Goal: Task Accomplishment & Management: Complete application form

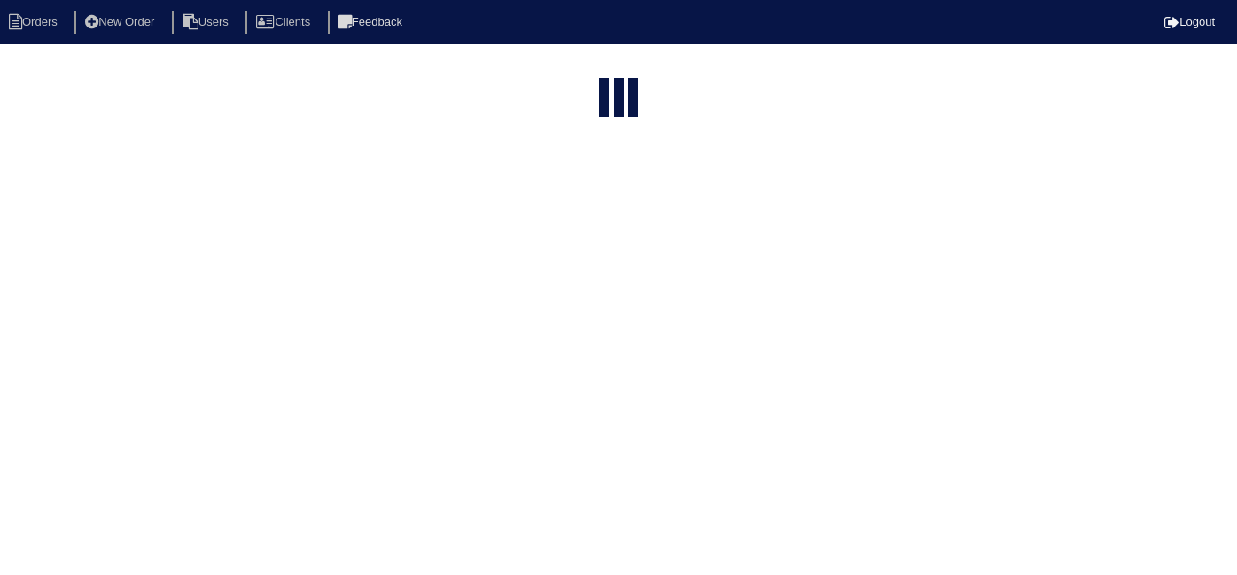
select select "15"
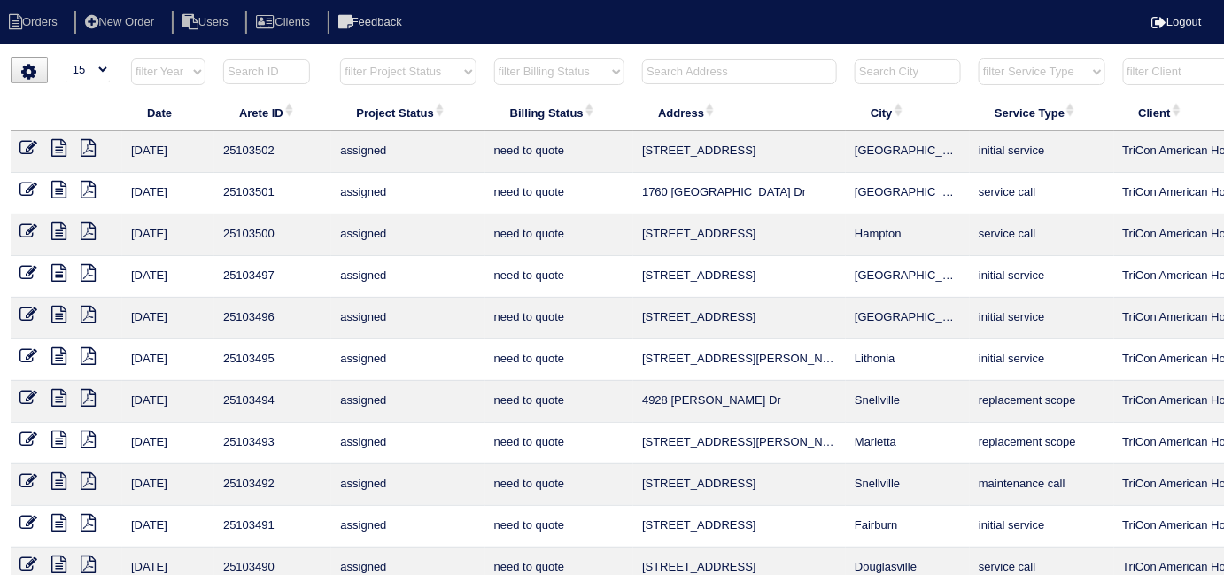
click at [684, 74] on input "text" at bounding box center [739, 71] width 195 height 25
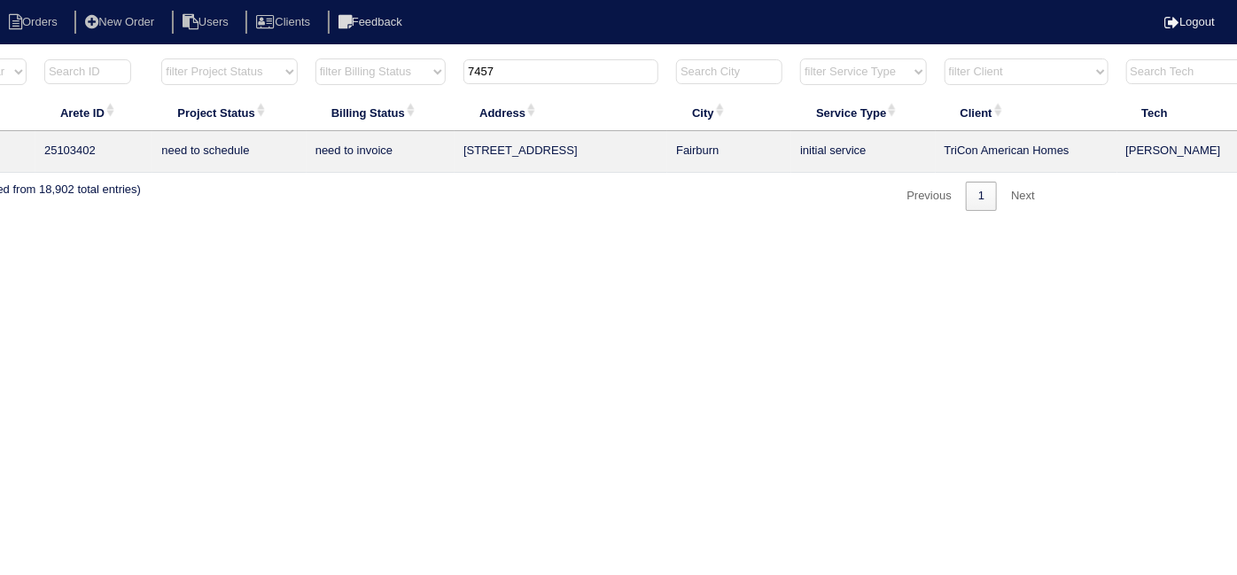
scroll to position [0, 308]
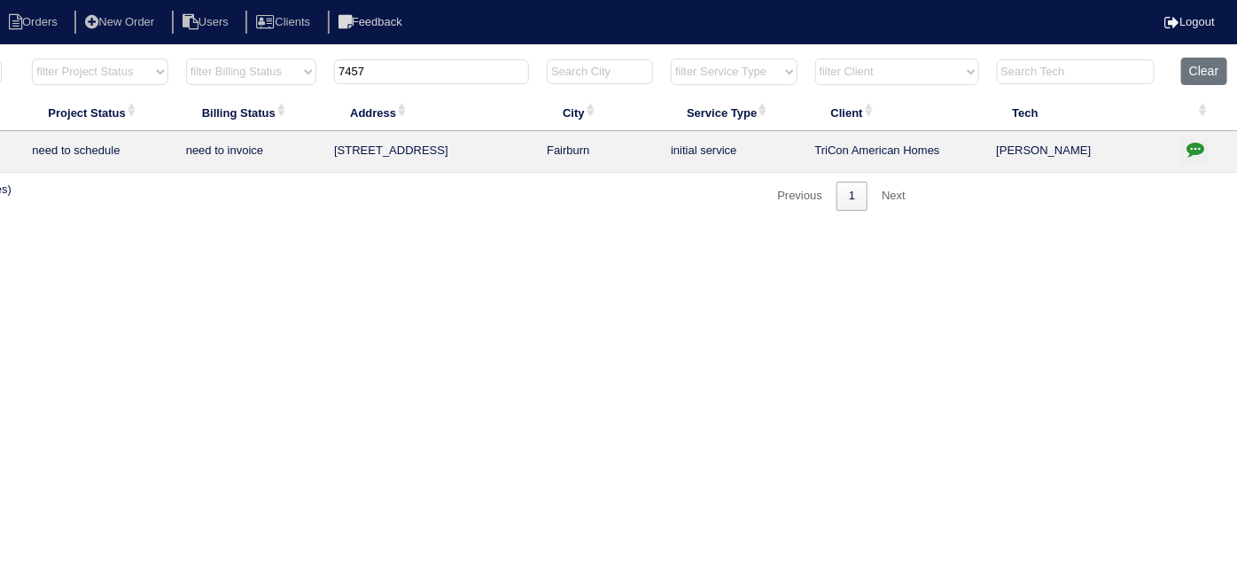
click at [1195, 146] on icon "button" at bounding box center [1195, 149] width 18 height 18
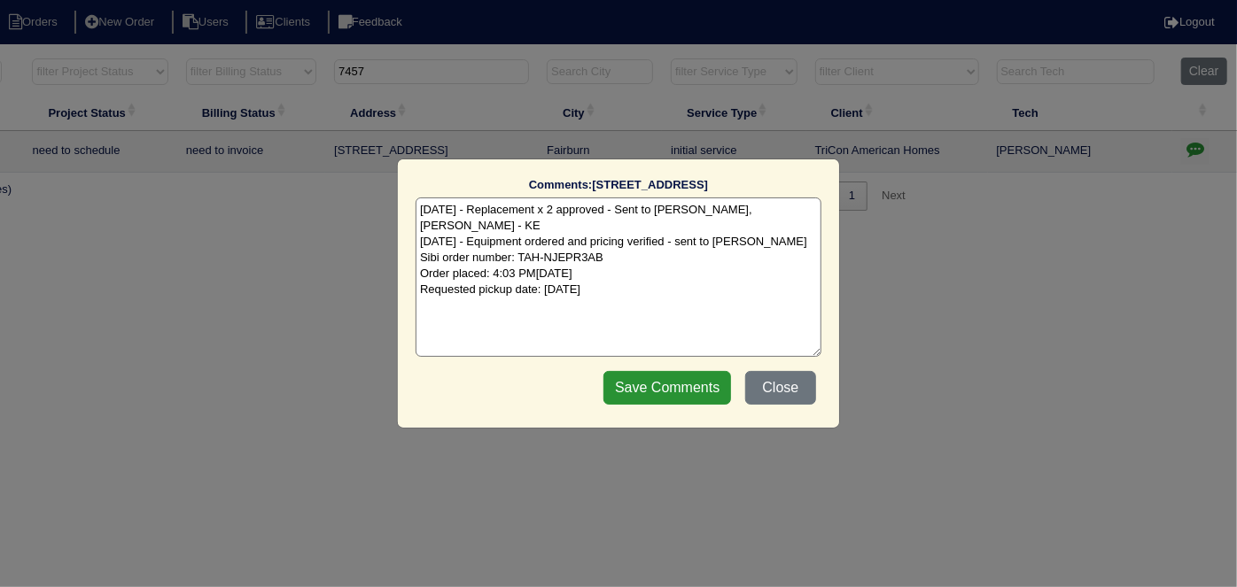
click at [696, 276] on textarea "[DATE] - Replacement x 2 approved - Sent to [PERSON_NAME], [PERSON_NAME] - KE […" at bounding box center [618, 277] width 406 height 159
click at [785, 387] on button "Close" at bounding box center [780, 388] width 71 height 34
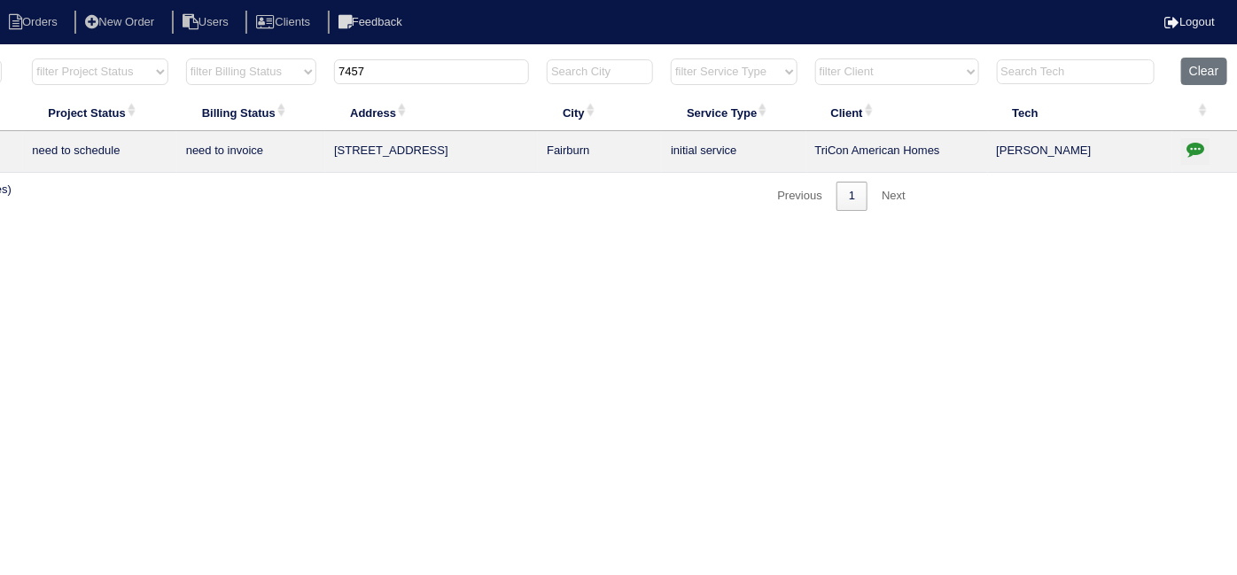
drag, startPoint x: 424, startPoint y: 79, endPoint x: 61, endPoint y: 49, distance: 364.5
click at [165, 57] on body "Orders New Order Users Clients Feedback Logout Orders New Order Users Clients M…" at bounding box center [310, 134] width 1237 height 154
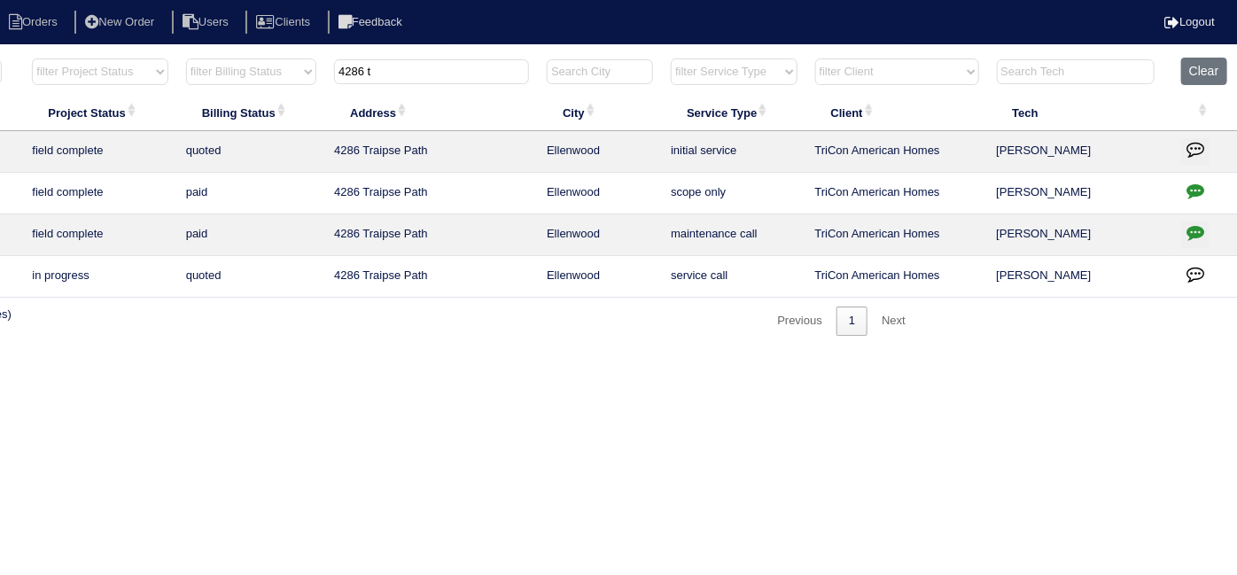
scroll to position [0, 0]
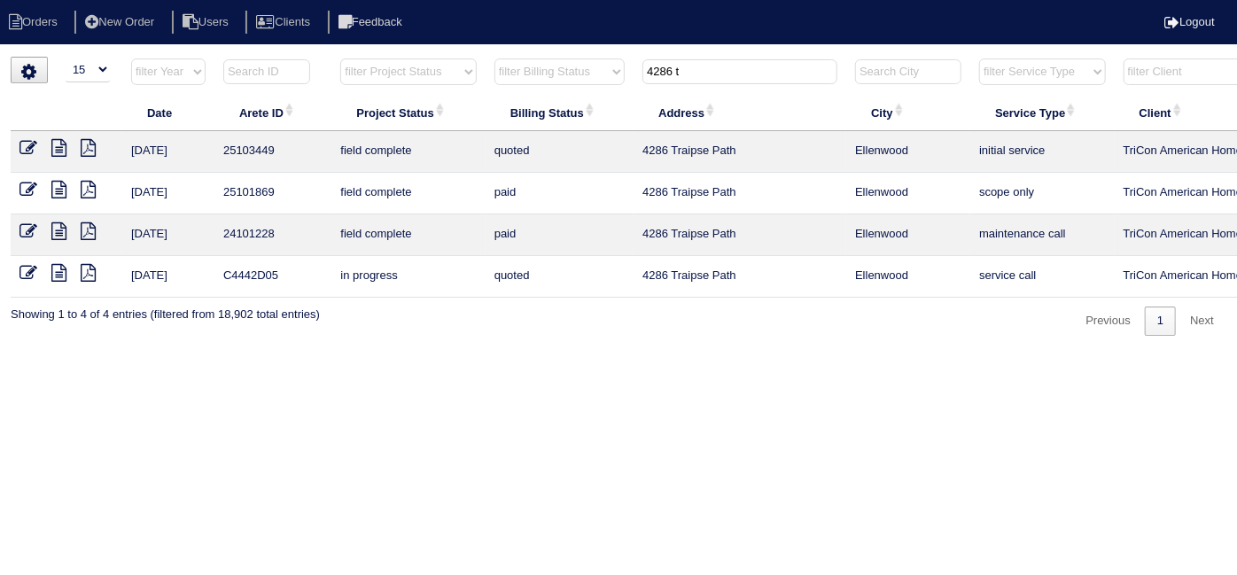
type input "4286 t"
click at [21, 144] on icon at bounding box center [28, 148] width 18 height 18
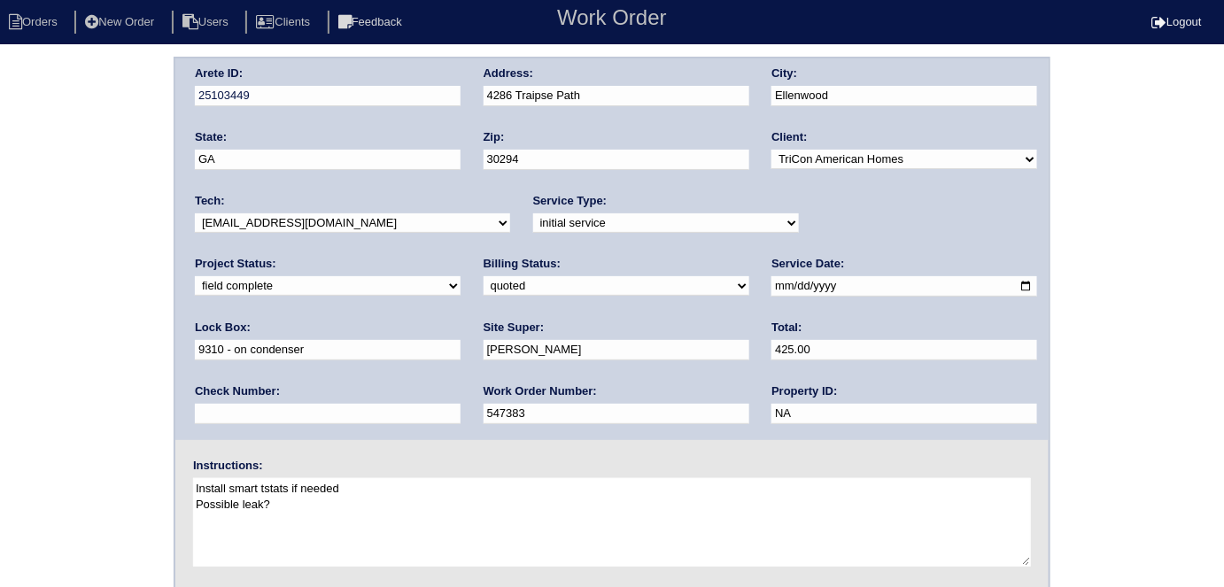
click at [484, 291] on select "need to quote quoted need to invoice invoiced paid warranty purchase order need…" at bounding box center [617, 285] width 266 height 19
select select "need to invoice"
click at [484, 276] on select "need to quote quoted need to invoice invoiced paid warranty purchase order need…" at bounding box center [617, 285] width 266 height 19
click at [85, 369] on div "Arete ID: 25103449 Address: 4286 Traipse Path City: Ellenwood State: GA Zip: 30…" at bounding box center [612, 415] width 1224 height 717
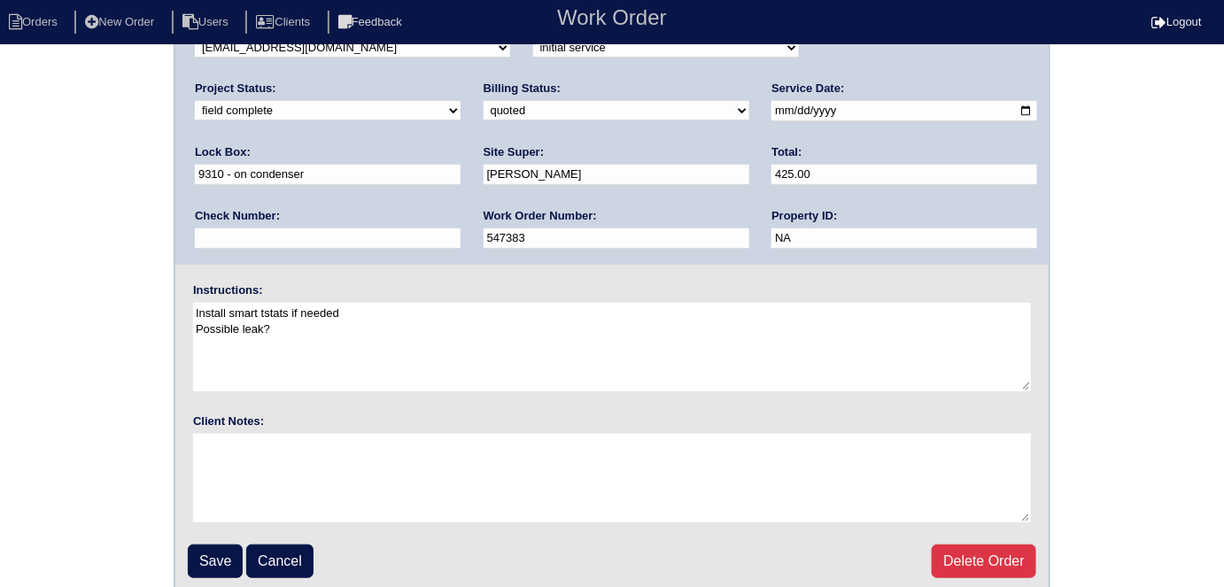
scroll to position [182, 0]
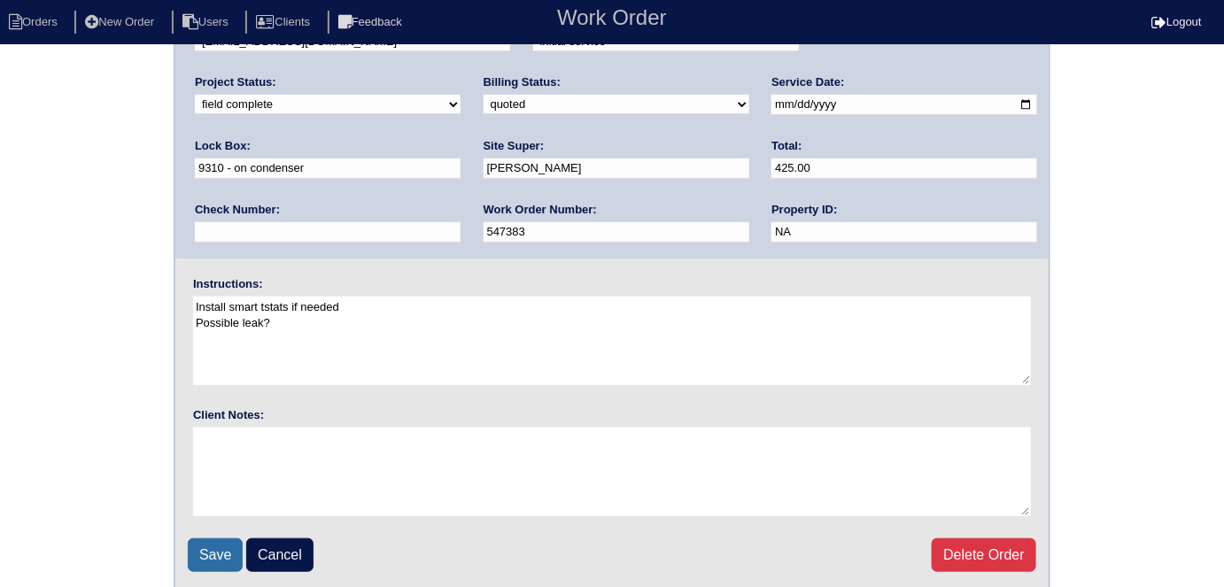
click at [198, 563] on input "Save" at bounding box center [215, 556] width 55 height 34
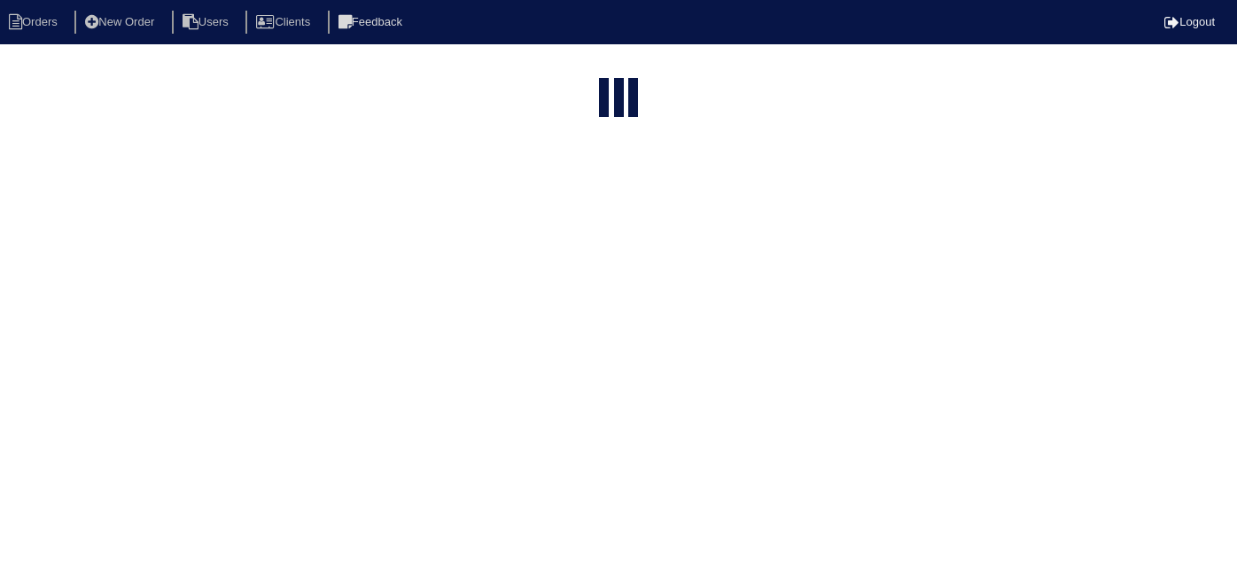
select select "15"
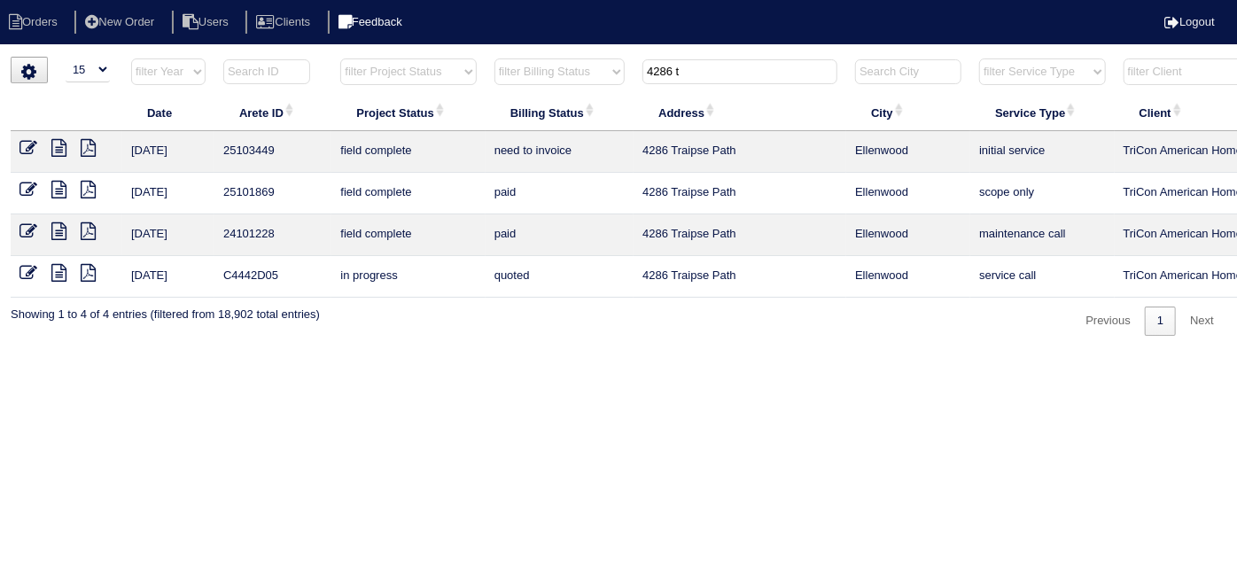
drag, startPoint x: 692, startPoint y: 70, endPoint x: 433, endPoint y: 34, distance: 261.2
click at [433, 57] on body "Orders New Order Users Clients Feedback Logout Orders New Order Users Clients M…" at bounding box center [618, 196] width 1237 height 279
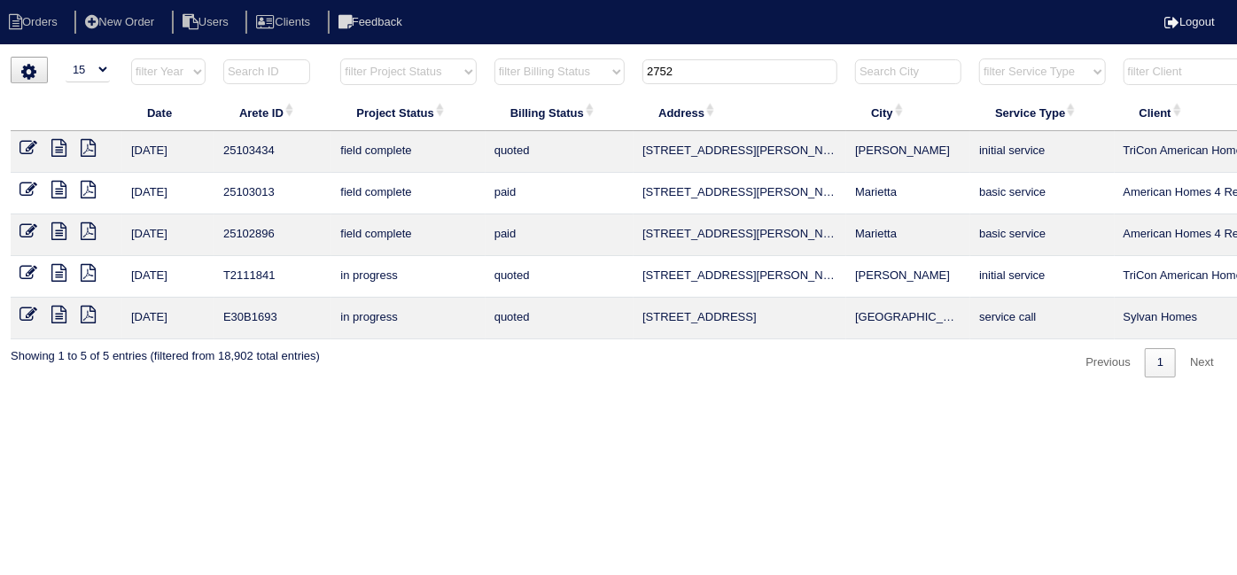
type input "2752"
click at [27, 151] on icon at bounding box center [28, 148] width 18 height 18
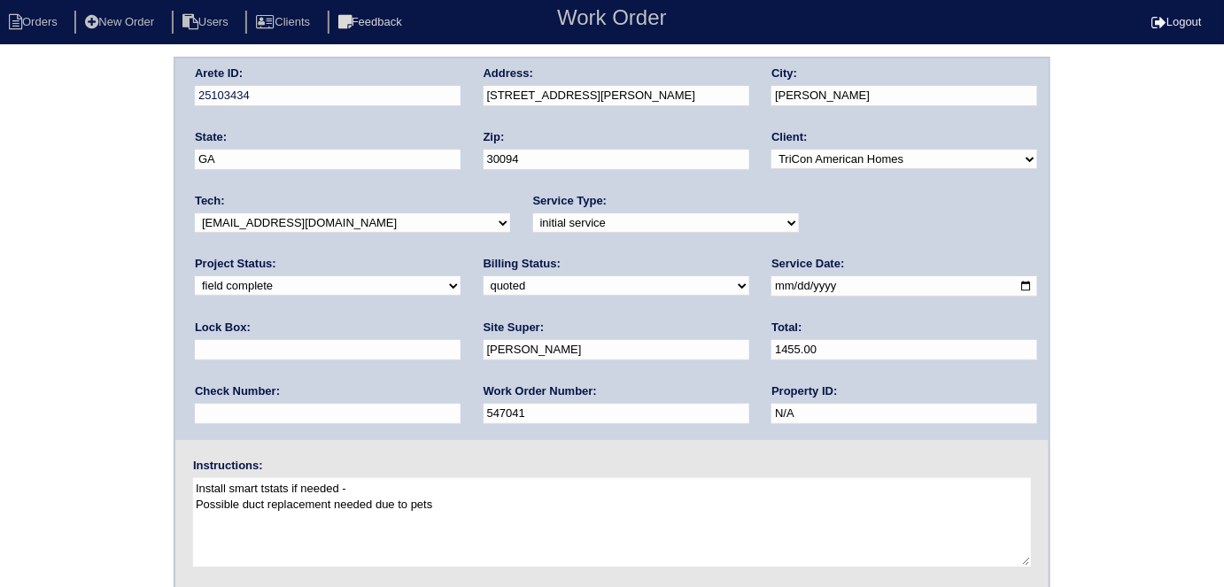
drag, startPoint x: 208, startPoint y: 284, endPoint x: 204, endPoint y: 293, distance: 9.9
click at [484, 285] on select "need to quote quoted need to invoice invoiced paid warranty purchase order need…" at bounding box center [617, 285] width 266 height 19
select select "need to invoice"
click at [484, 276] on select "need to quote quoted need to invoice invoiced paid warranty purchase order need…" at bounding box center [617, 285] width 266 height 19
drag, startPoint x: 0, startPoint y: 366, endPoint x: 113, endPoint y: 336, distance: 116.5
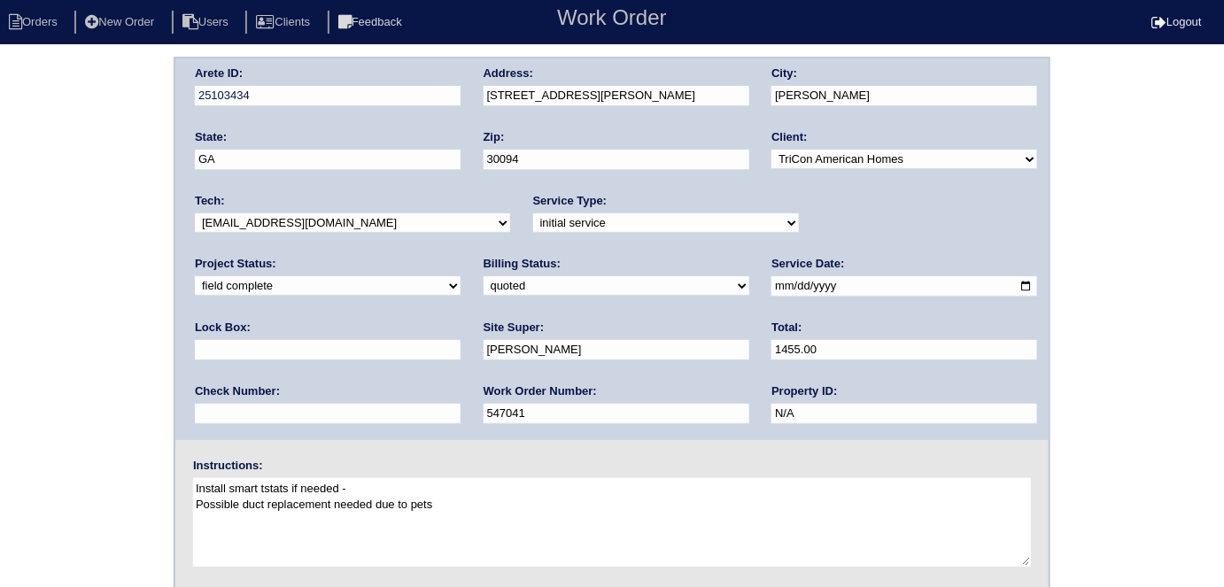
click at [5, 362] on div "Arete ID: 25103434 Address: 2752 Lakeside Dr SW City: Conyers State: GA Zip: 30…" at bounding box center [612, 415] width 1224 height 717
click at [0, 354] on div "Arete ID: 25103434 Address: 2752 Lakeside Dr SW City: Conyers State: GA Zip: 30…" at bounding box center [612, 415] width 1224 height 717
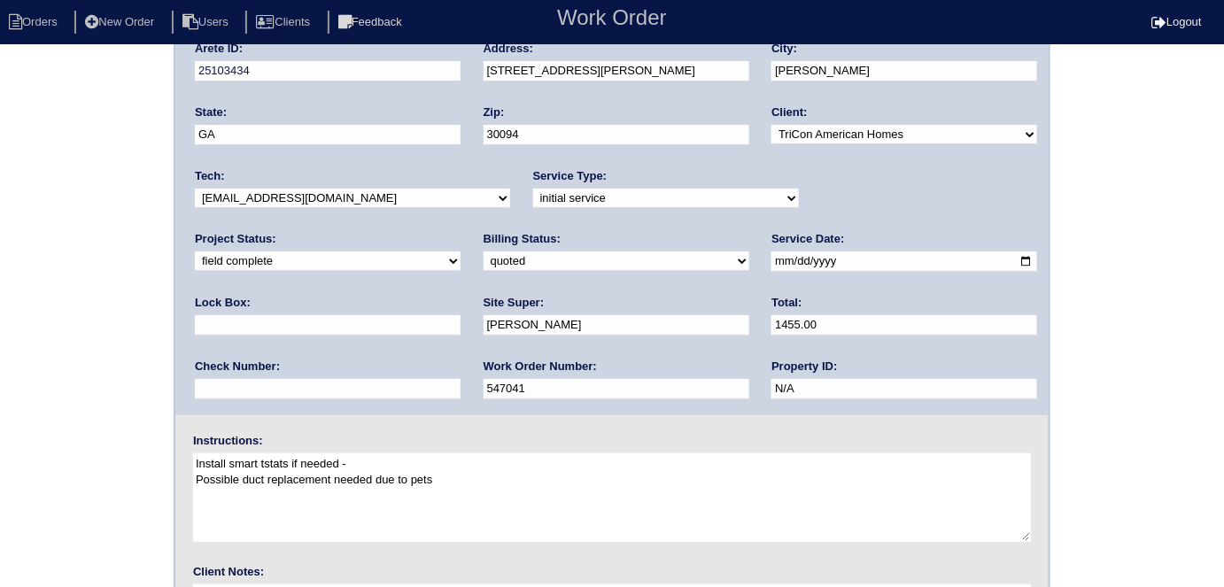
scroll to position [182, 0]
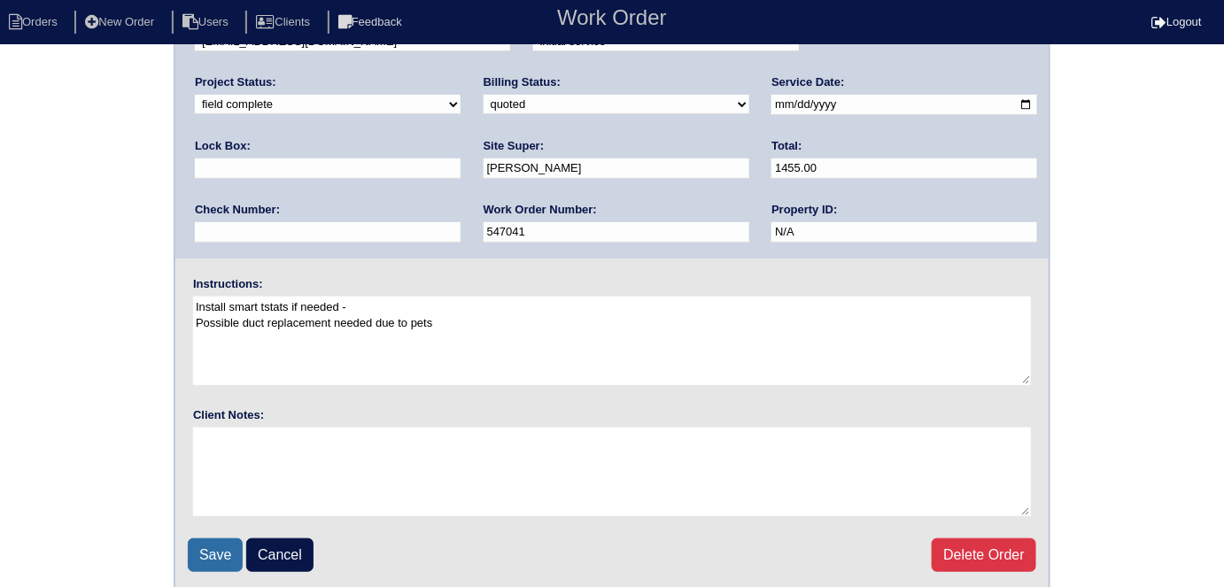
click at [211, 553] on input "Save" at bounding box center [215, 556] width 55 height 34
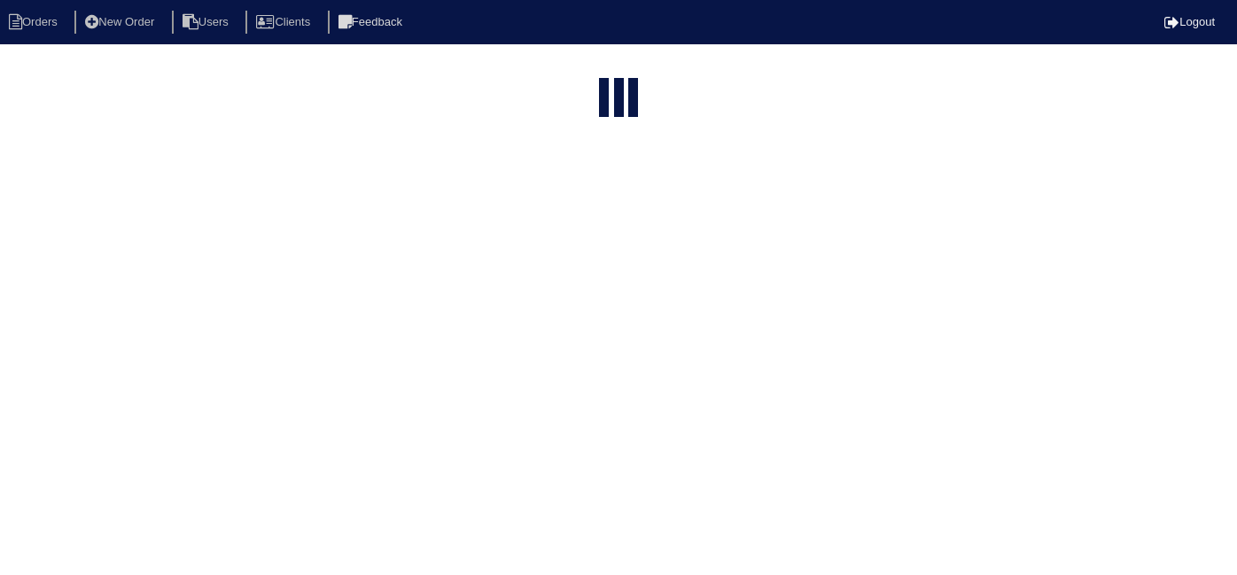
select select "15"
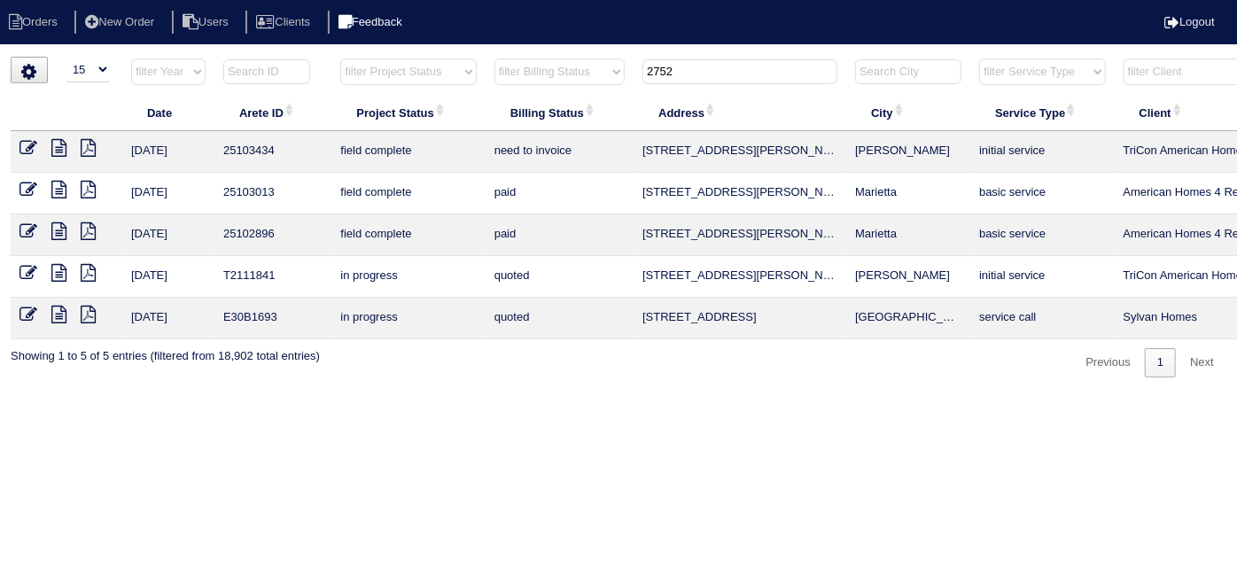
drag, startPoint x: 552, startPoint y: 48, endPoint x: 414, endPoint y: 21, distance: 140.7
click at [423, 57] on body "Orders New Order Users Clients Feedback Logout Orders New Order Users Clients M…" at bounding box center [618, 217] width 1237 height 321
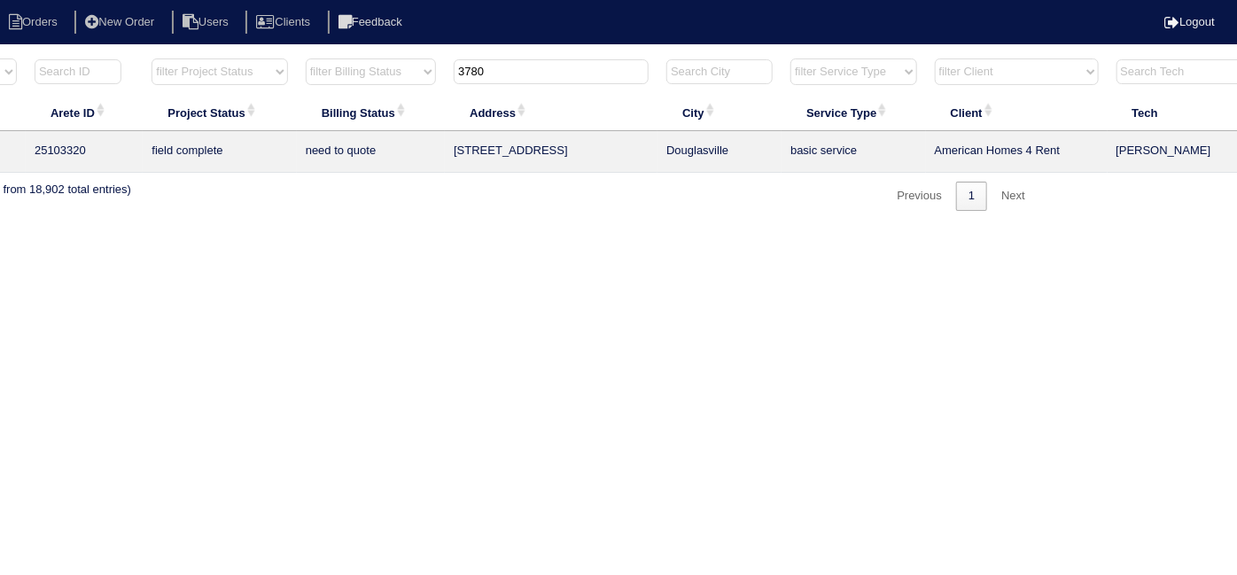
scroll to position [0, 308]
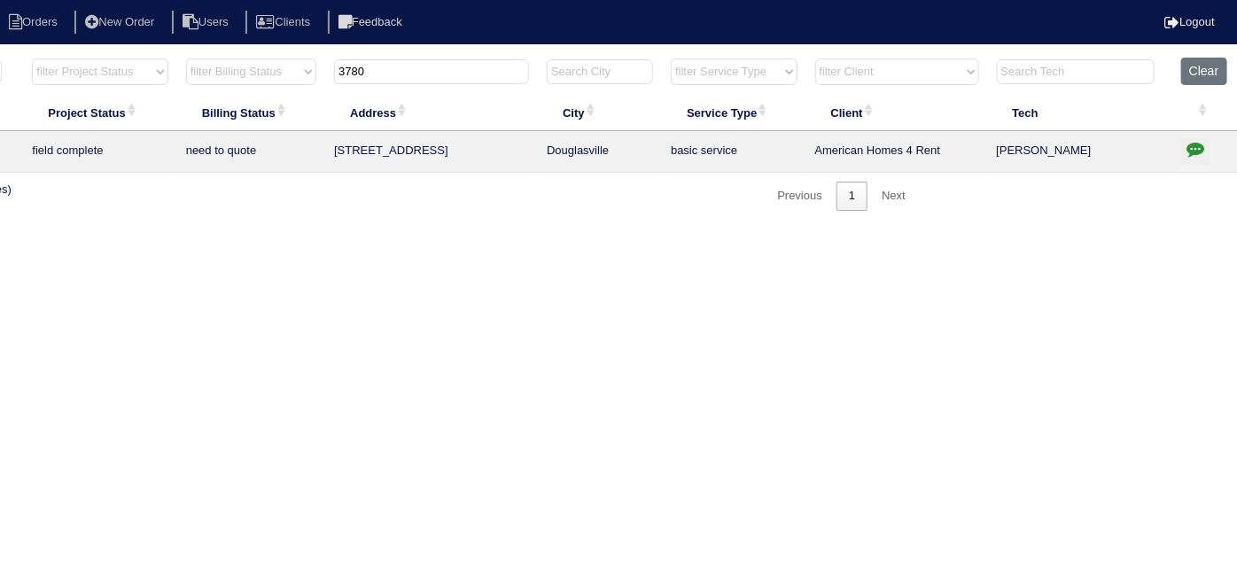
click at [1192, 152] on icon "button" at bounding box center [1195, 149] width 18 height 18
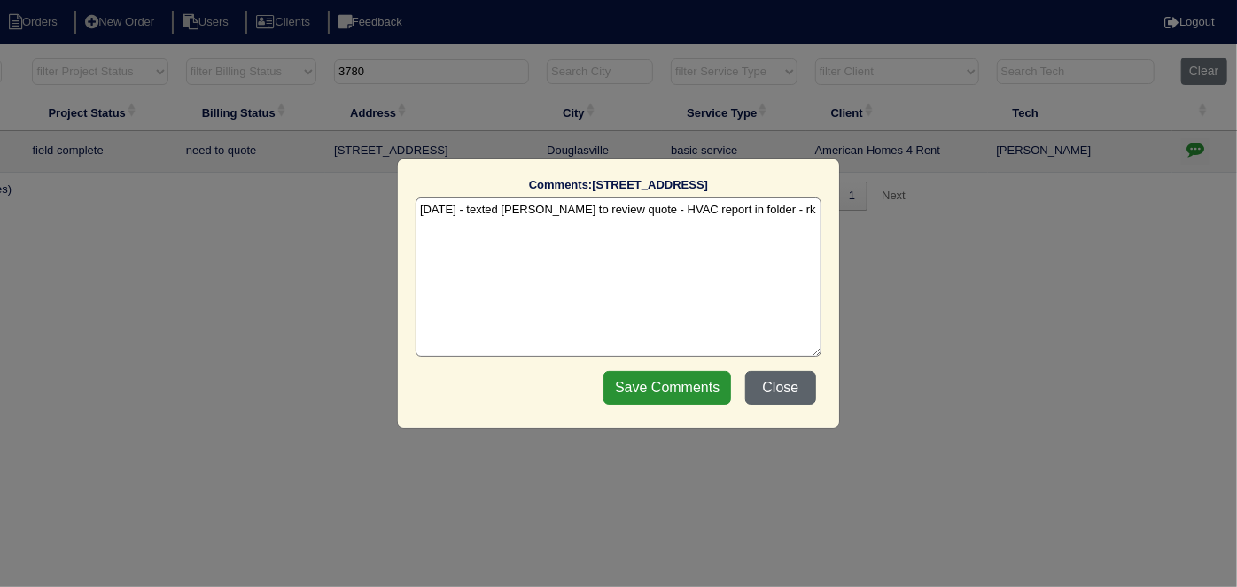
click at [805, 390] on button "Close" at bounding box center [780, 388] width 71 height 34
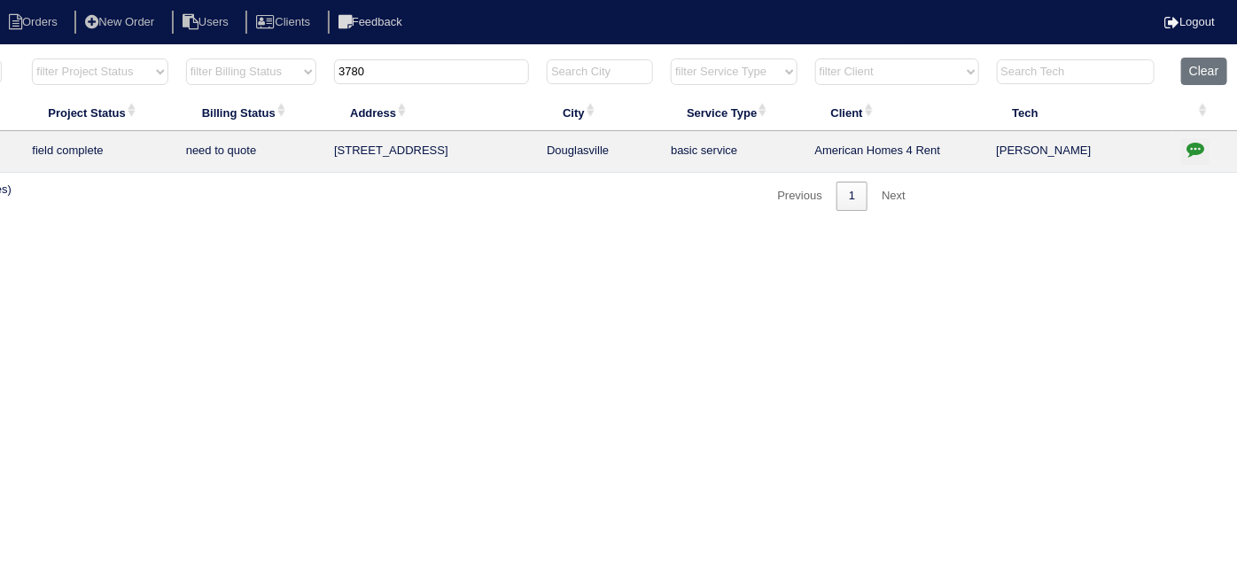
drag, startPoint x: 376, startPoint y: 74, endPoint x: 75, endPoint y: 59, distance: 300.6
click at [157, 58] on tr "filter Year -- Any Year -- 2025 2024 2023 2022 2021 2020 2019 filter Project St…" at bounding box center [469, 76] width 1535 height 36
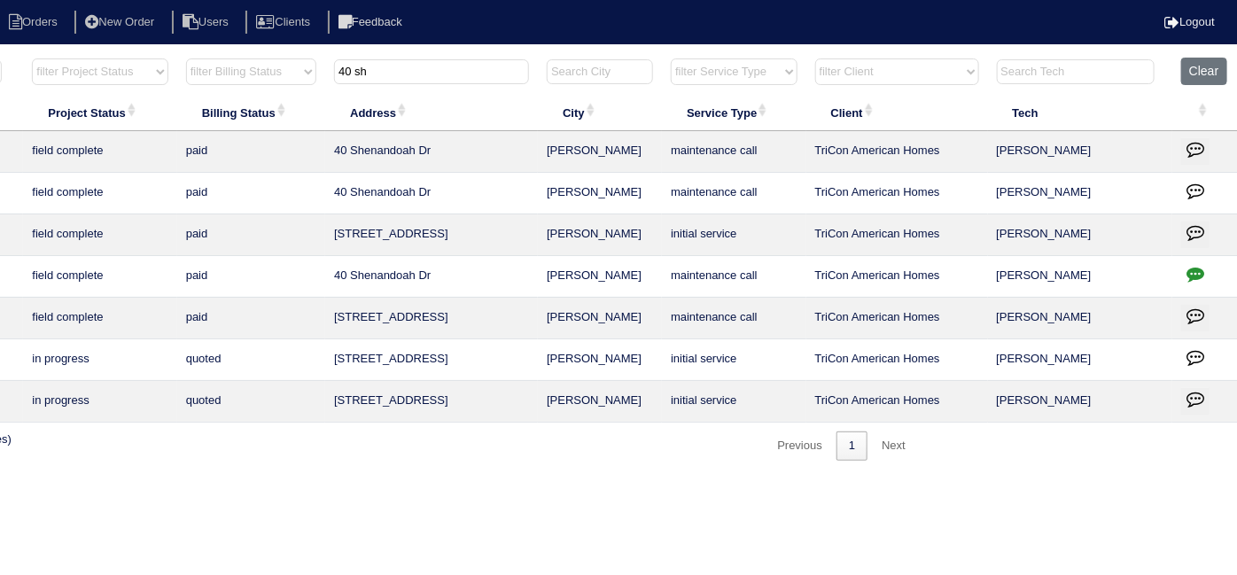
type input "40 sh"
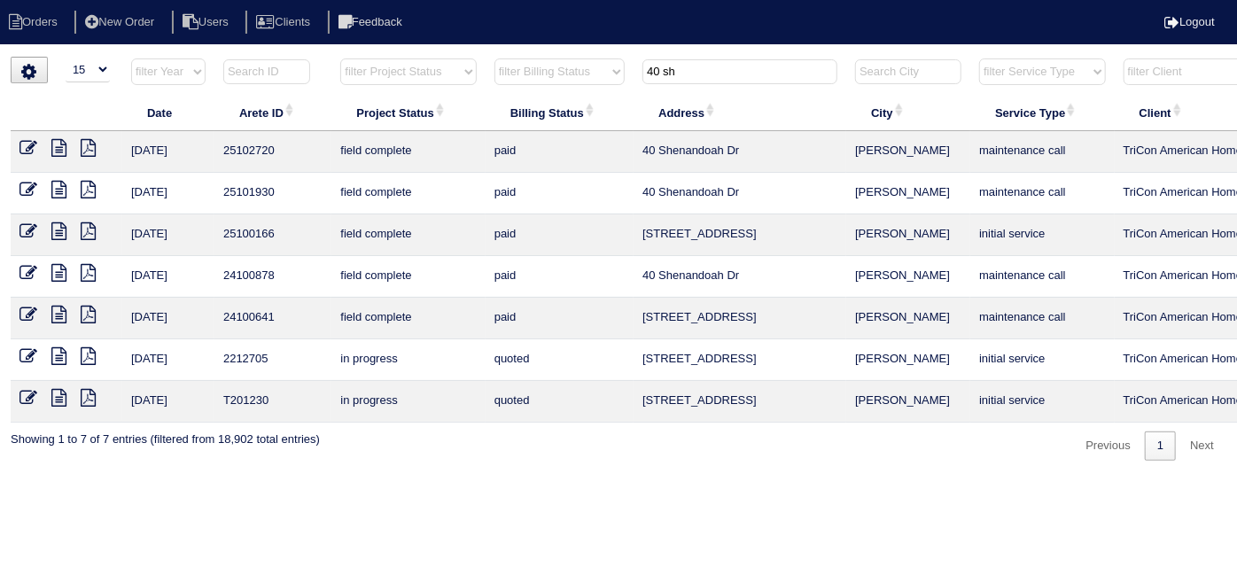
click at [50, 145] on link at bounding box center [35, 150] width 32 height 13
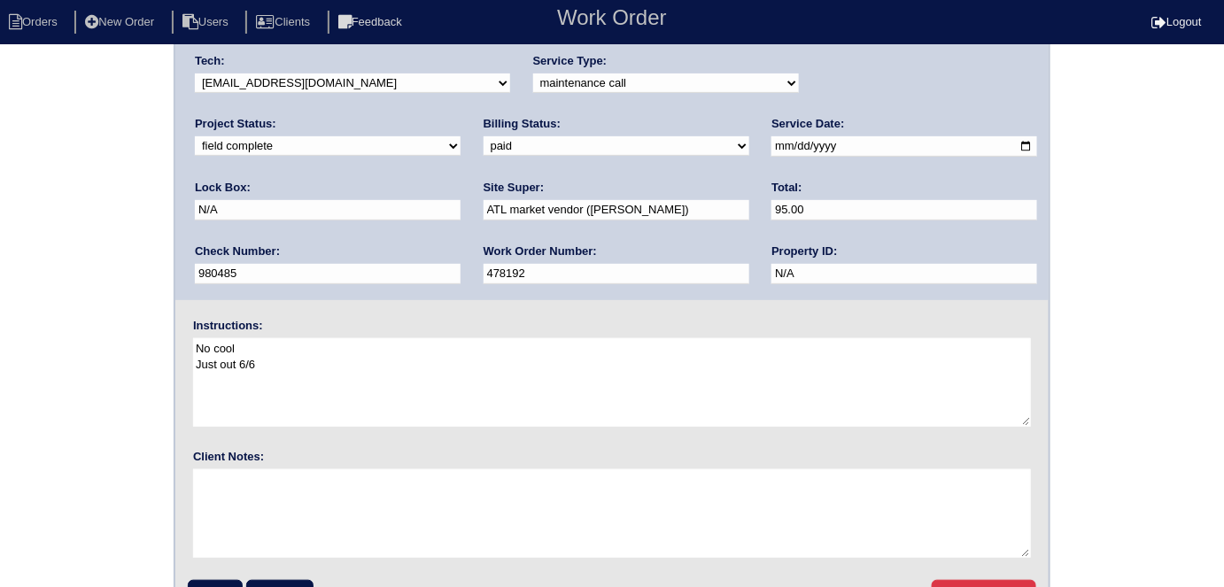
scroll to position [182, 0]
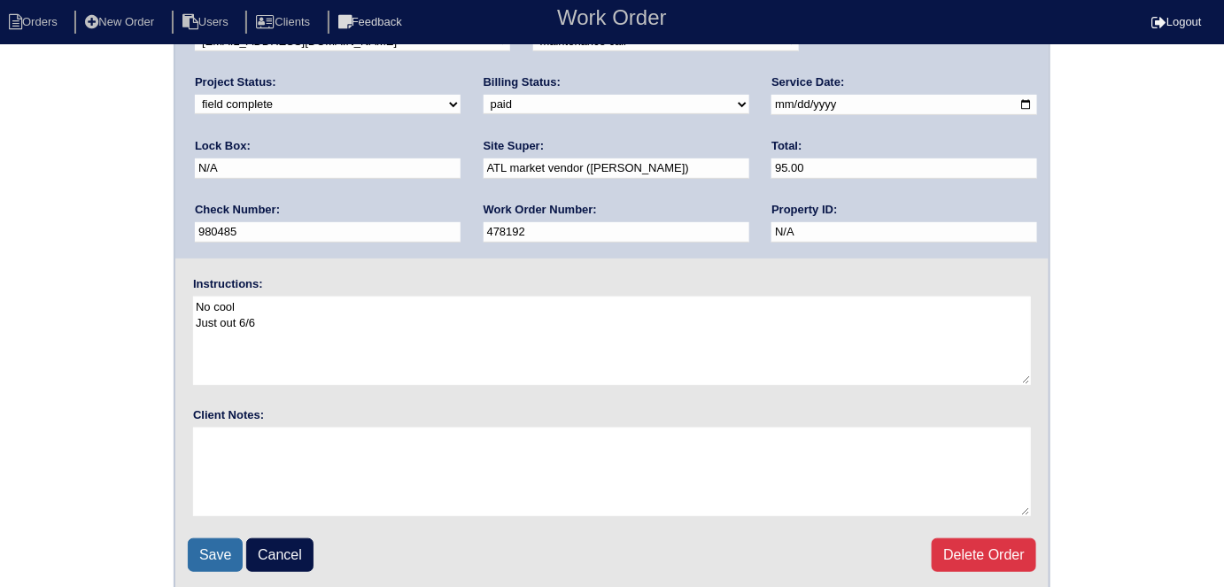
click at [213, 550] on input "Save" at bounding box center [215, 556] width 55 height 34
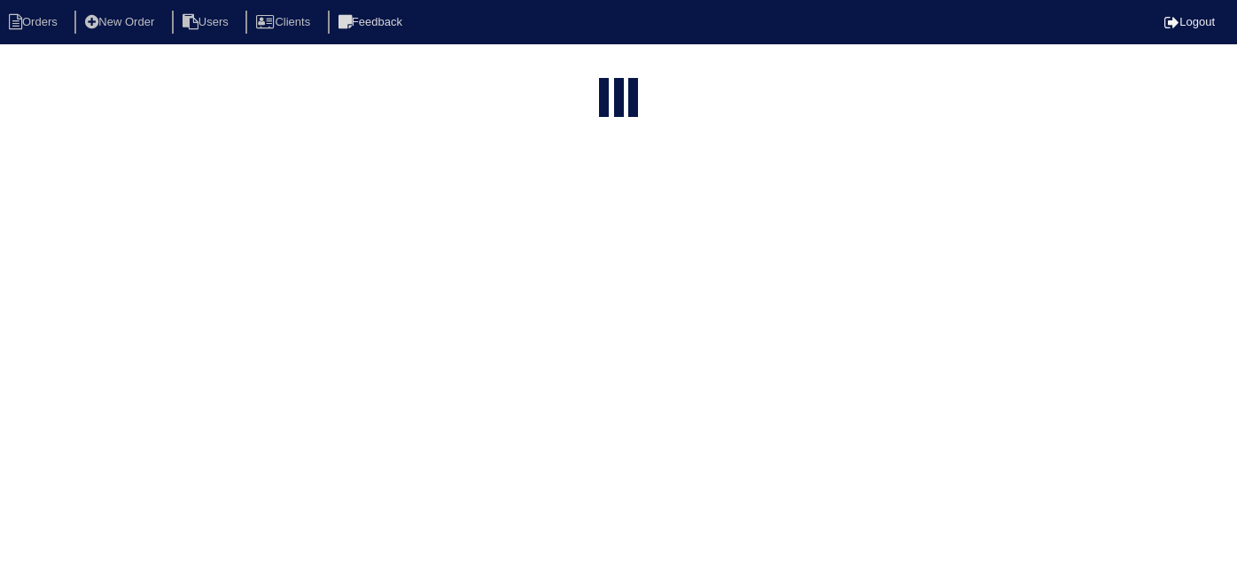
select select "15"
type input "40 sh"
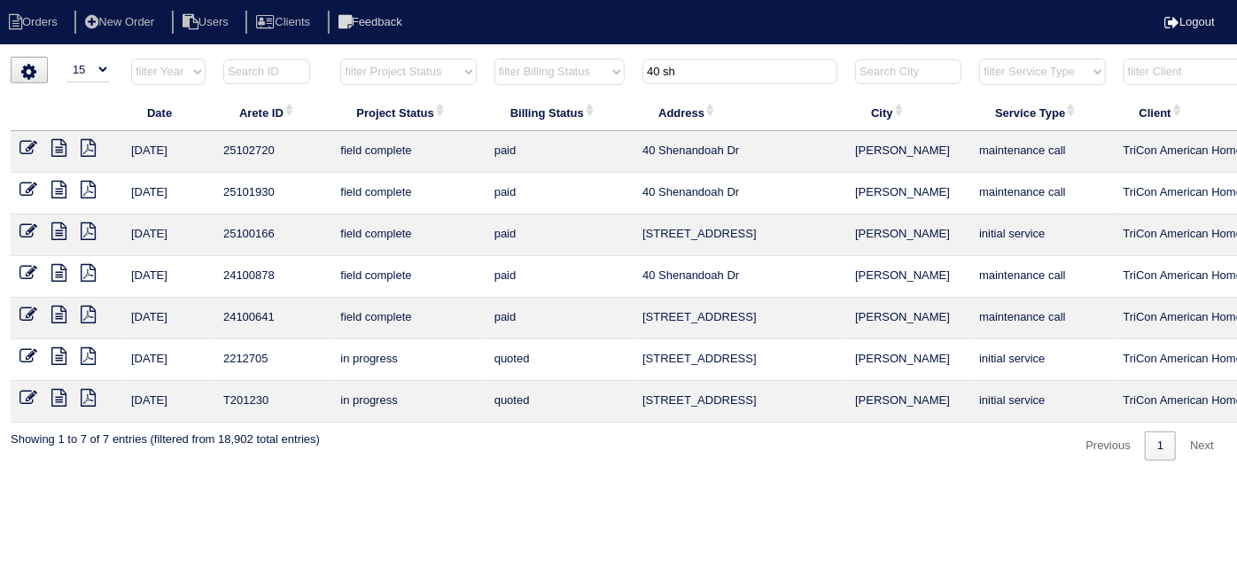
click at [60, 146] on icon at bounding box center [58, 148] width 15 height 18
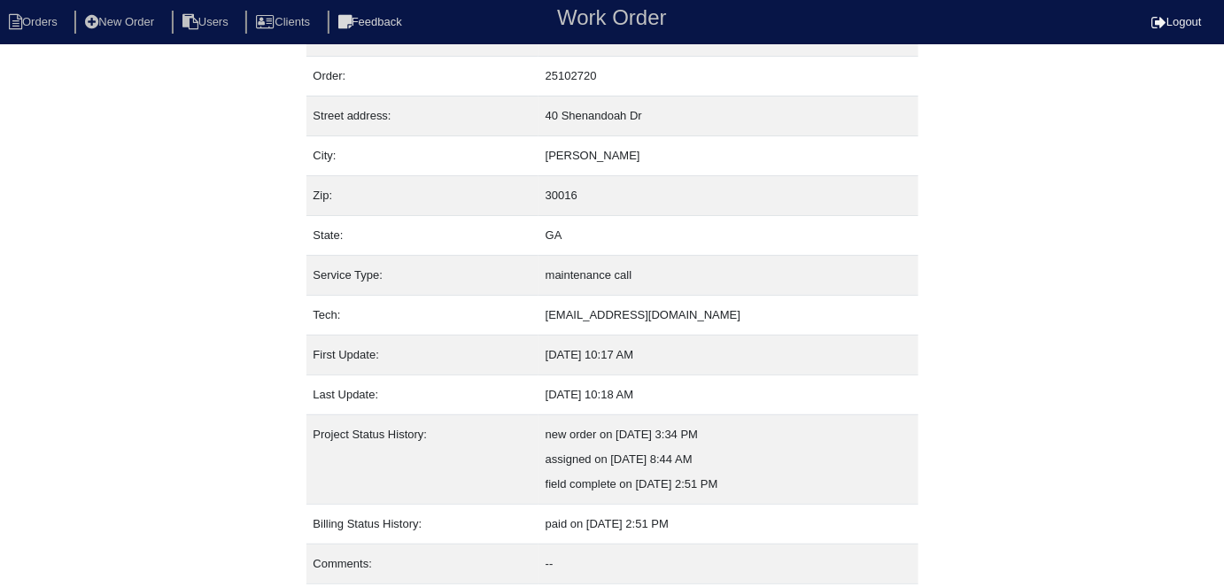
scroll to position [93, 0]
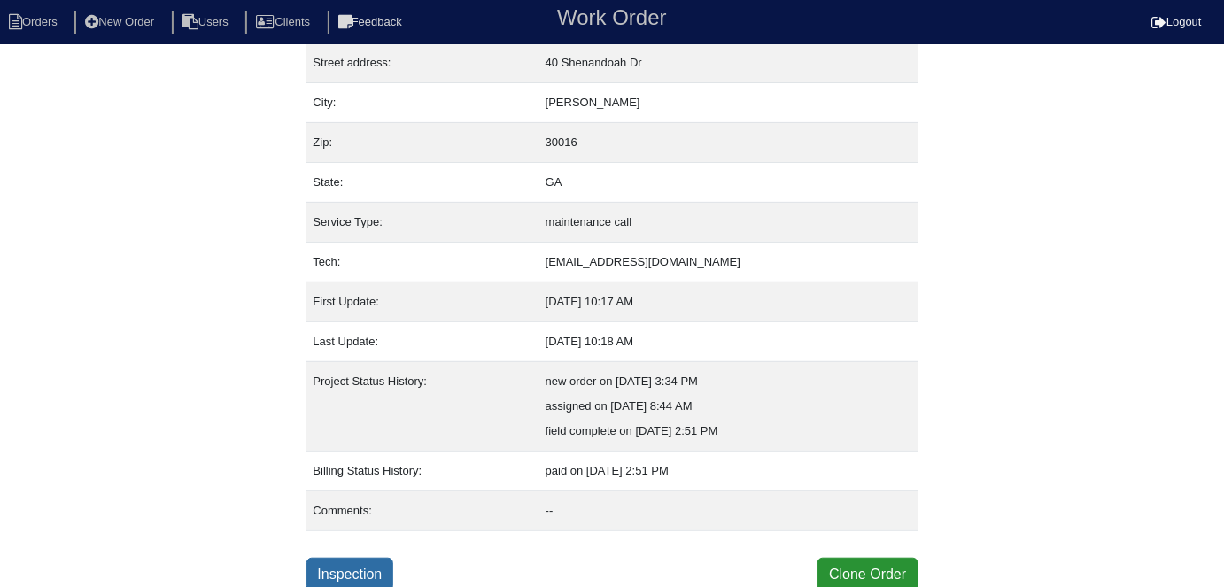
click at [347, 558] on link "Inspection" at bounding box center [351, 575] width 88 height 34
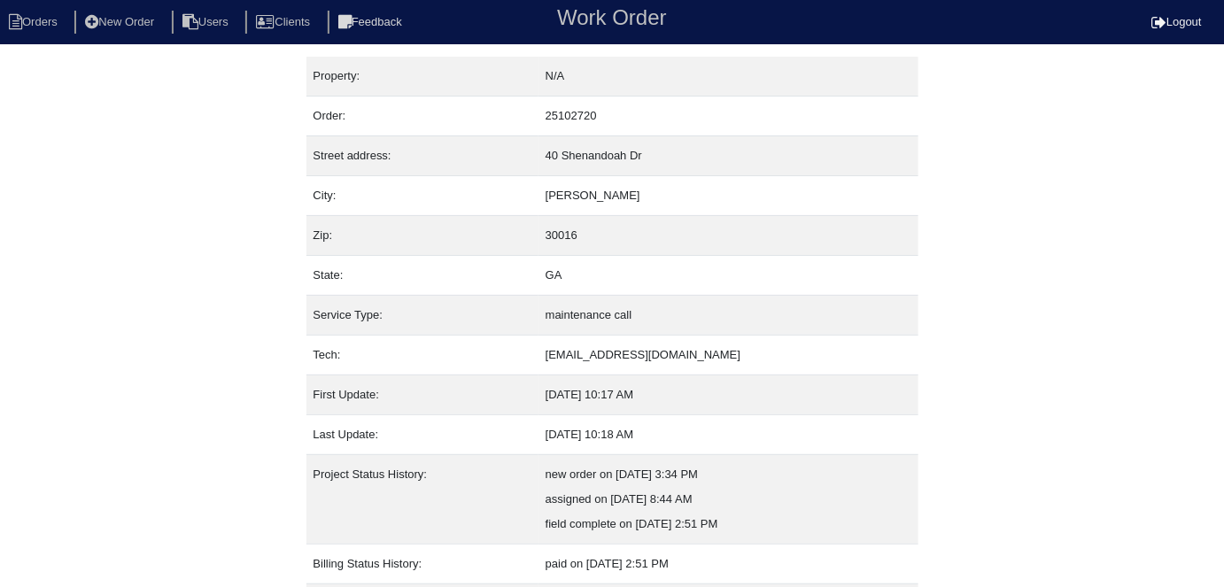
select select "0"
select select "Goodman"
select select "1"
select select "0"
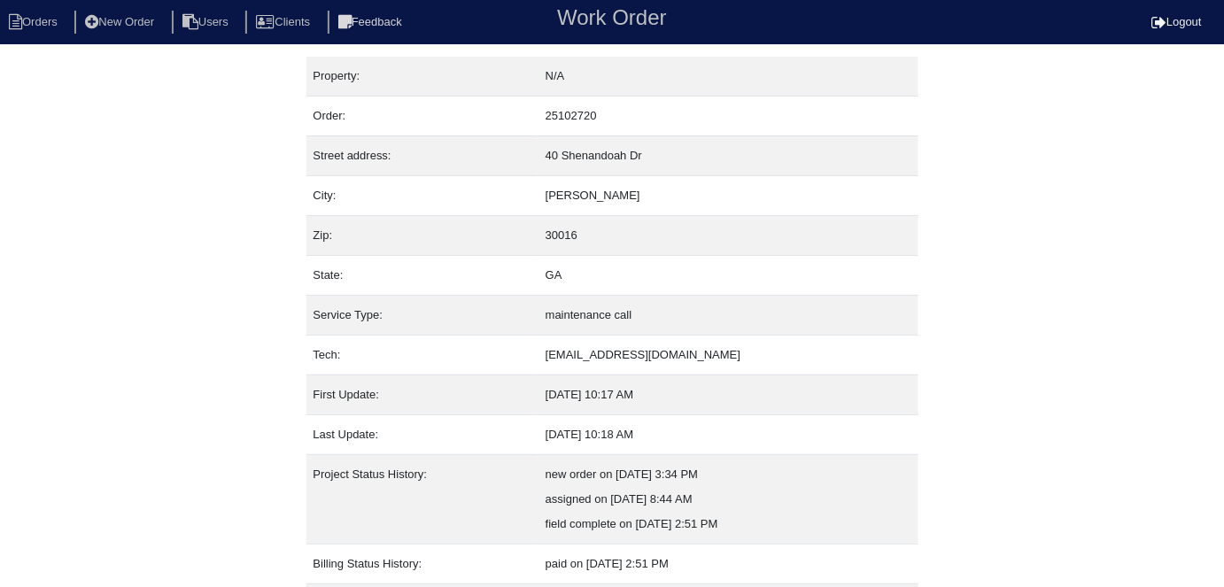
select select "1"
select select "0"
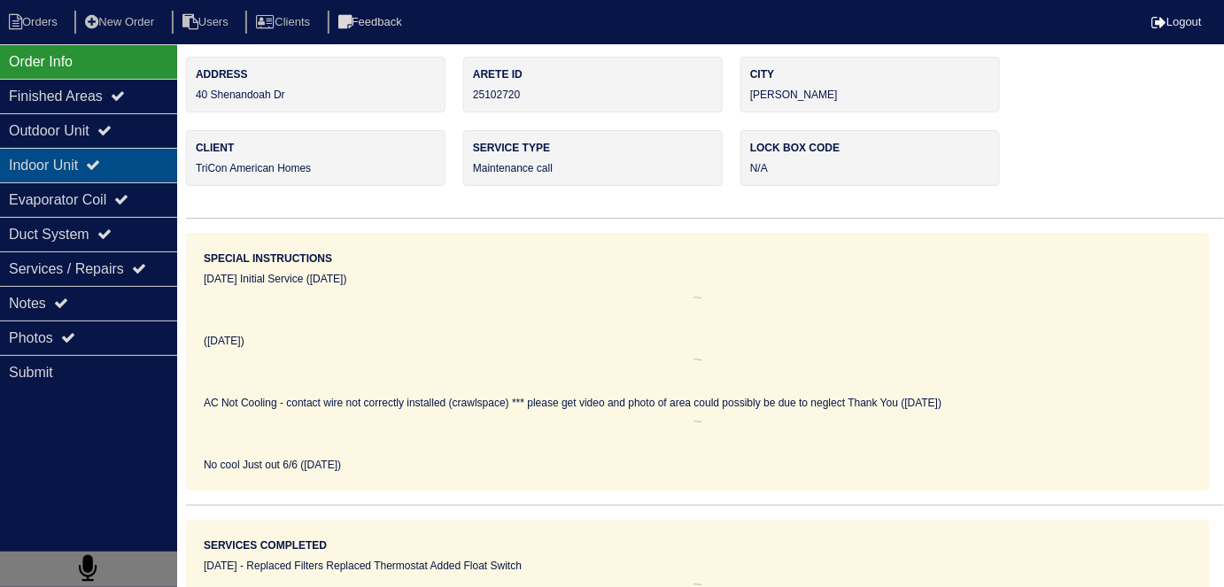
click at [125, 148] on div "Indoor Unit" at bounding box center [88, 165] width 177 height 35
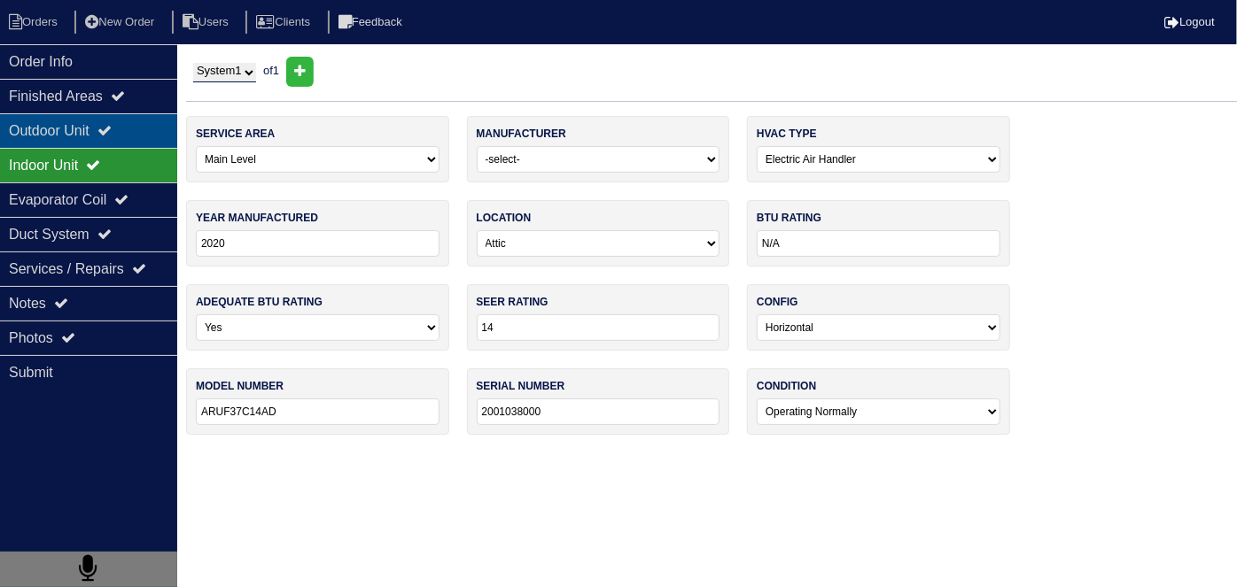
click at [112, 136] on icon at bounding box center [104, 130] width 14 height 14
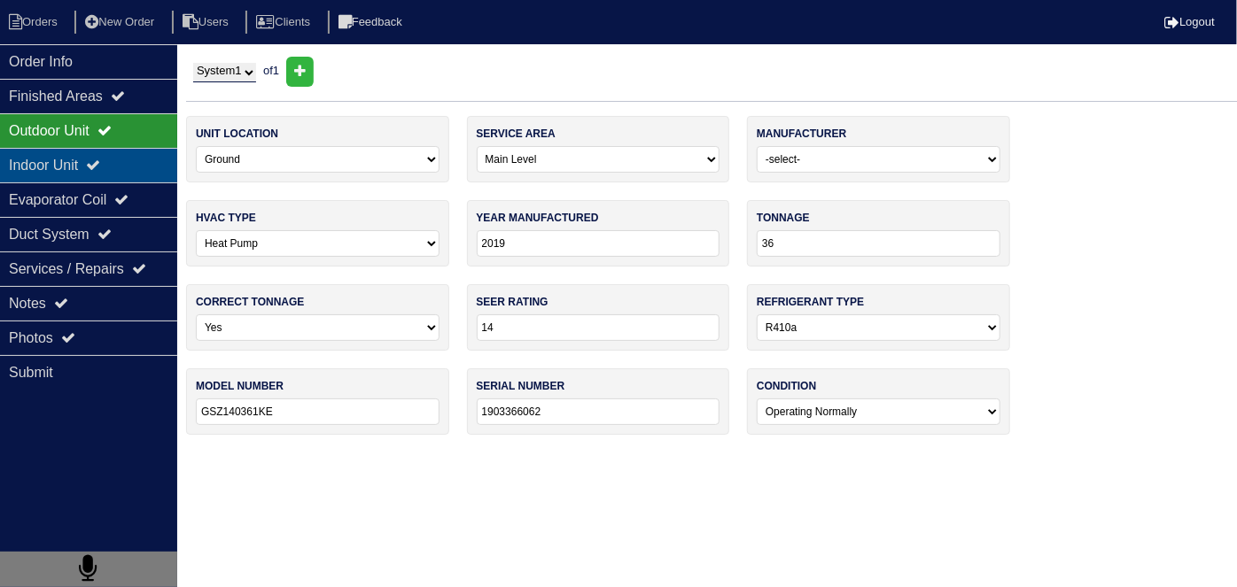
click at [121, 173] on div "Indoor Unit" at bounding box center [88, 165] width 177 height 35
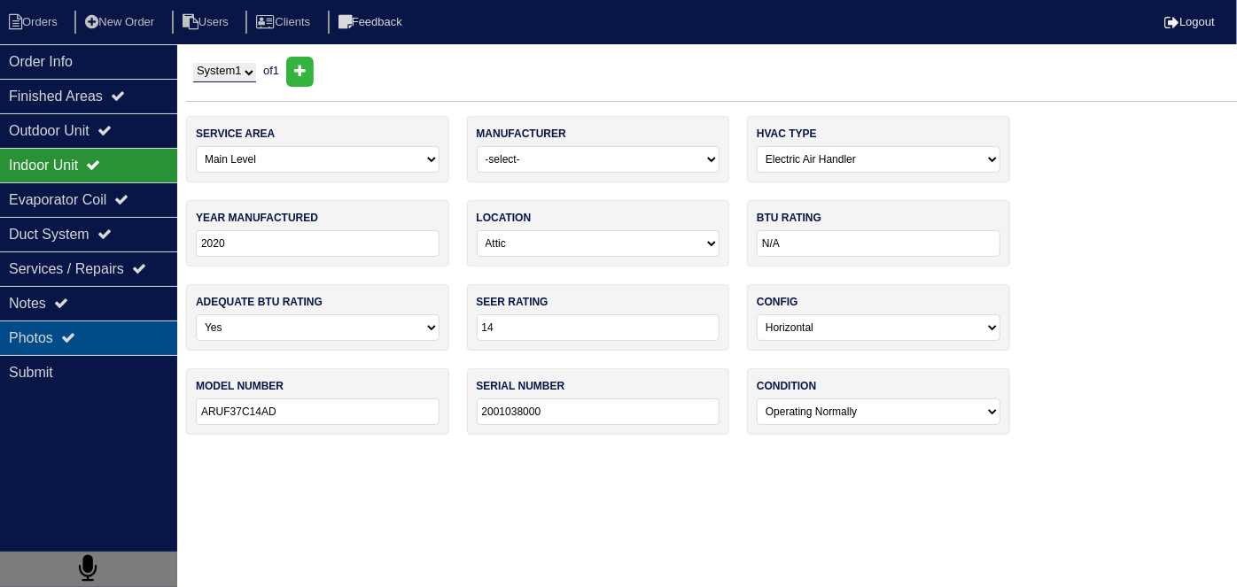
click at [108, 333] on div "Photos" at bounding box center [88, 338] width 177 height 35
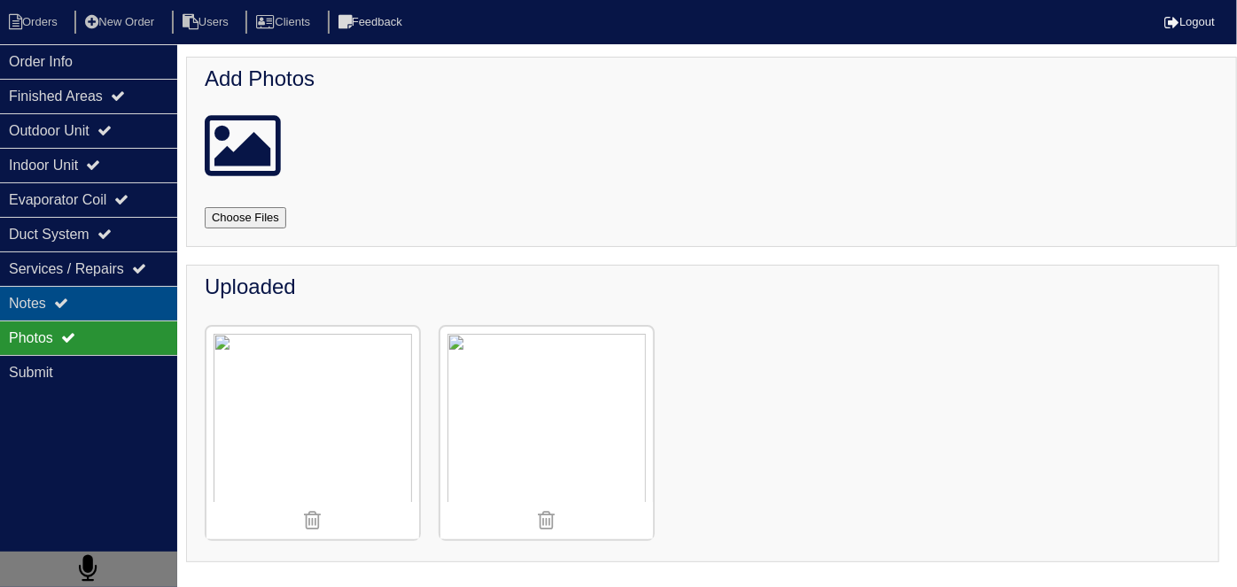
click at [105, 311] on div "Notes" at bounding box center [88, 303] width 177 height 35
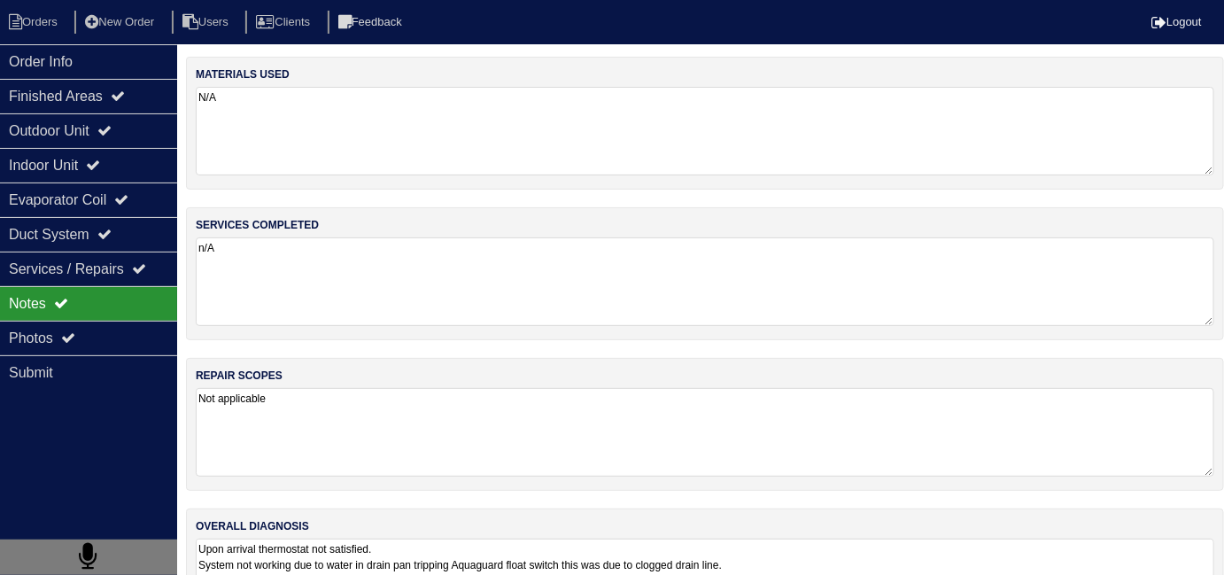
click at [425, 296] on textarea "n/A" at bounding box center [705, 281] width 1019 height 89
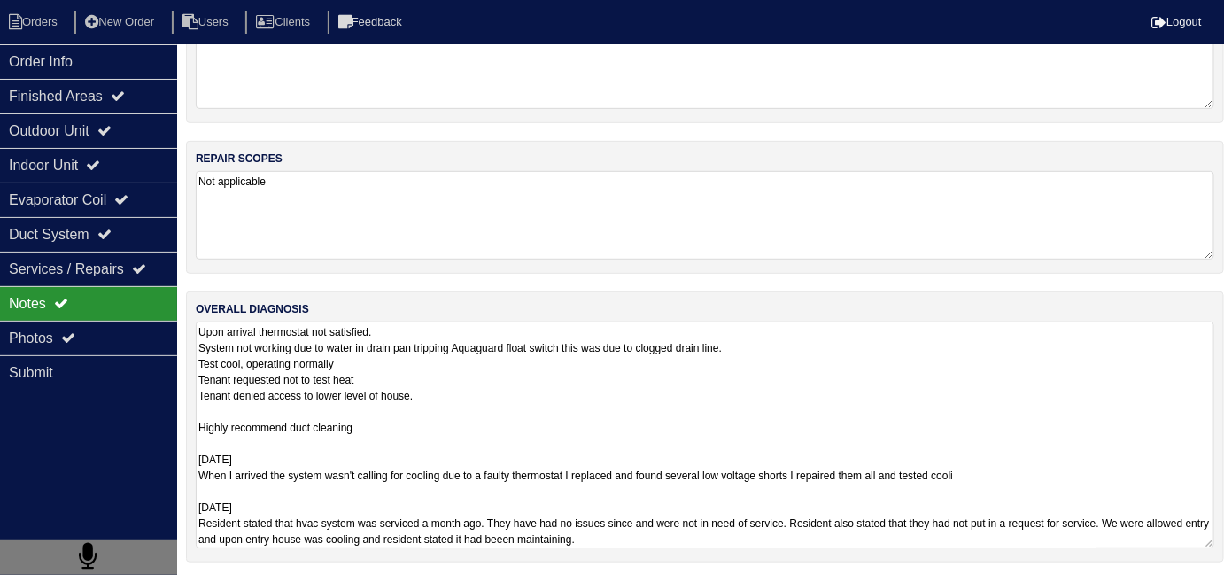
scroll to position [1, 0]
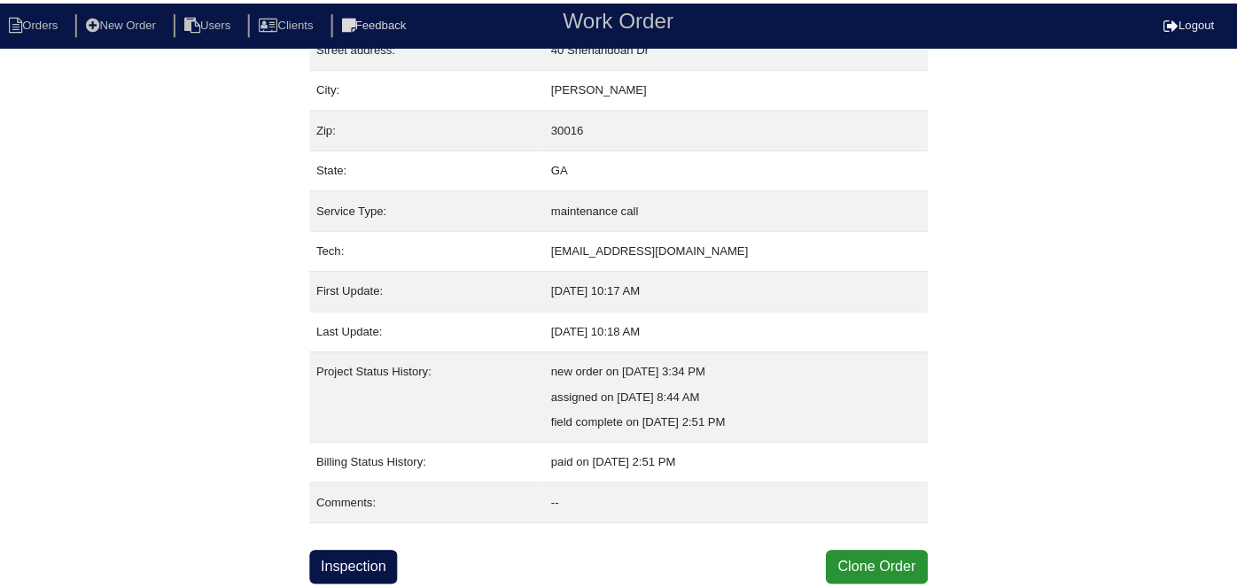
scroll to position [93, 0]
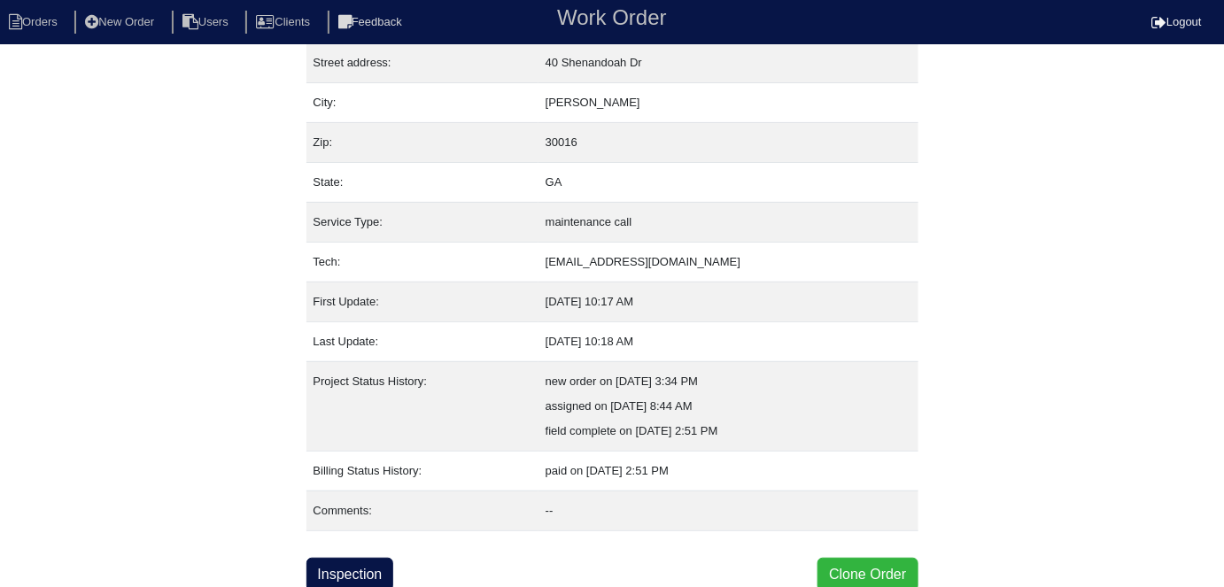
click at [886, 570] on button "Clone Order" at bounding box center [868, 575] width 100 height 34
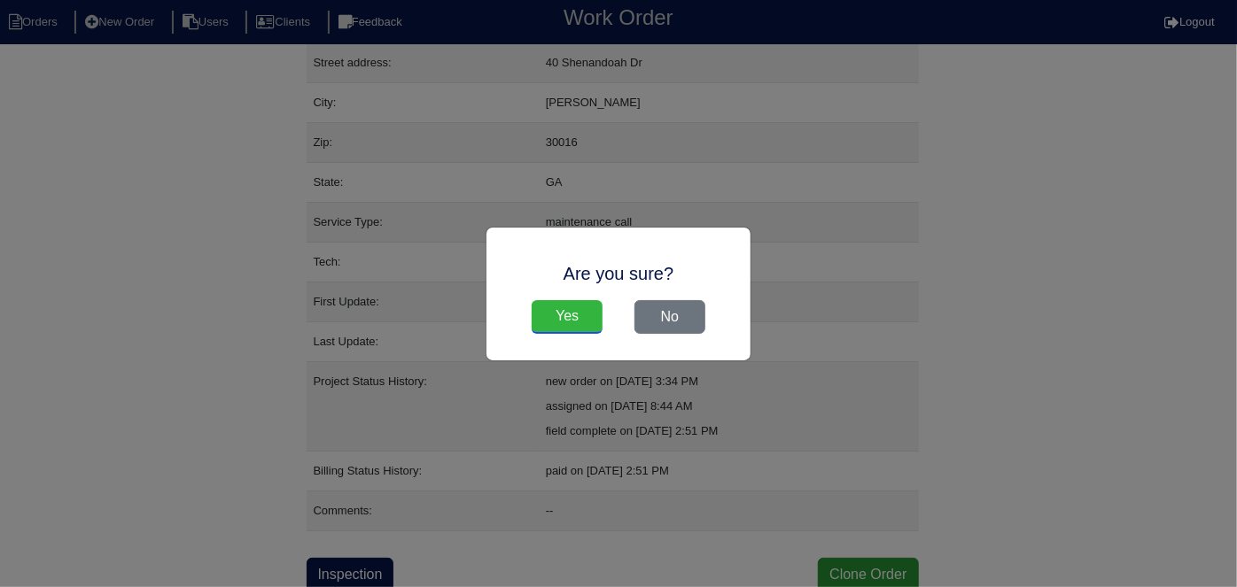
click at [582, 318] on input "Yes" at bounding box center [567, 317] width 71 height 34
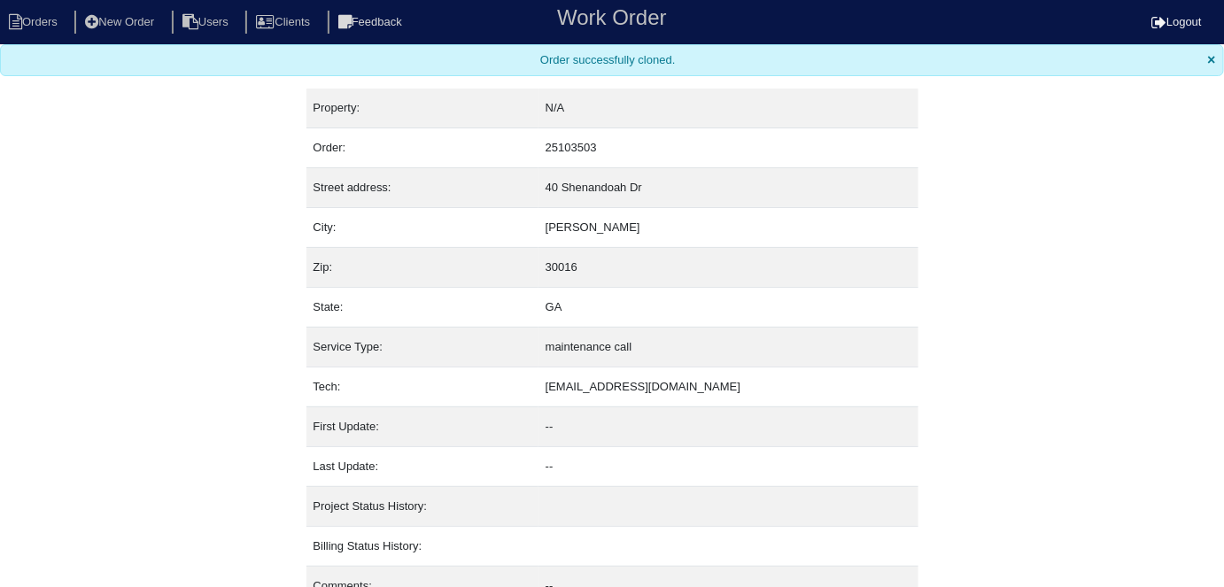
click at [45, 38] on nav "Orders New Order Users Clients Feedback Work Order Logout" at bounding box center [612, 22] width 1224 height 44
click at [44, 14] on li "Orders" at bounding box center [36, 23] width 72 height 24
select select "15"
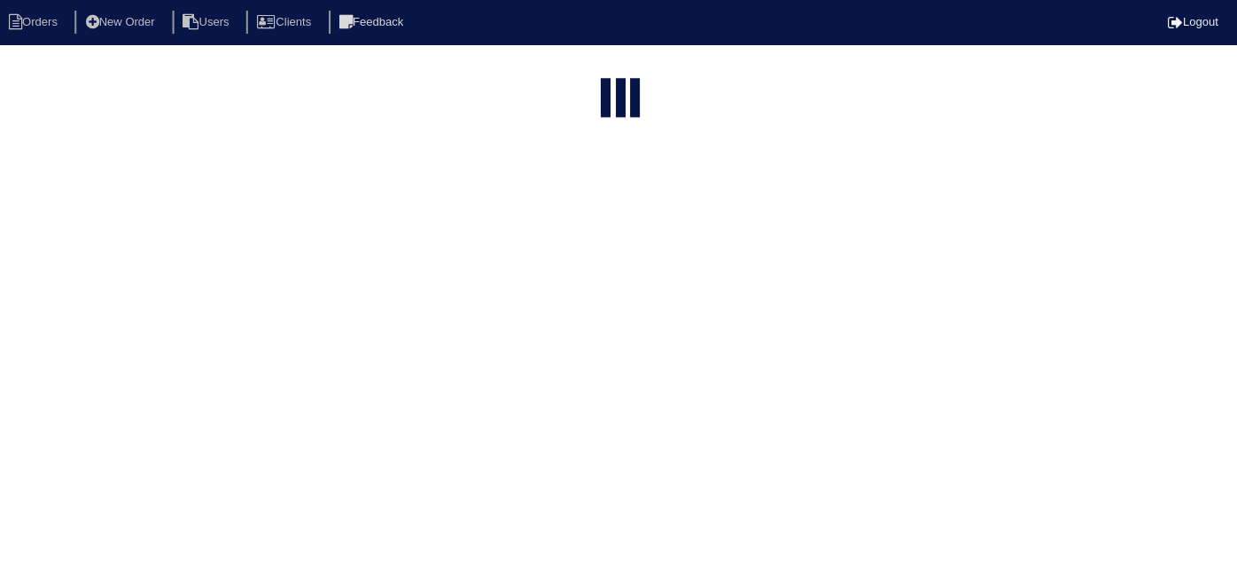
type input "40 sh"
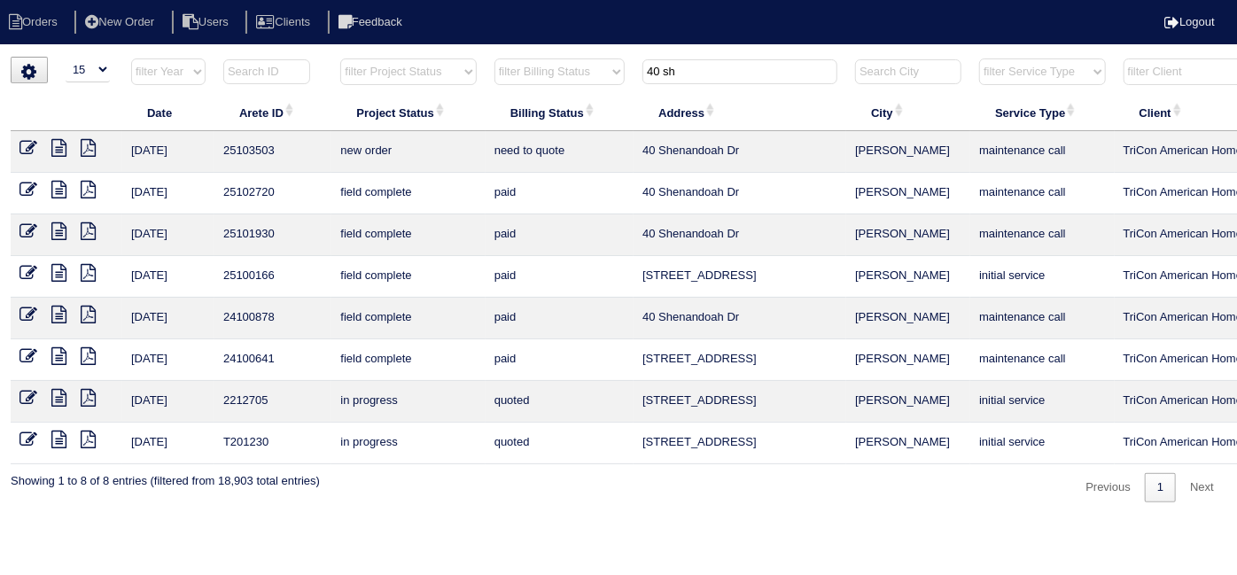
click at [33, 145] on icon at bounding box center [28, 148] width 18 height 18
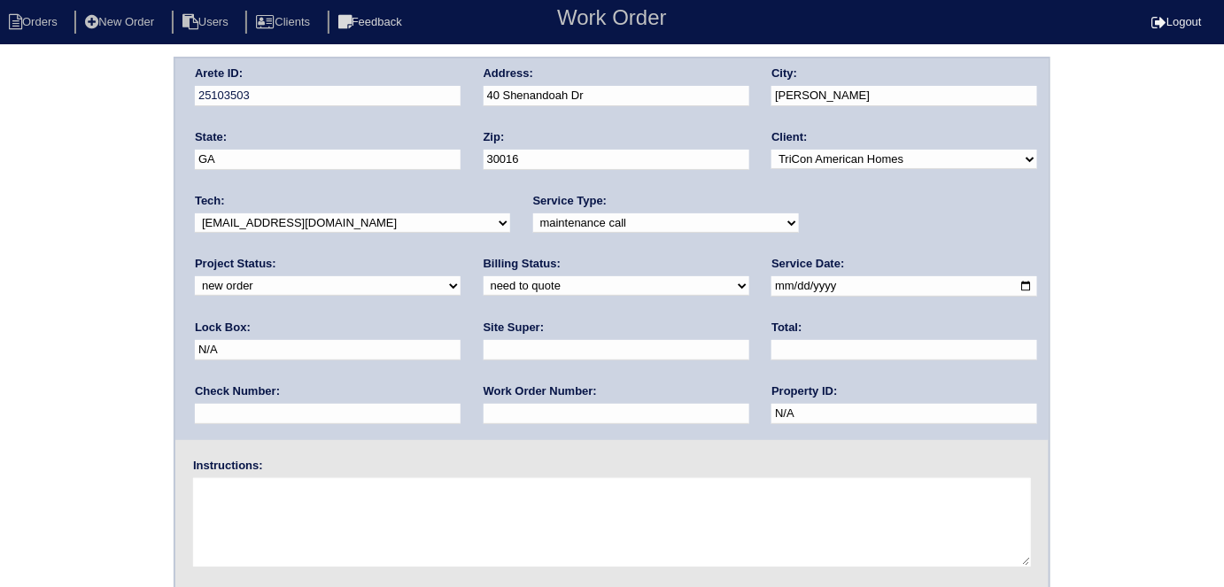
click at [542, 221] on select "-select- initial service basic service maintenance call replacement scope servi…" at bounding box center [666, 222] width 266 height 19
select select "scope only"
click at [533, 213] on select "-select- initial service basic service maintenance call replacement scope servi…" at bounding box center [666, 222] width 266 height 19
drag, startPoint x: 814, startPoint y: 289, endPoint x: 251, endPoint y: 168, distance: 576.1
click at [345, 205] on div "Arete ID: 25103503 Address: 40 Shenandoah Dr City: Covington State: GA Zip: 300…" at bounding box center [611, 249] width 873 height 382
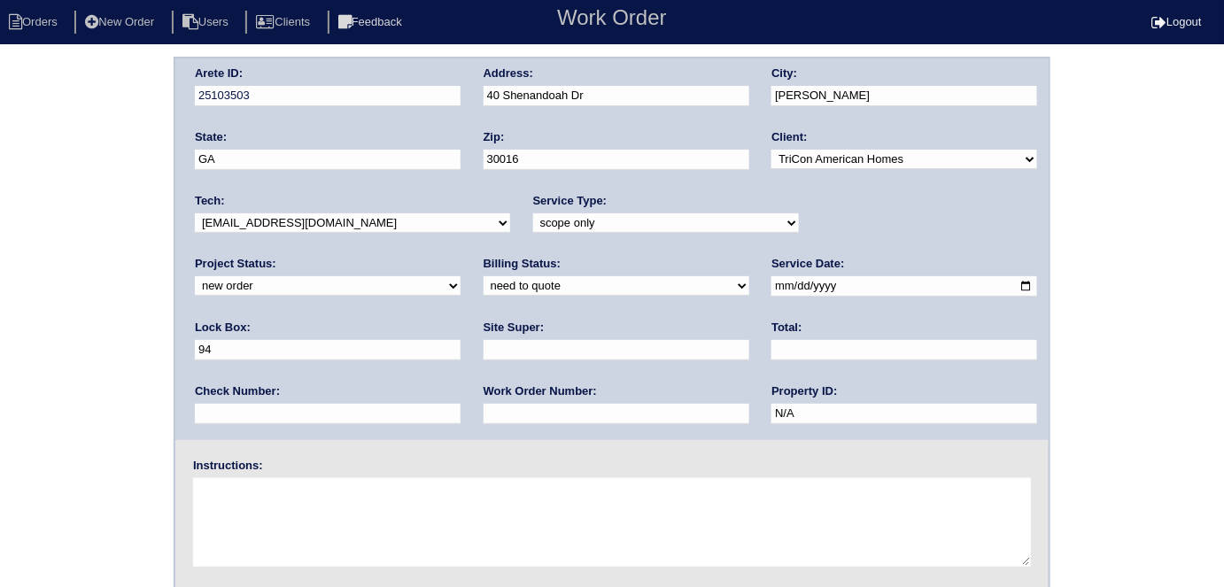
type input "9470"
click at [484, 347] on input "text" at bounding box center [617, 350] width 266 height 20
type input "Ackeem Cadet"
click at [270, 503] on textarea at bounding box center [612, 522] width 838 height 89
type textarea "Scope for service/repairs needed"
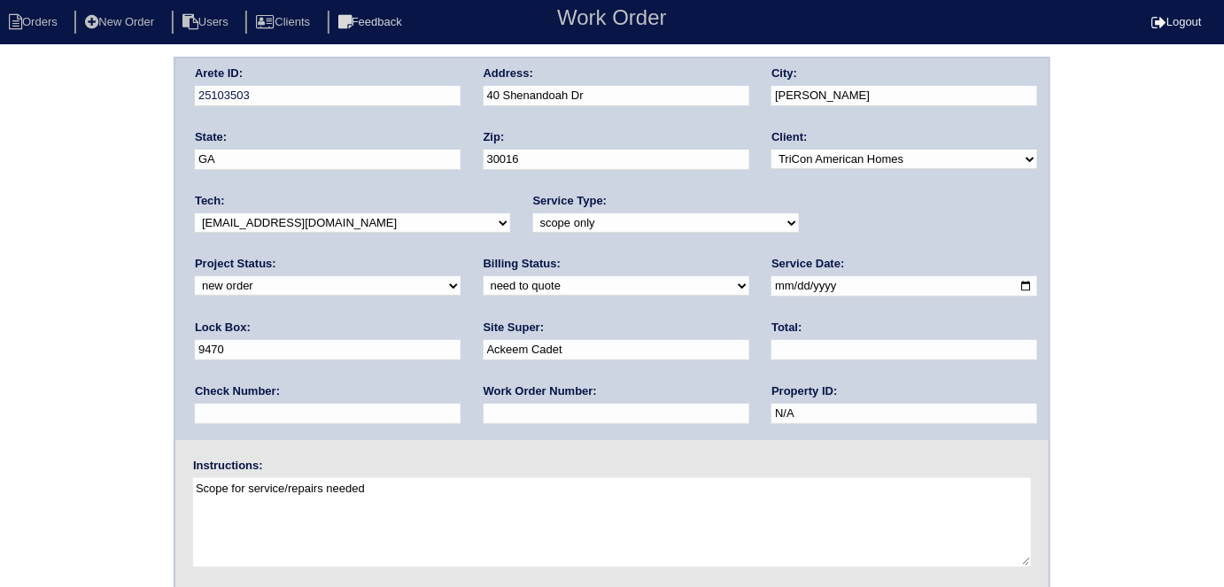
click at [77, 206] on div "Arete ID: 25103503 Address: 40 Shenandoah Dr City: Covington State: GA Zip: 300…" at bounding box center [612, 415] width 1224 height 717
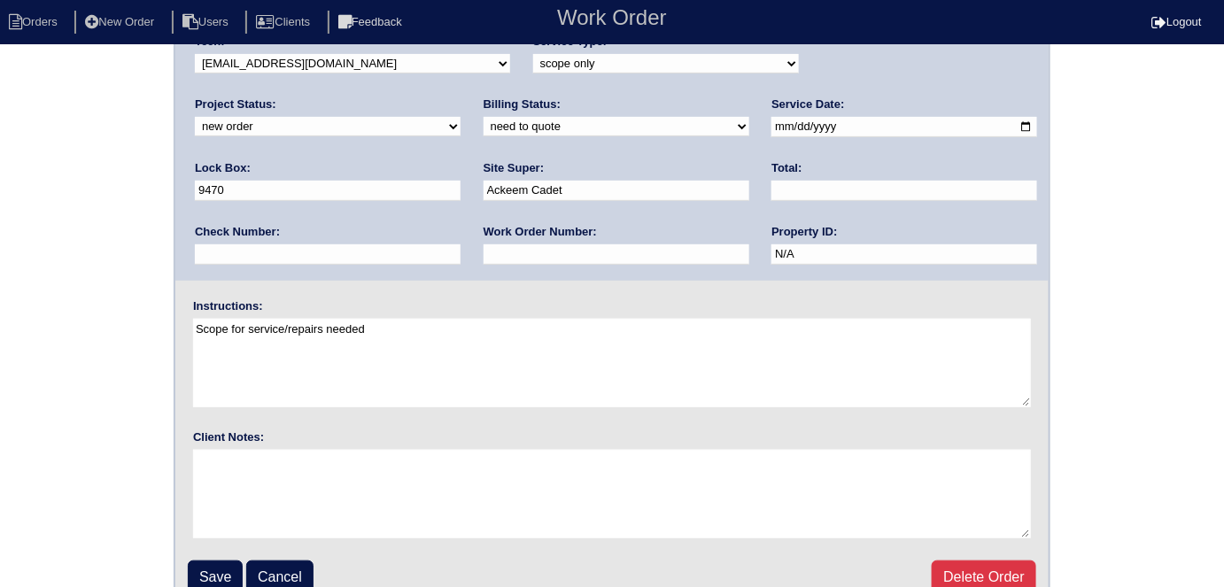
scroll to position [182, 0]
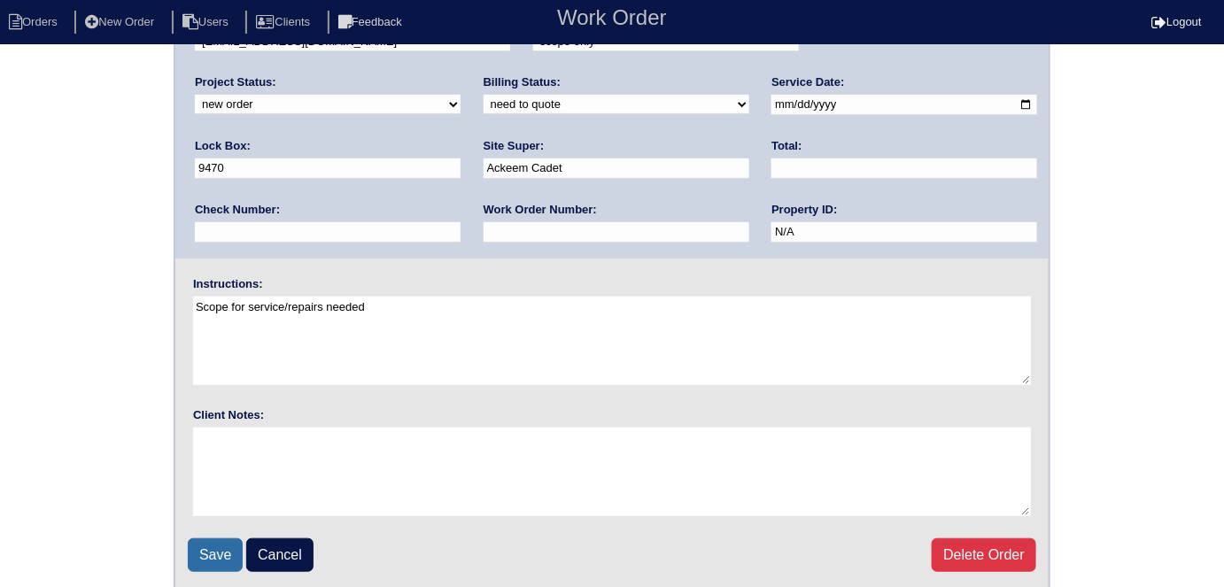
click at [198, 548] on input "Save" at bounding box center [215, 556] width 55 height 34
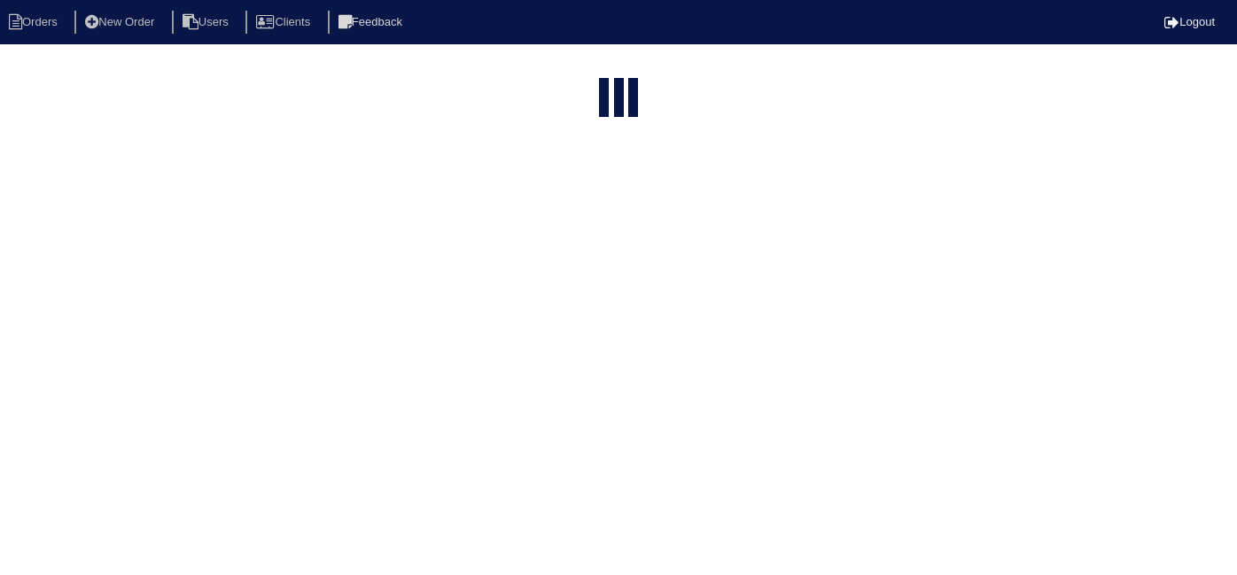
select select "15"
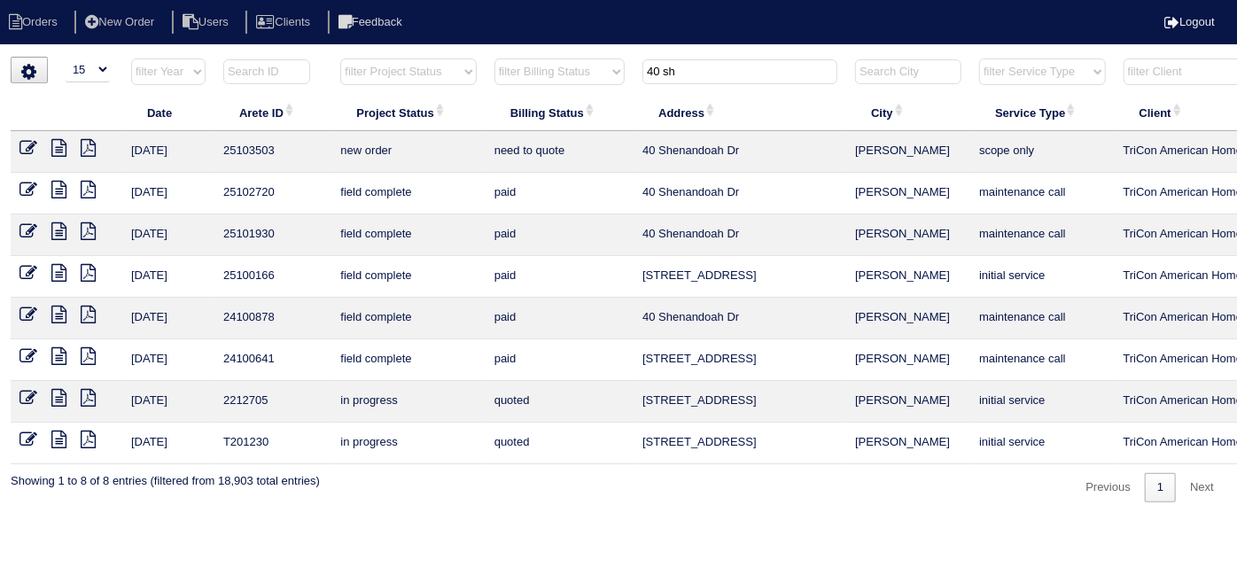
drag, startPoint x: 715, startPoint y: 66, endPoint x: 464, endPoint y: 59, distance: 250.8
click at [470, 59] on tr "filter Year -- Any Year -- 2025 2024 2023 2022 2021 2020 2019 filter Project St…" at bounding box center [778, 76] width 1535 height 36
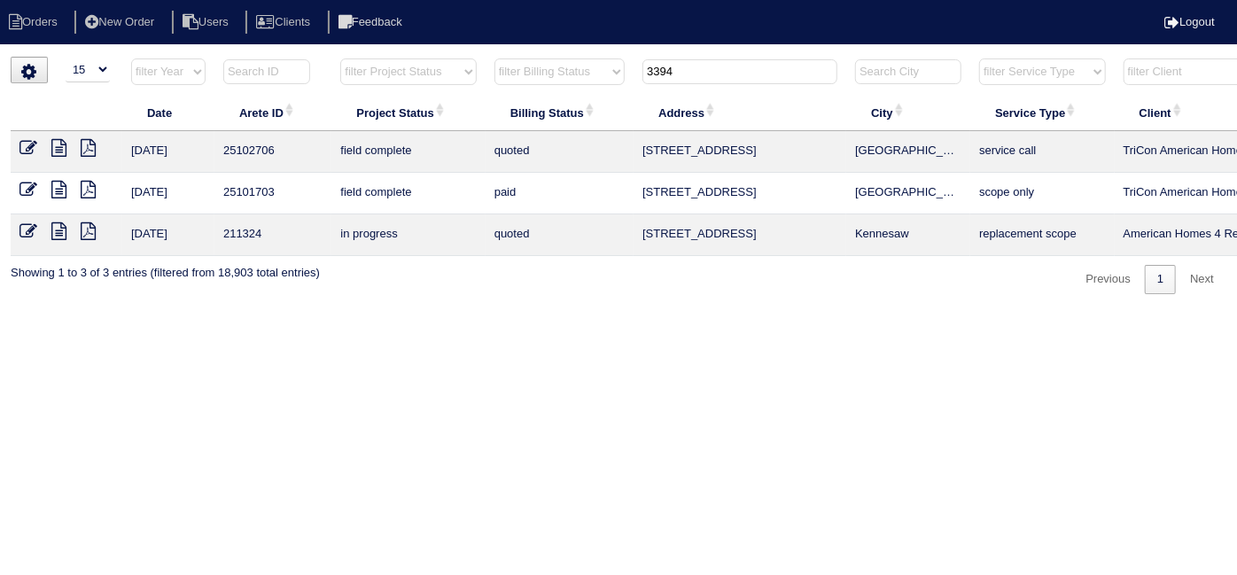
drag, startPoint x: 530, startPoint y: 51, endPoint x: 444, endPoint y: 42, distance: 86.5
click at [481, 57] on body "Orders New Order Users Clients Feedback Logout Orders New Order Users Clients M…" at bounding box center [618, 175] width 1237 height 237
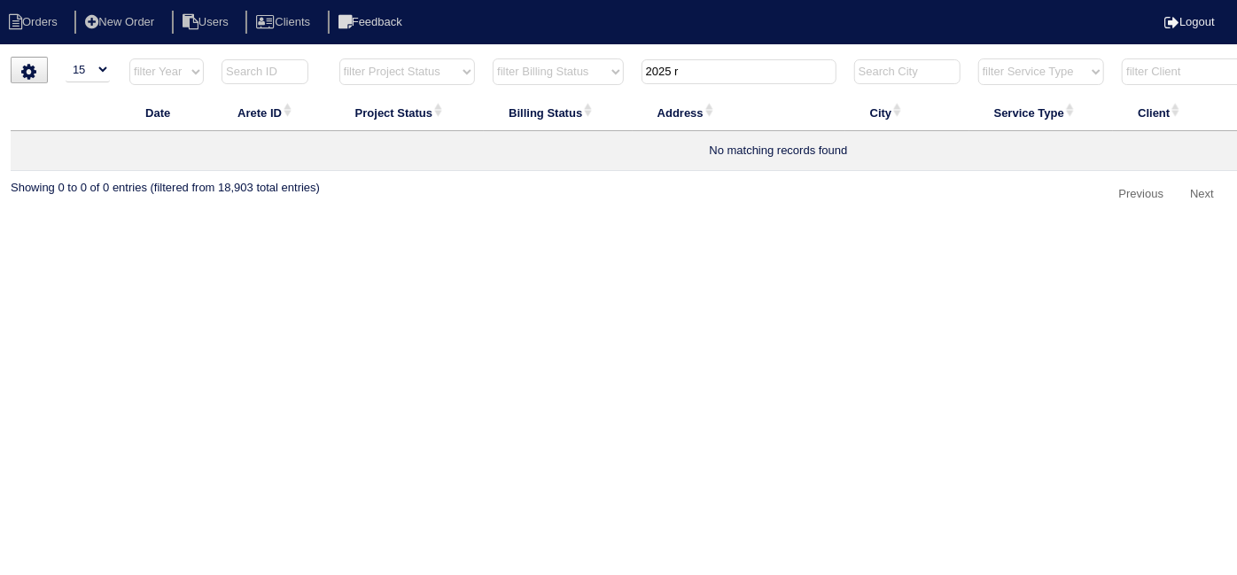
type input "2025 r"
click at [125, 24] on li "New Order" at bounding box center [121, 23] width 94 height 24
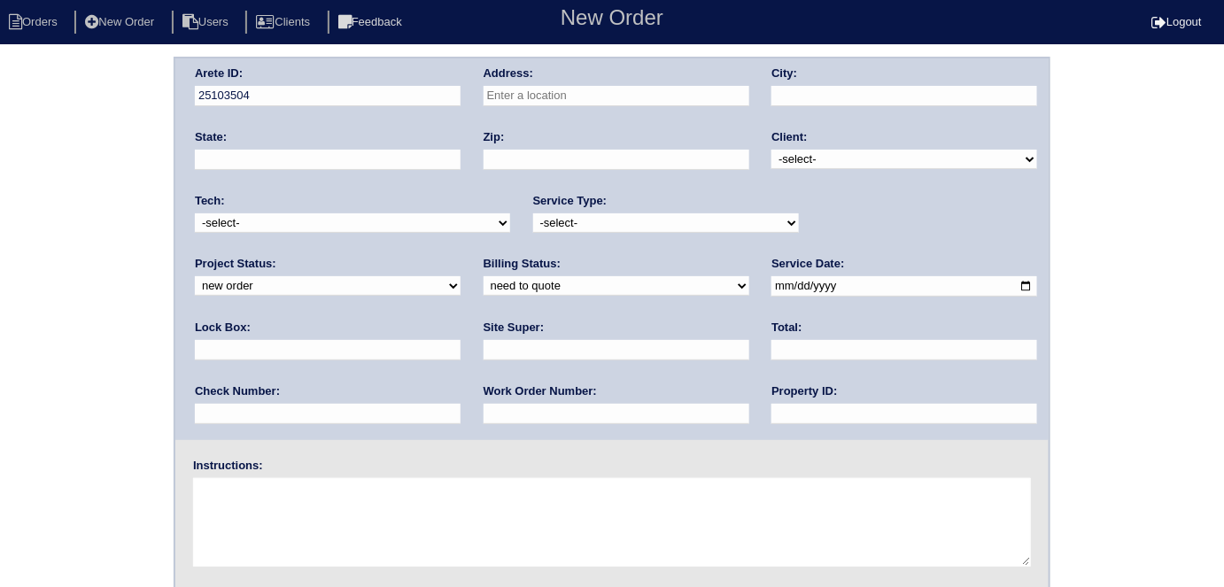
click at [553, 89] on input "text" at bounding box center [617, 96] width 266 height 20
type input "2025 [PERSON_NAME]"
type input "[GEOGRAPHIC_DATA]"
type input "GA"
type input "30046"
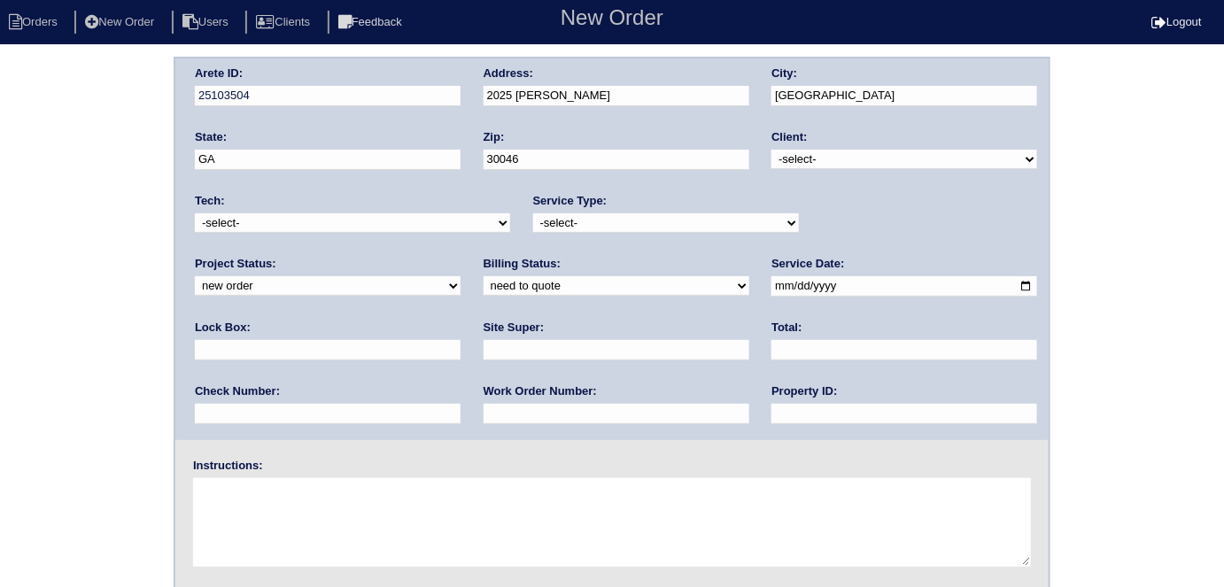
click at [798, 151] on select "-select- TriCon American Homes American Homes 4 Rent First Key Homes Zillow The…" at bounding box center [905, 159] width 266 height 19
select select "1"
click at [772, 150] on select "-select- TriCon American Homes American Homes 4 Rent First Key Homes Zillow The…" at bounding box center [905, 159] width 266 height 19
drag, startPoint x: 661, startPoint y: 220, endPoint x: 634, endPoint y: 221, distance: 26.6
click at [660, 220] on select "-select- initial service basic service maintenance call replacement scope servi…" at bounding box center [666, 222] width 266 height 19
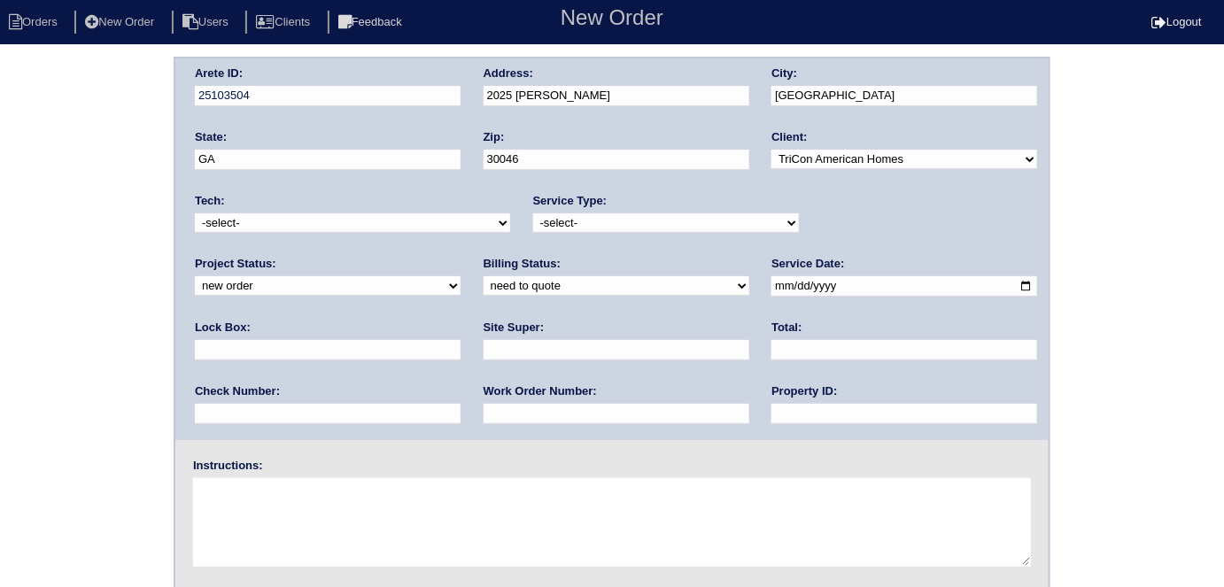
select select "initial service"
click at [533, 213] on select "-select- initial service basic service maintenance call replacement scope servi…" at bounding box center [666, 222] width 266 height 19
click at [461, 340] on input "text" at bounding box center [328, 350] width 266 height 20
type input "0610"
click at [772, 284] on input "date" at bounding box center [905, 286] width 266 height 20
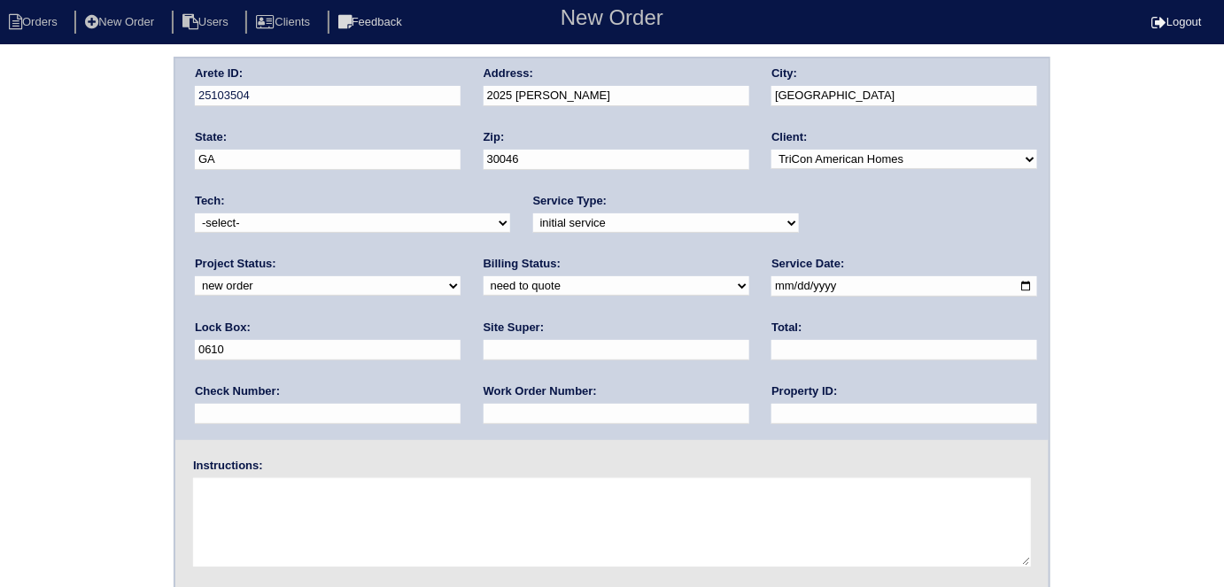
type input "[DATE]"
click at [772, 416] on input "text" at bounding box center [905, 414] width 266 height 20
type input "N/A"
click at [484, 340] on input "text" at bounding box center [617, 350] width 266 height 20
type input "Daniel Rodriguez"
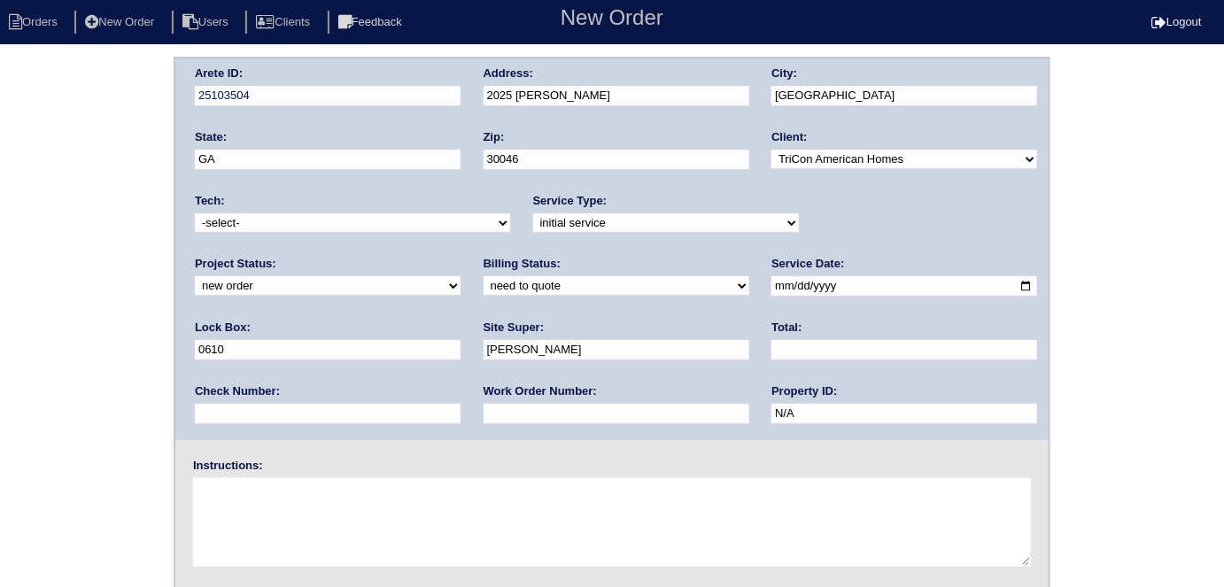
click at [484, 406] on input "text" at bounding box center [617, 414] width 266 height 20
type input "550006"
click at [415, 520] on textarea at bounding box center [612, 522] width 838 height 89
type textarea "Install smart tstats if needed"
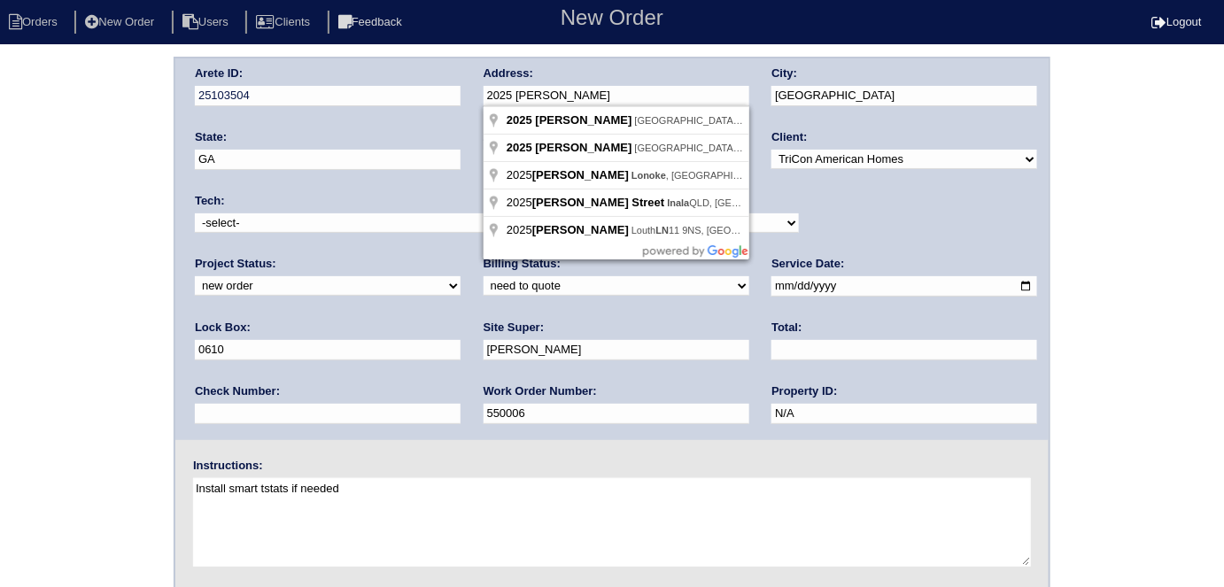
click at [421, 95] on div "Arete ID: 25103504 Address: 2025 Rosemary Park Ln City: Lawrenceville State: GA…" at bounding box center [611, 249] width 873 height 382
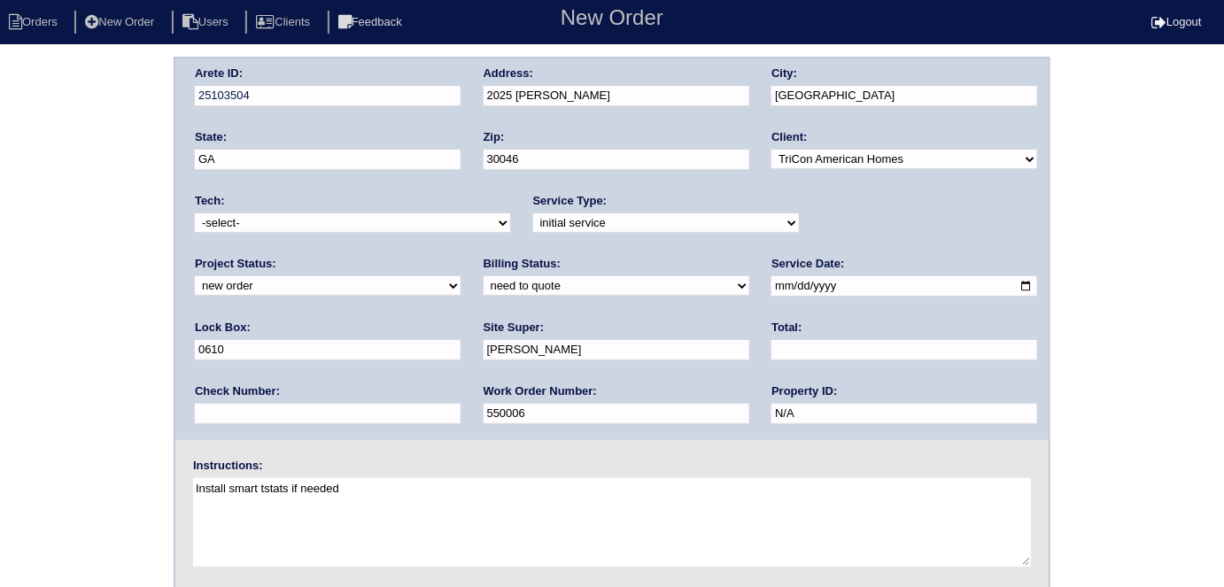
click at [26, 173] on div "Arete ID: 25103504 Address: 2025 Rosemary Park Ln City: Lawrenceville State: GA…" at bounding box center [612, 415] width 1224 height 717
click at [41, 213] on div "Arete ID: 25103504 Address: 2025 Rosemary Park Ln City: Lawrenceville State: GA…" at bounding box center [612, 415] width 1224 height 717
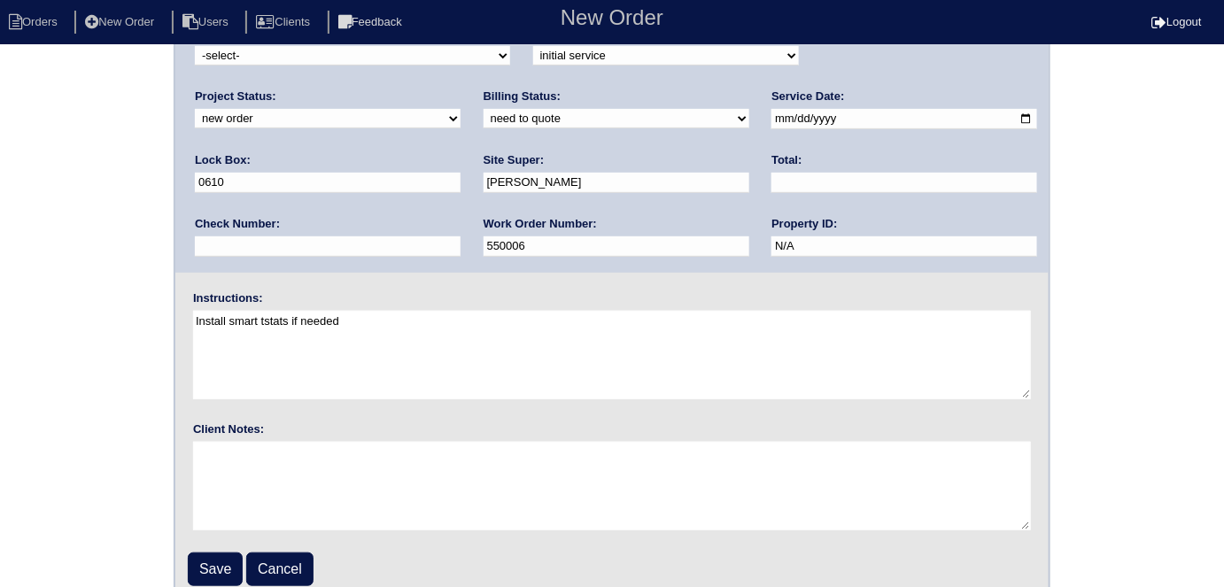
scroll to position [182, 0]
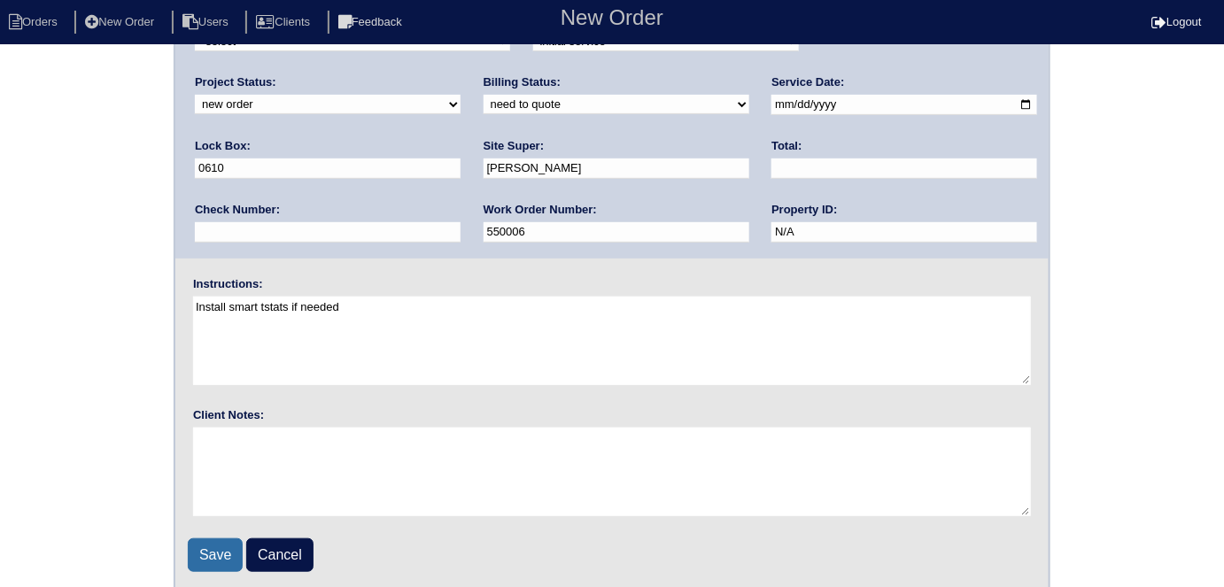
click at [210, 542] on input "Save" at bounding box center [215, 556] width 55 height 34
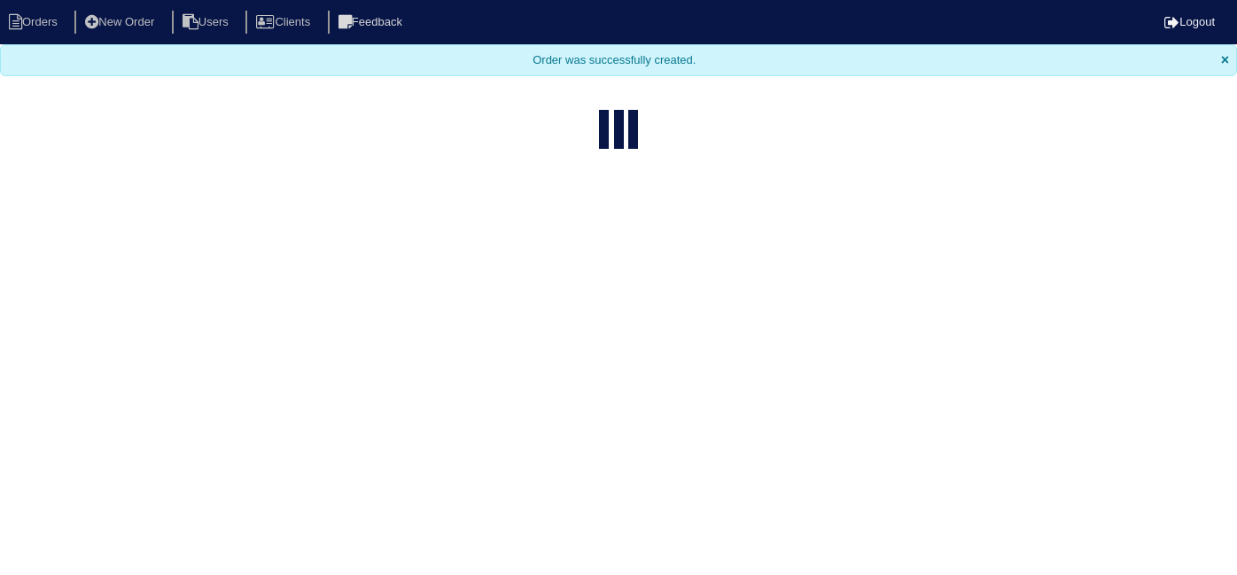
select select "15"
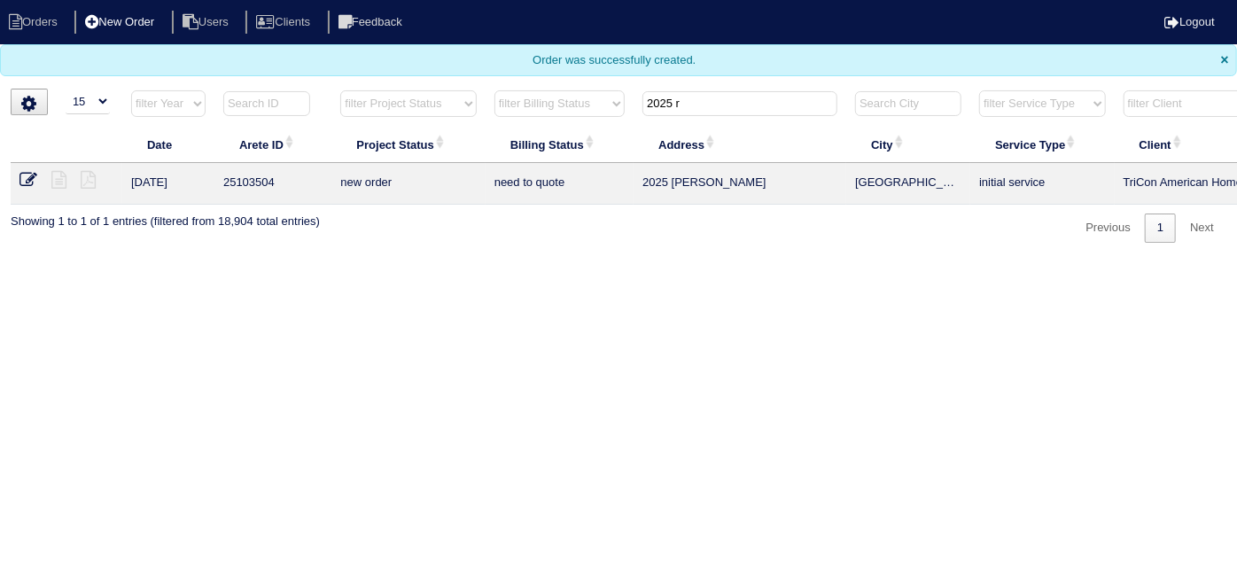
drag, startPoint x: 687, startPoint y: 103, endPoint x: 179, endPoint y: 16, distance: 515.8
click at [239, 30] on body "Orders New Order Users Clients Feedback Logout Orders New Order Users Clients M…" at bounding box center [618, 121] width 1237 height 243
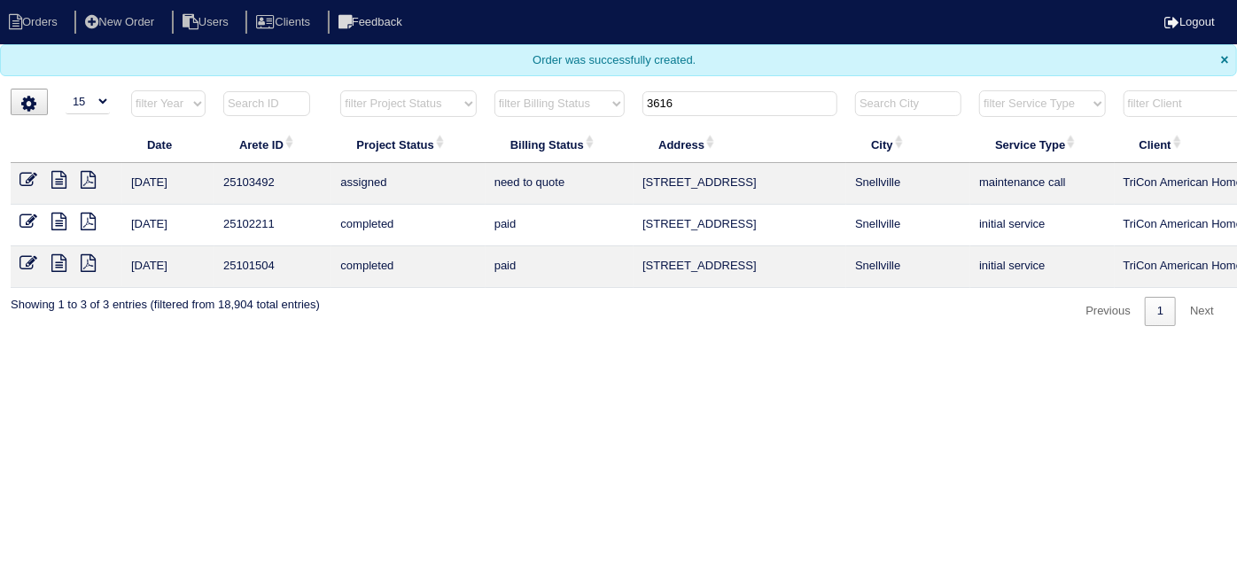
type input "3616"
click at [58, 177] on icon at bounding box center [58, 180] width 15 height 18
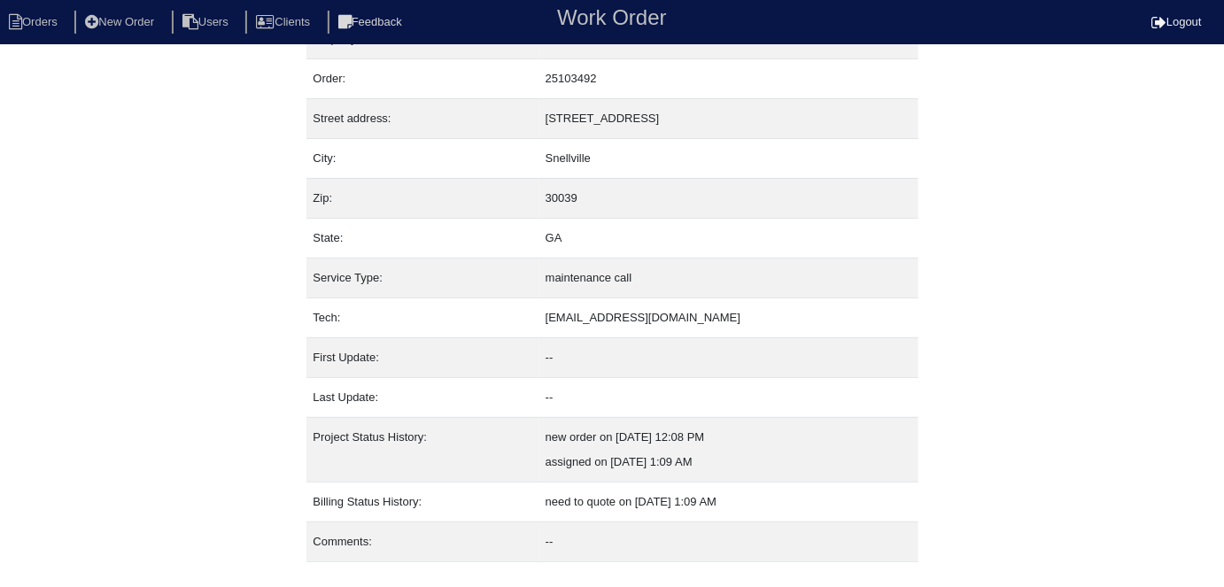
scroll to position [68, 0]
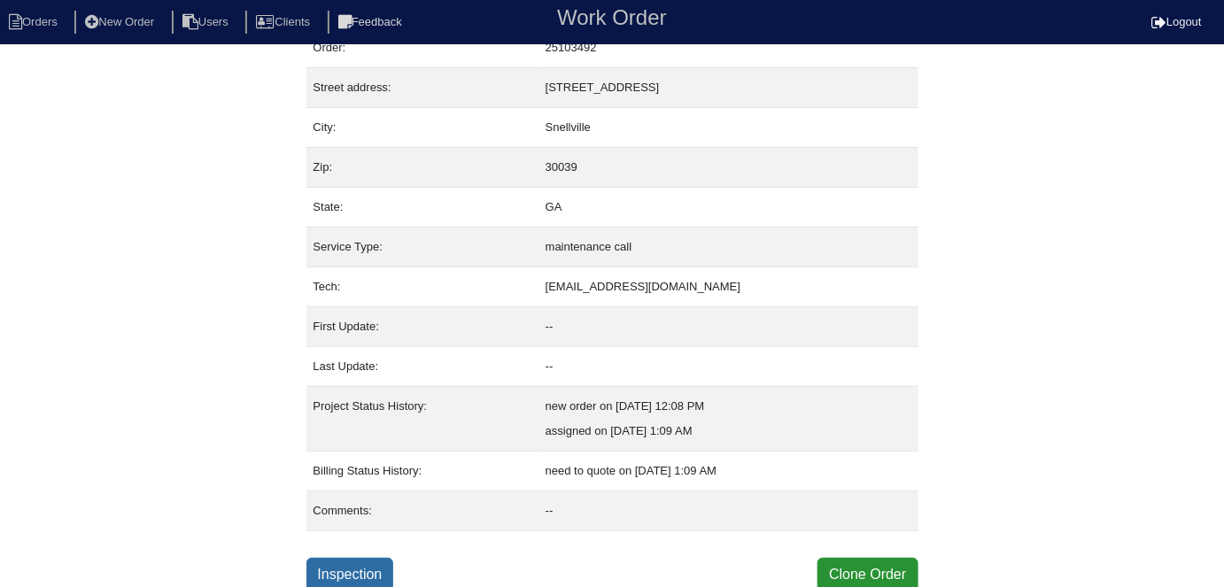
click at [376, 572] on link "Inspection" at bounding box center [351, 575] width 88 height 34
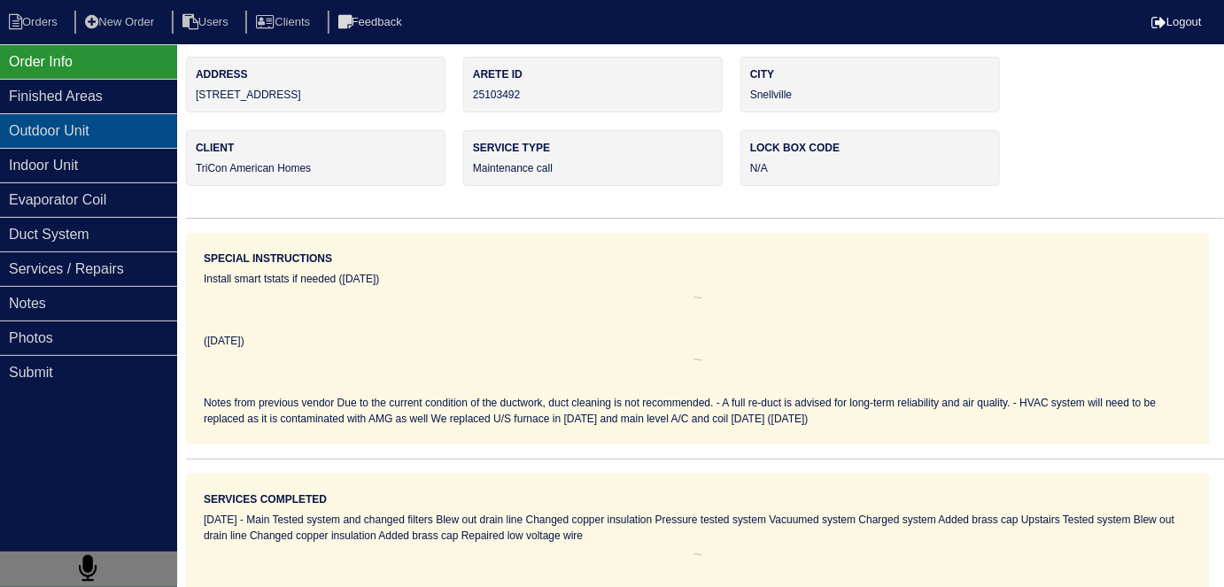
click at [6, 124] on div "Outdoor Unit" at bounding box center [88, 130] width 177 height 35
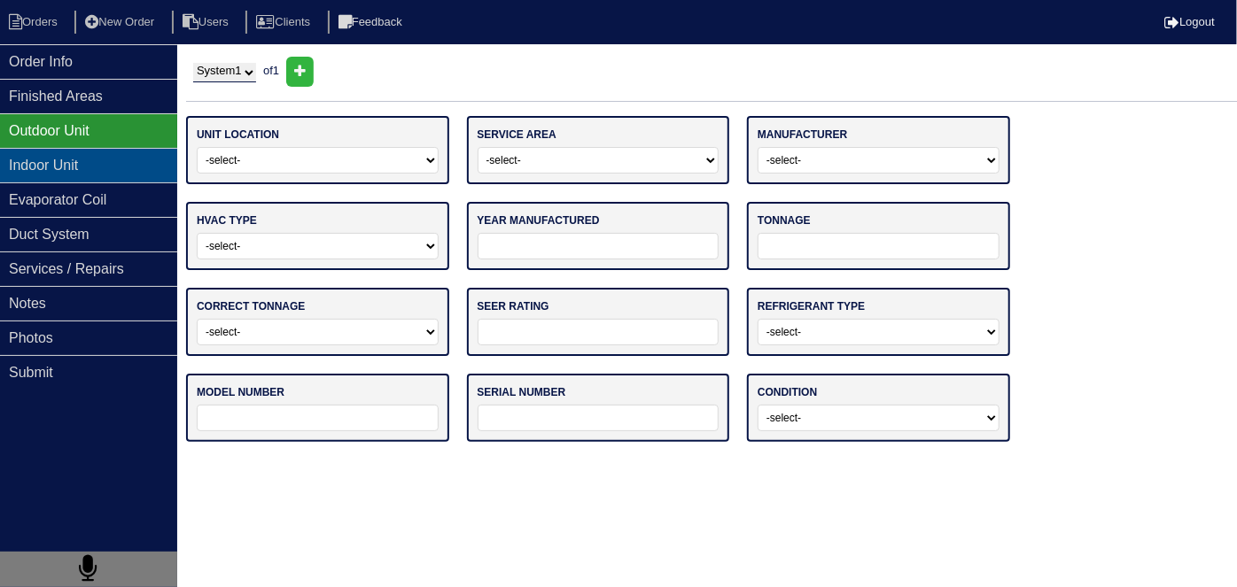
click at [39, 167] on div "Indoor Unit" at bounding box center [88, 165] width 177 height 35
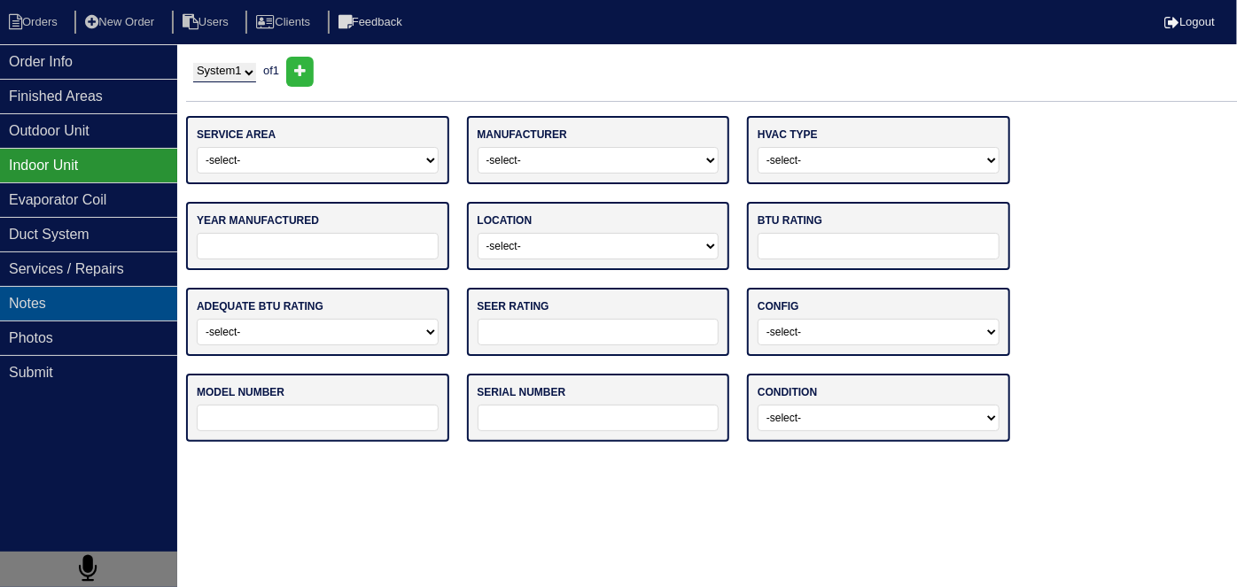
click at [99, 301] on div "Notes" at bounding box center [88, 303] width 177 height 35
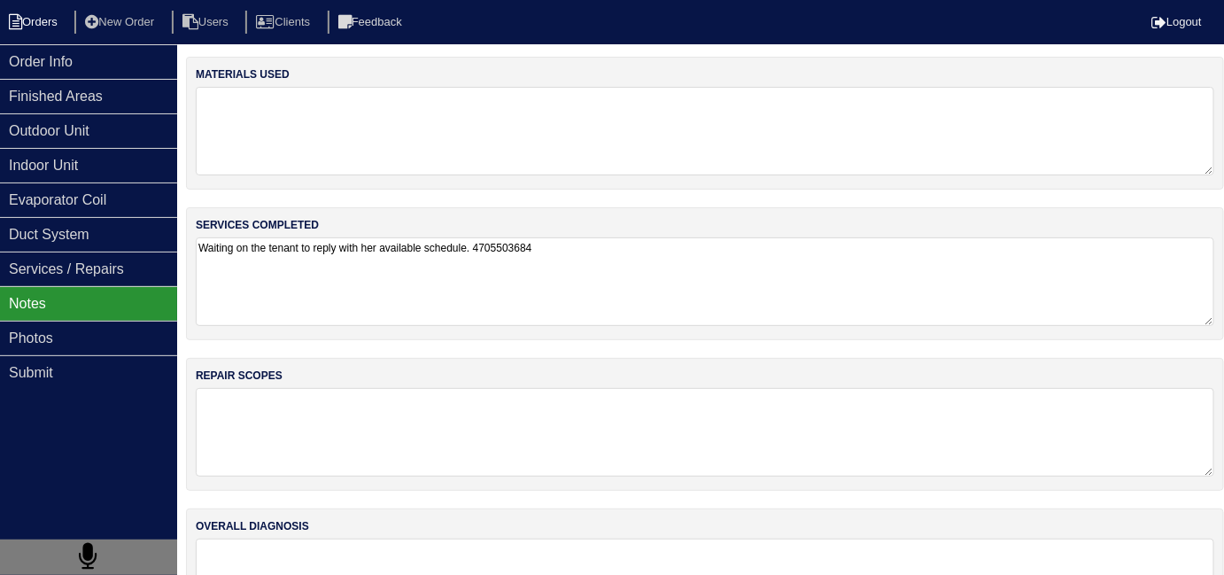
click at [54, 24] on li "Orders" at bounding box center [36, 23] width 72 height 24
select select "15"
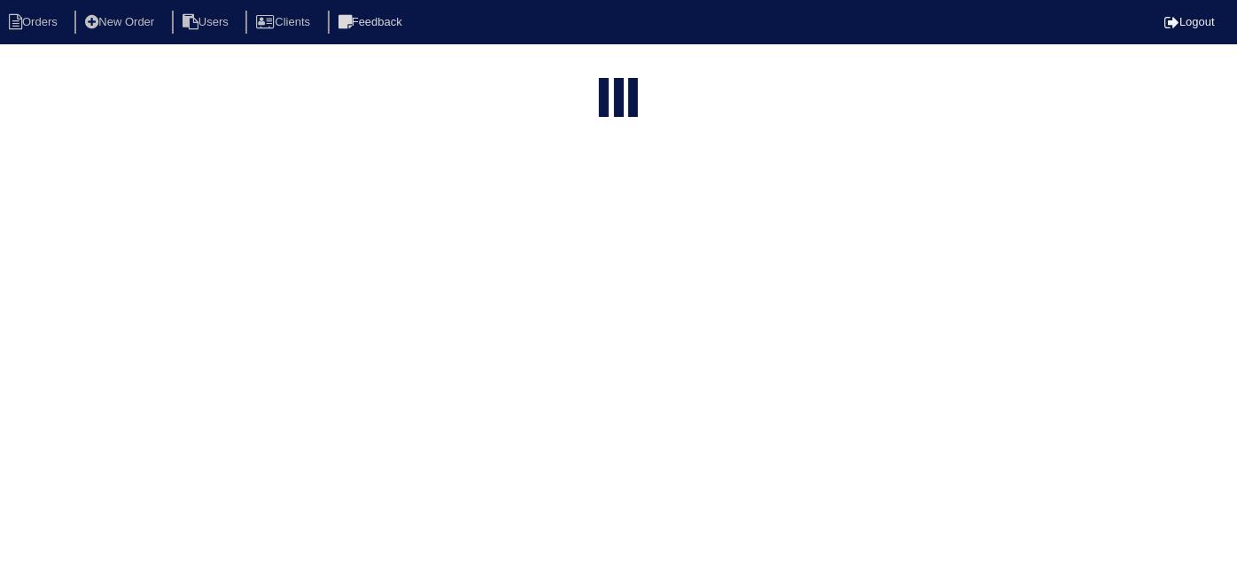
type input "3616"
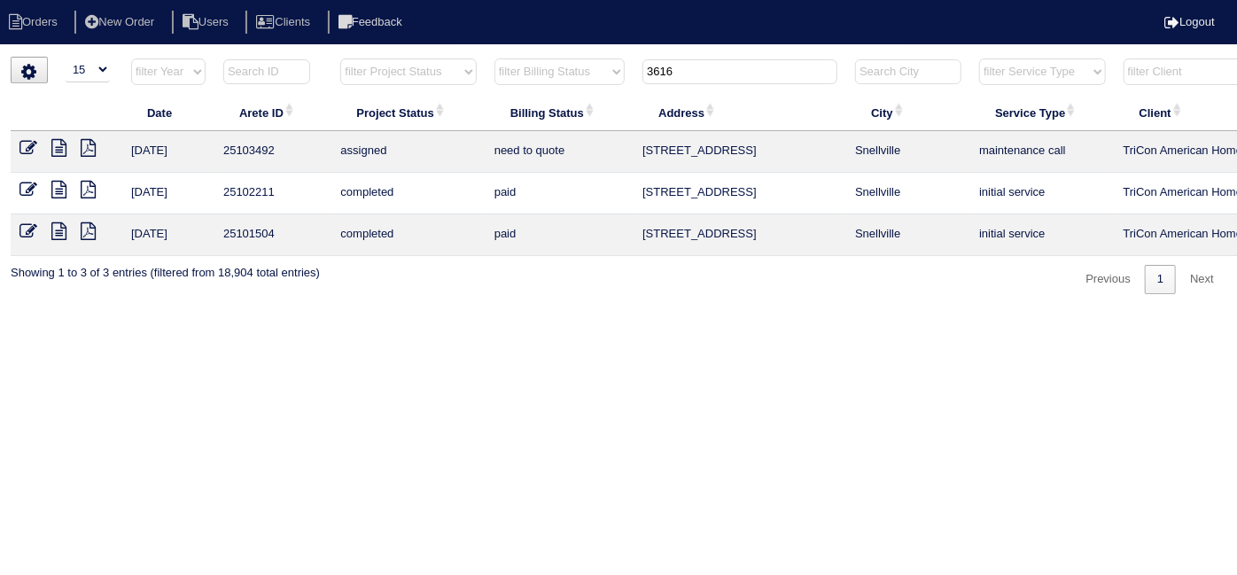
drag, startPoint x: 697, startPoint y: 74, endPoint x: 615, endPoint y: 74, distance: 82.4
click at [615, 74] on tr "filter Year -- Any Year -- 2025 2024 2023 2022 2021 2020 2019 filter Project St…" at bounding box center [778, 76] width 1535 height 36
click at [680, 83] on th "3616" at bounding box center [739, 76] width 213 height 36
drag, startPoint x: 682, startPoint y: 79, endPoint x: 628, endPoint y: 71, distance: 54.6
click at [628, 71] on tr "filter Year -- Any Year -- 2025 2024 2023 2022 2021 2020 2019 filter Project St…" at bounding box center [778, 76] width 1535 height 36
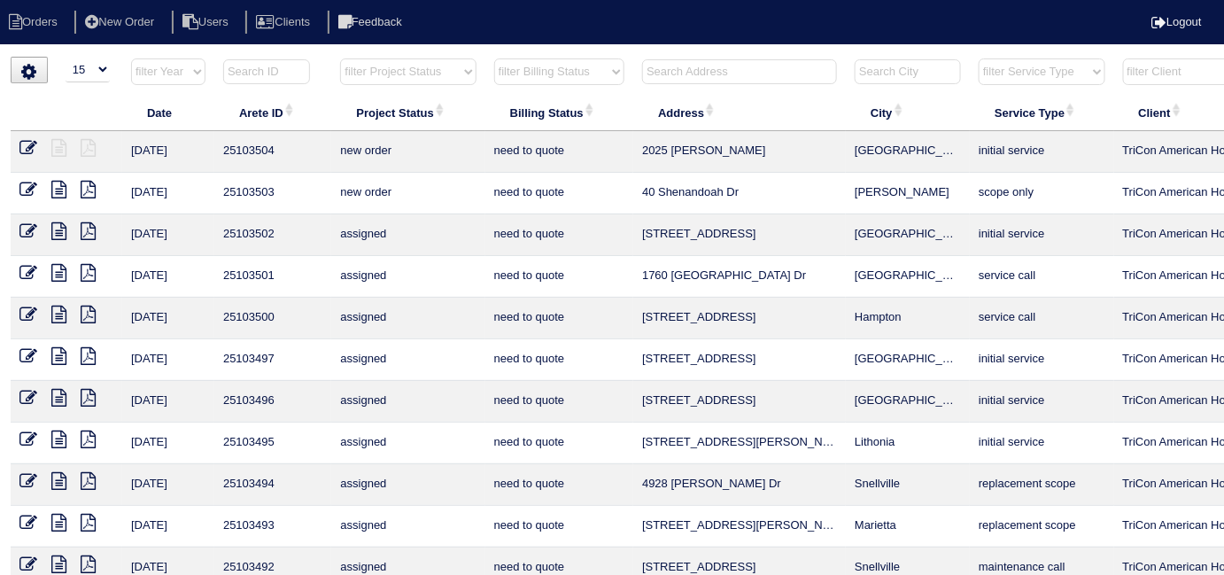
click at [433, 66] on select "filter Project Status -- Any Project Status -- new order assigned in progress f…" at bounding box center [408, 71] width 136 height 27
click at [340, 58] on select "filter Project Status -- Any Project Status -- new order assigned in progress f…" at bounding box center [408, 71] width 136 height 27
select select "field complete"
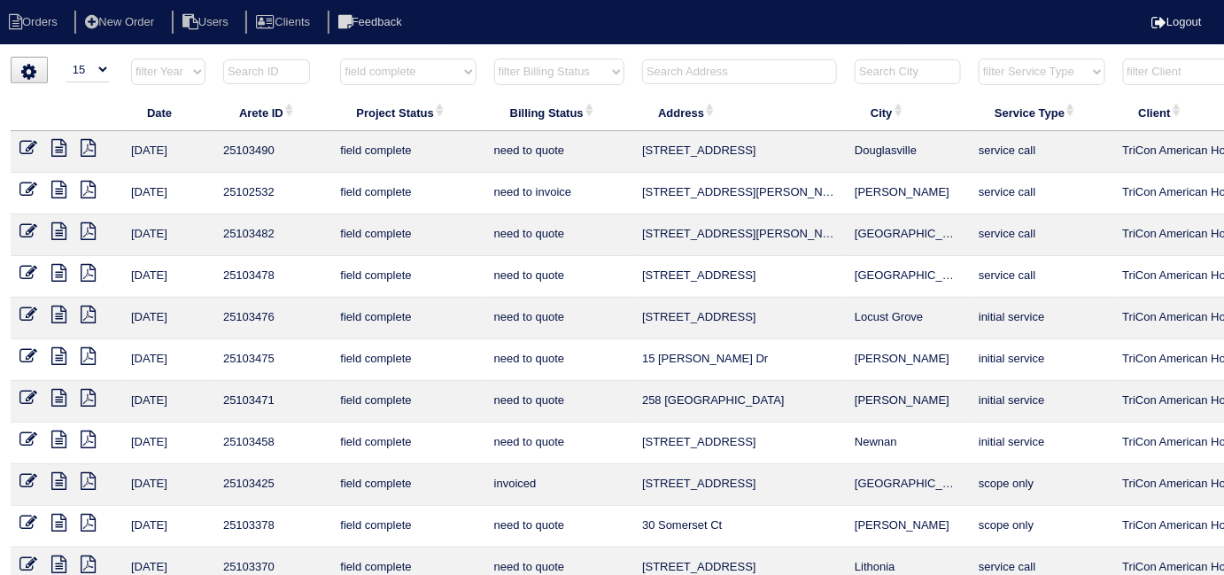
click at [525, 83] on select "filter Billing Status -- Any Billing Status -- need to quote quoted need to inv…" at bounding box center [559, 71] width 130 height 27
select select "need to quote"
click at [494, 58] on select "filter Billing Status -- Any Billing Status -- need to quote quoted need to inv…" at bounding box center [559, 71] width 130 height 27
select select "field complete"
select select "need to quote"
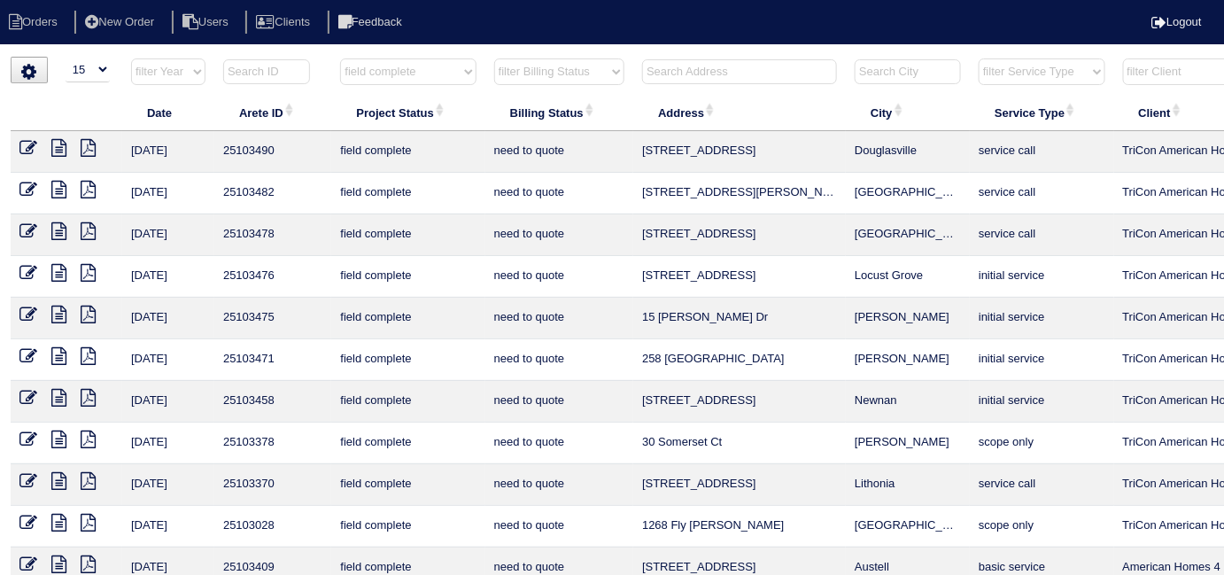
click at [357, 72] on select "filter Project Status -- Any Project Status -- new order assigned in progress f…" at bounding box center [408, 71] width 136 height 27
click at [380, 89] on th "filter Project Status -- Any Project Status -- new order assigned in progress f…" at bounding box center [407, 76] width 153 height 36
click at [379, 77] on select "filter Project Status -- Any Project Status -- new order assigned in progress f…" at bounding box center [408, 71] width 136 height 27
select select
click at [340, 58] on select "filter Project Status -- Any Project Status -- new order assigned in progress f…" at bounding box center [408, 71] width 136 height 27
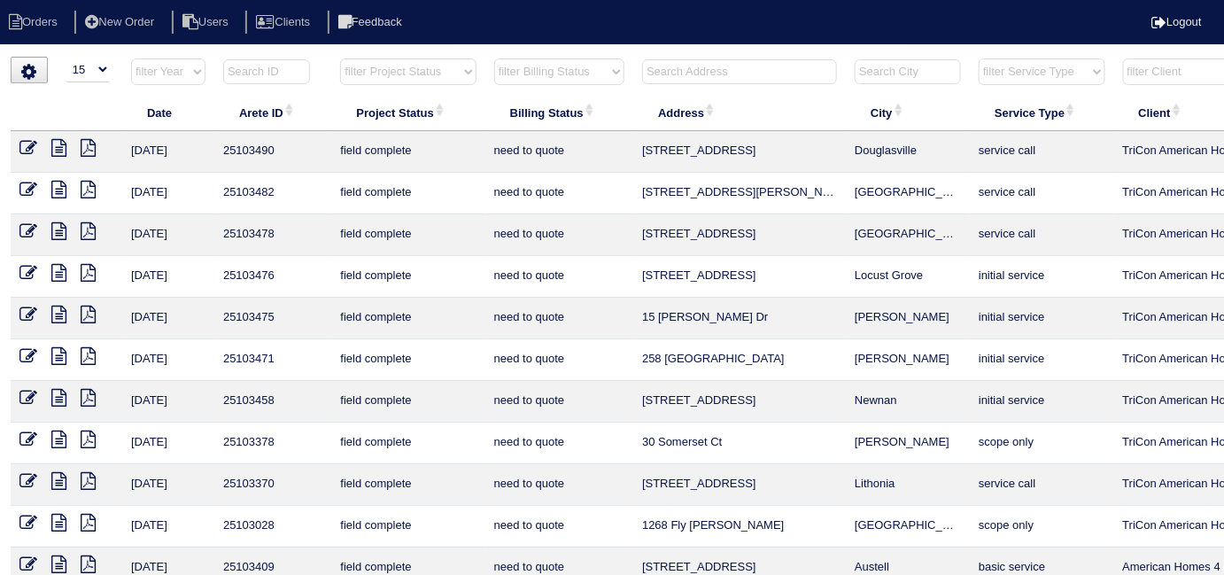
select select "need to quote"
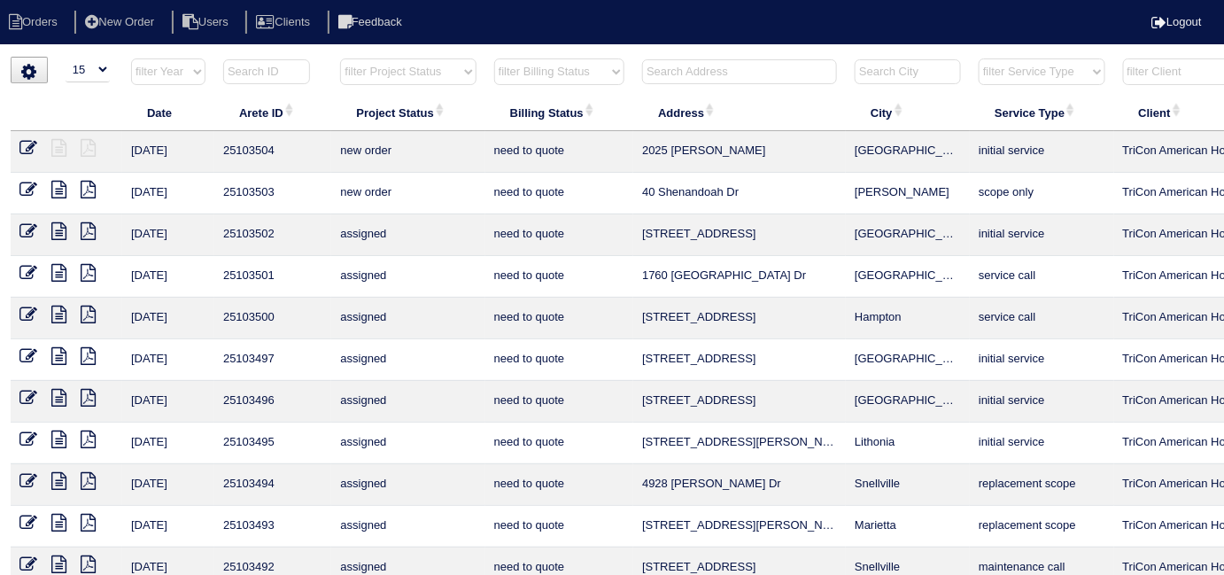
click at [542, 83] on select "filter Billing Status -- Any Billing Status -- need to quote quoted need to inv…" at bounding box center [559, 71] width 130 height 27
select select
click at [494, 58] on select "filter Billing Status -- Any Billing Status -- need to quote quoted need to inv…" at bounding box center [559, 71] width 130 height 27
click at [380, 60] on select "filter Project Status -- Any Project Status -- new order assigned in progress f…" at bounding box center [408, 71] width 136 height 27
click at [398, 77] on select "filter Project Status -- Any Project Status -- new order assigned in progress f…" at bounding box center [408, 71] width 136 height 27
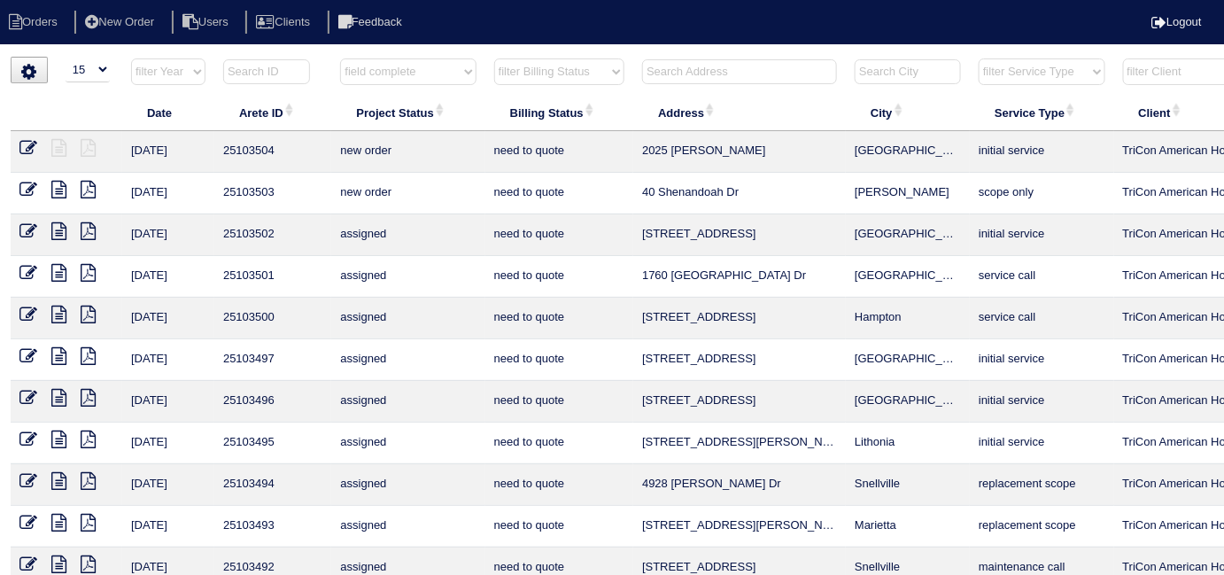
click at [340, 58] on select "filter Project Status -- Any Project Status -- new order assigned in progress f…" at bounding box center [408, 71] width 136 height 27
select select "field complete"
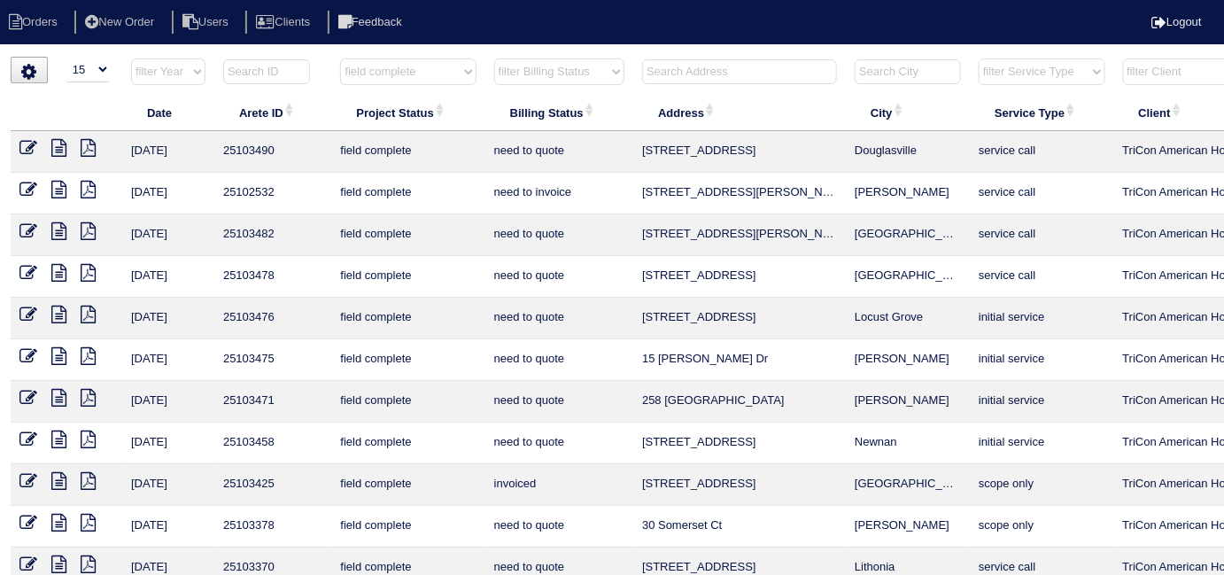
click at [506, 75] on select "filter Billing Status -- Any Billing Status -- need to quote quoted need to inv…" at bounding box center [559, 71] width 130 height 27
select select "need to quote"
click at [494, 58] on select "filter Billing Status -- Any Billing Status -- need to quote quoted need to inv…" at bounding box center [559, 71] width 130 height 27
select select "field complete"
select select "need to quote"
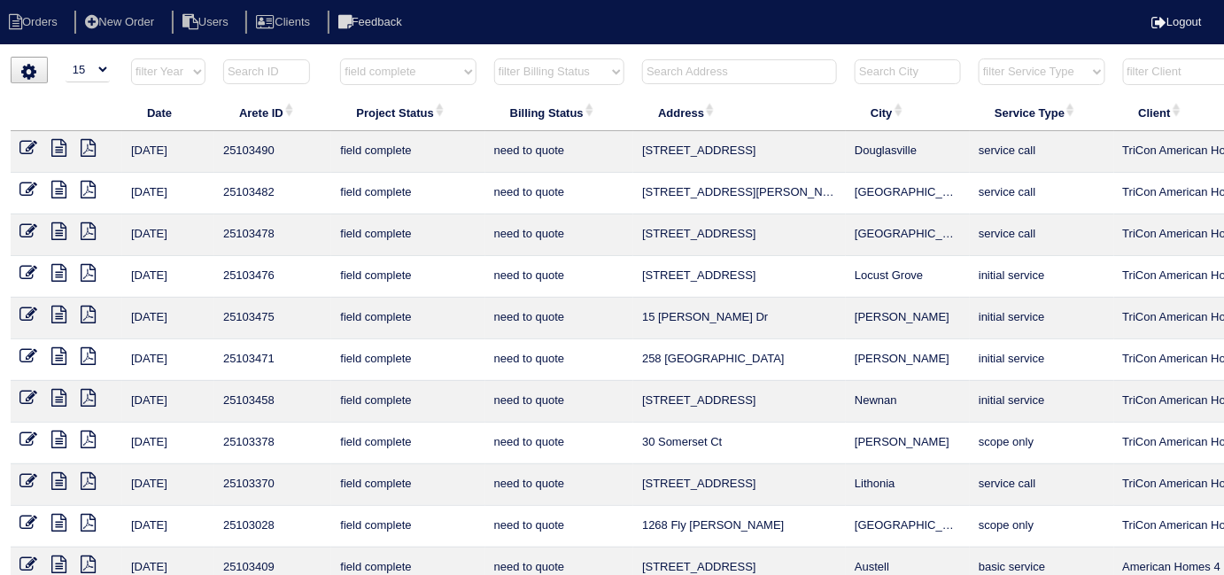
click at [390, 69] on select "filter Project Status -- Any Project Status -- new order assigned in progress f…" at bounding box center [408, 71] width 136 height 27
click at [387, 71] on select "filter Project Status -- Any Project Status -- new order assigned in progress f…" at bounding box center [408, 71] width 136 height 27
click at [399, 70] on select "filter Project Status -- Any Project Status -- new order assigned in progress f…" at bounding box center [408, 71] width 136 height 27
select select
click at [340, 58] on select "filter Project Status -- Any Project Status -- new order assigned in progress f…" at bounding box center [408, 71] width 136 height 27
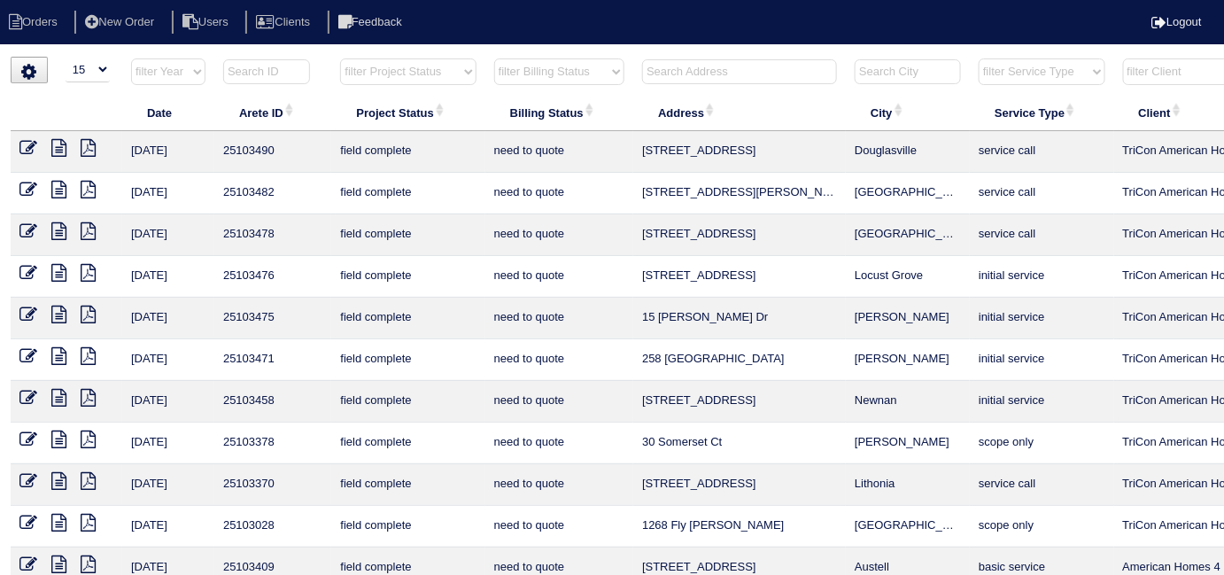
select select "need to quote"
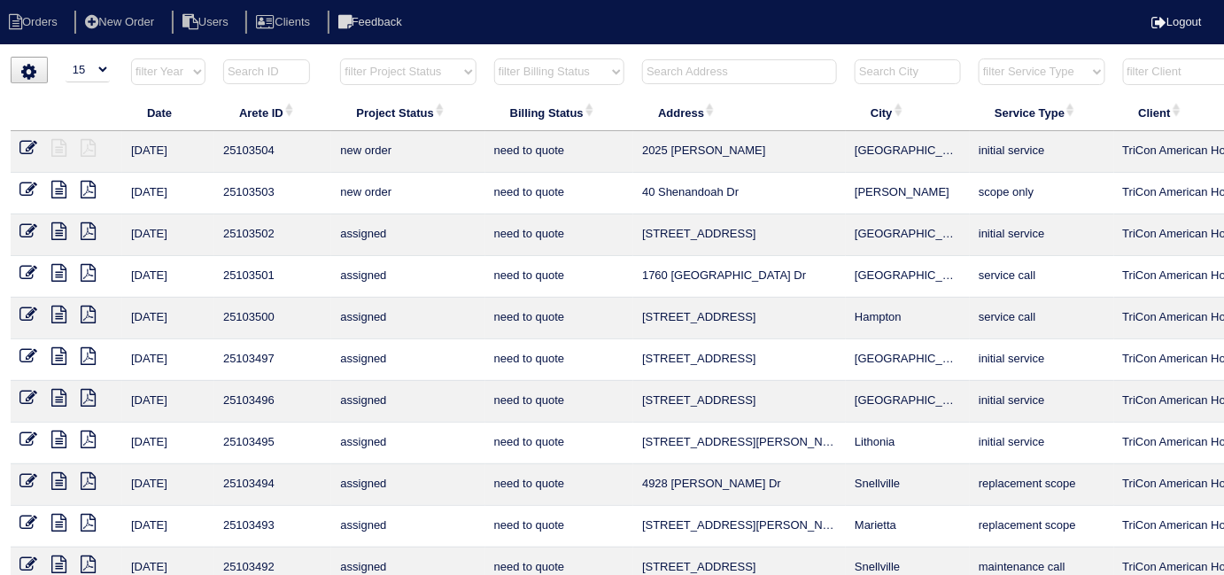
click at [486, 68] on th "filter Billing Status -- Any Billing Status -- need to quote quoted need to inv…" at bounding box center [559, 76] width 148 height 36
click at [498, 71] on select "filter Billing Status -- Any Billing Status -- need to quote quoted need to inv…" at bounding box center [559, 71] width 130 height 27
select select
click at [494, 58] on select "filter Billing Status -- Any Billing Status -- need to quote quoted need to inv…" at bounding box center [559, 71] width 130 height 27
click at [666, 78] on input "text" at bounding box center [739, 71] width 195 height 25
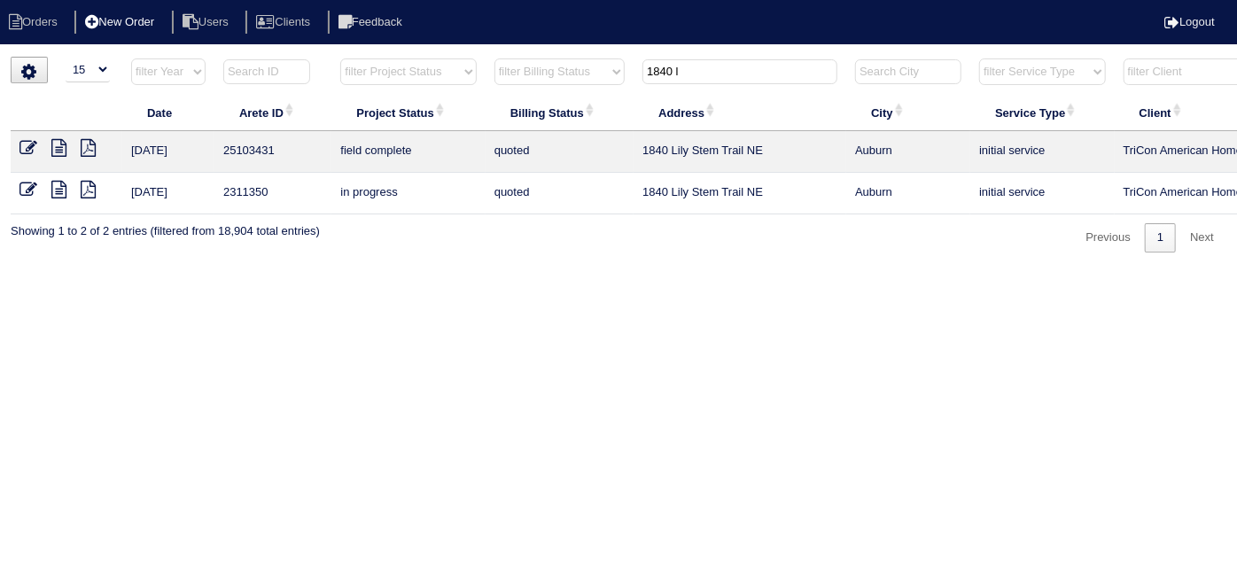
type input "1840 l"
click at [31, 147] on icon at bounding box center [28, 148] width 18 height 18
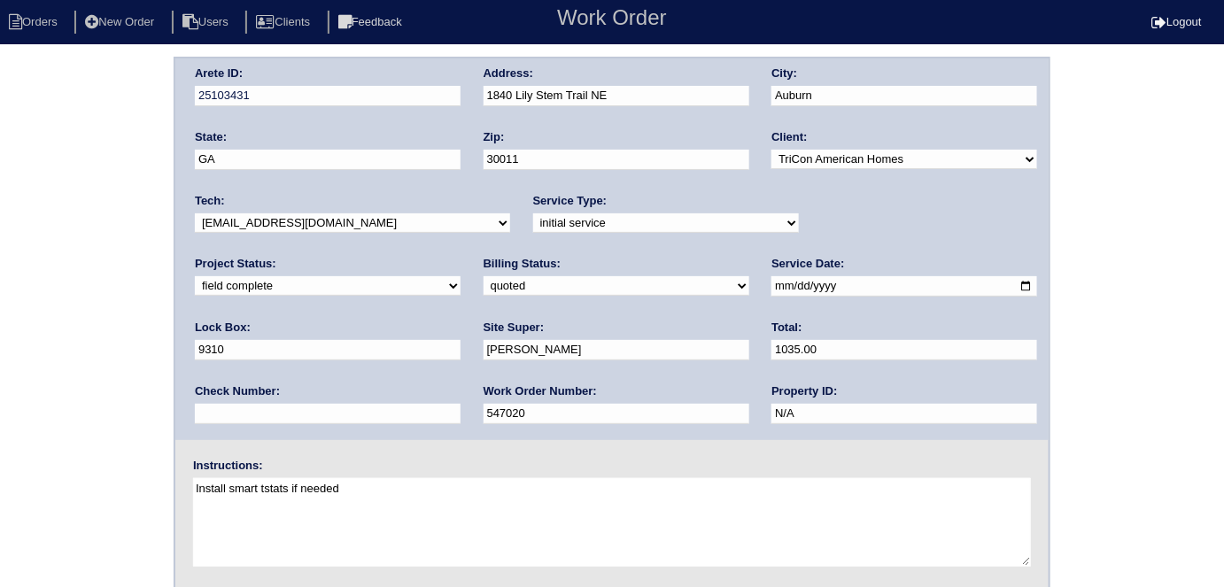
click at [484, 286] on select "need to quote quoted need to invoice invoiced paid warranty purchase order need…" at bounding box center [617, 285] width 266 height 19
select select "need to invoice"
click at [484, 276] on select "need to quote quoted need to invoice invoiced paid warranty purchase order need…" at bounding box center [617, 285] width 266 height 19
click at [82, 357] on div "Arete ID: 25103431 Address: 1840 Lily Stem Trail NE City: [GEOGRAPHIC_DATA] Sta…" at bounding box center [612, 415] width 1224 height 717
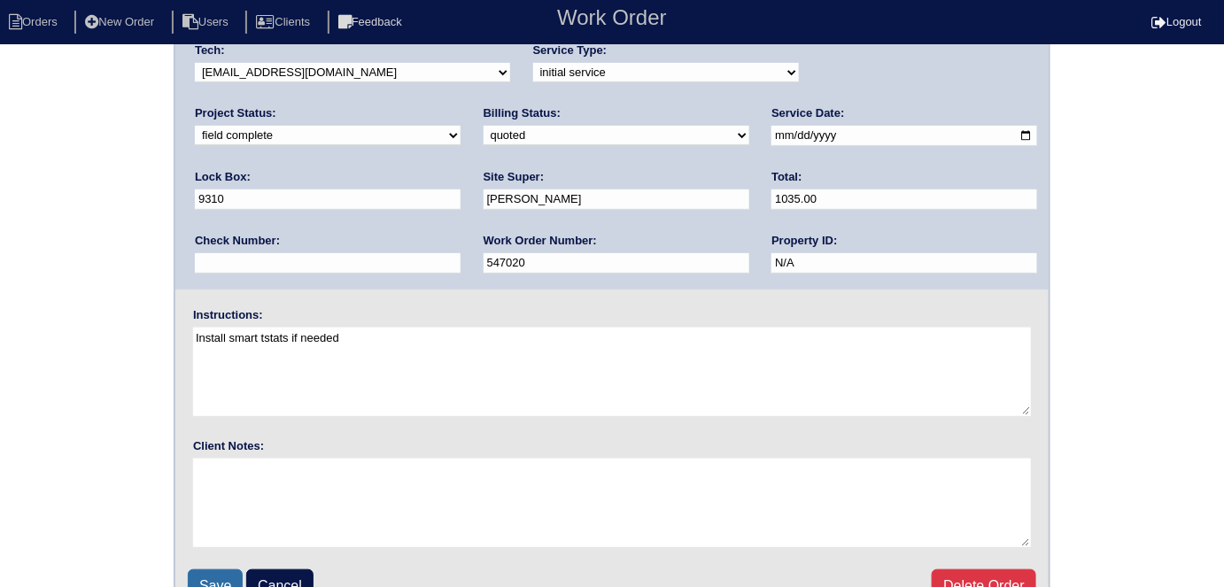
scroll to position [182, 0]
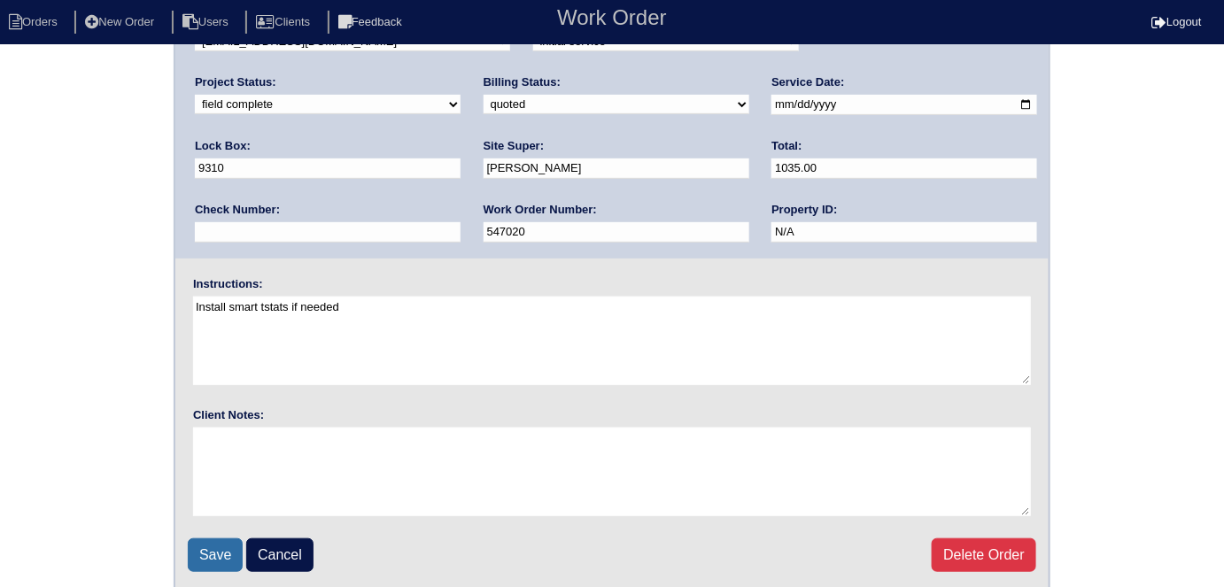
click at [231, 547] on input "Save" at bounding box center [215, 556] width 55 height 34
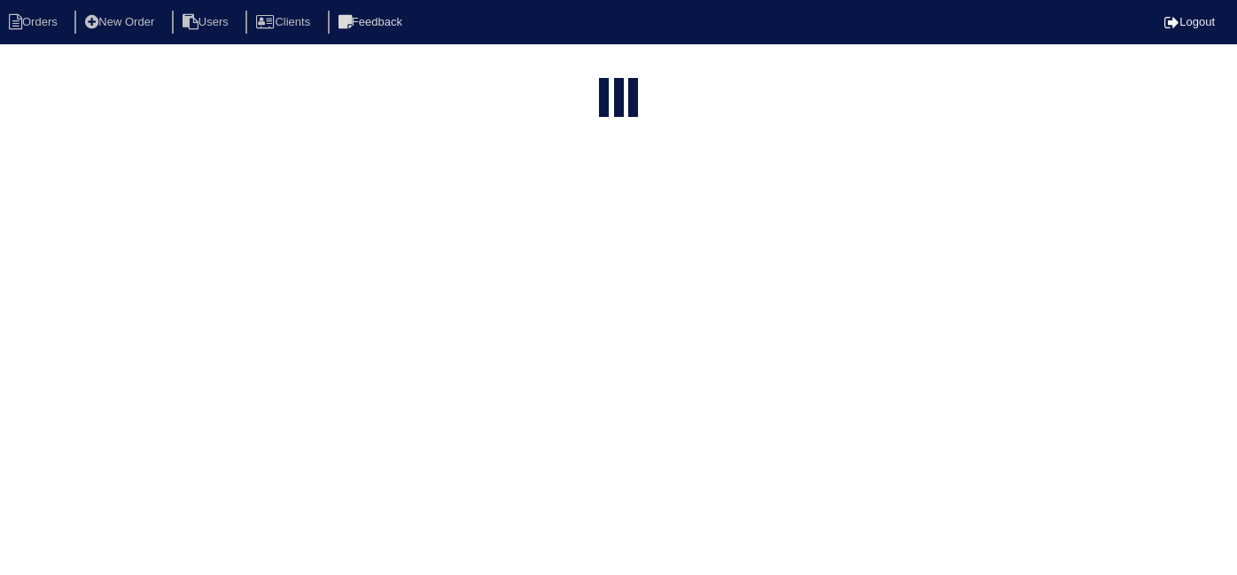
select select "15"
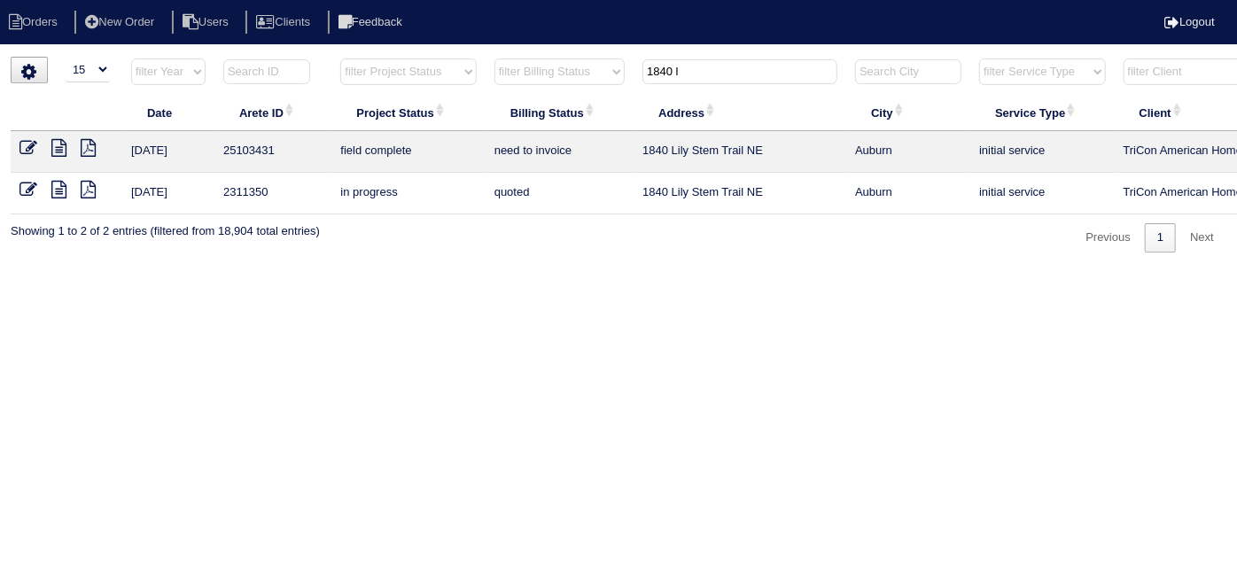
drag, startPoint x: 704, startPoint y: 65, endPoint x: 602, endPoint y: 67, distance: 101.9
click at [602, 67] on tr "filter Year -- Any Year -- 2025 2024 2023 2022 2021 2020 2019 filter Project St…" at bounding box center [778, 76] width 1535 height 36
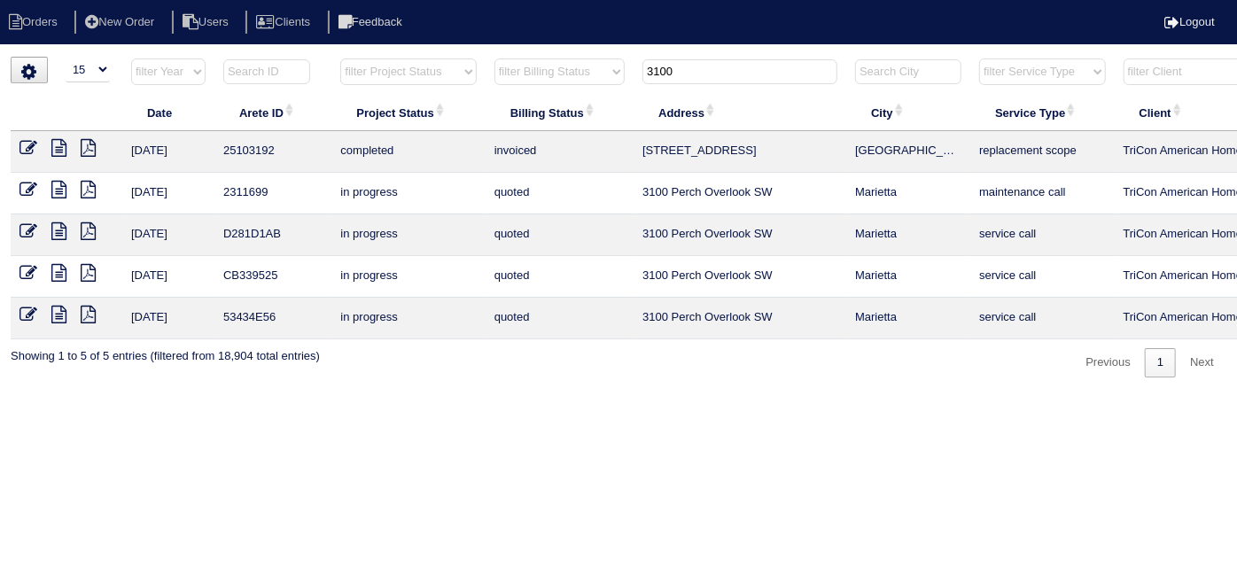
type input "3100"
click at [64, 149] on icon at bounding box center [58, 148] width 15 height 18
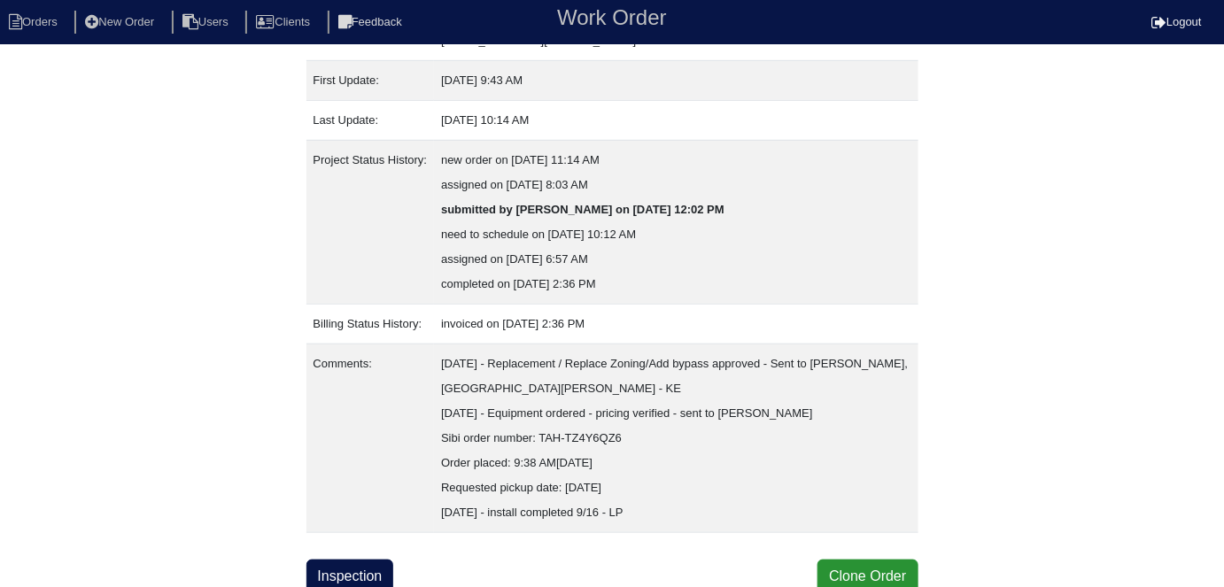
scroll to position [316, 0]
click at [362, 579] on link "Inspection" at bounding box center [351, 575] width 88 height 34
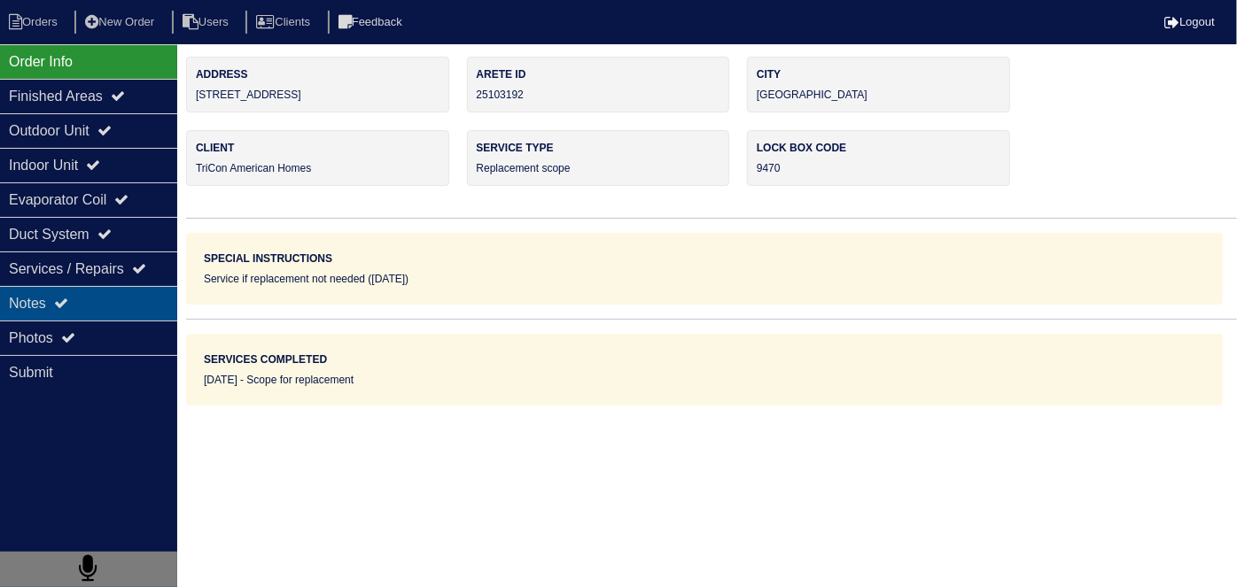
click at [54, 289] on div "Notes" at bounding box center [88, 303] width 177 height 35
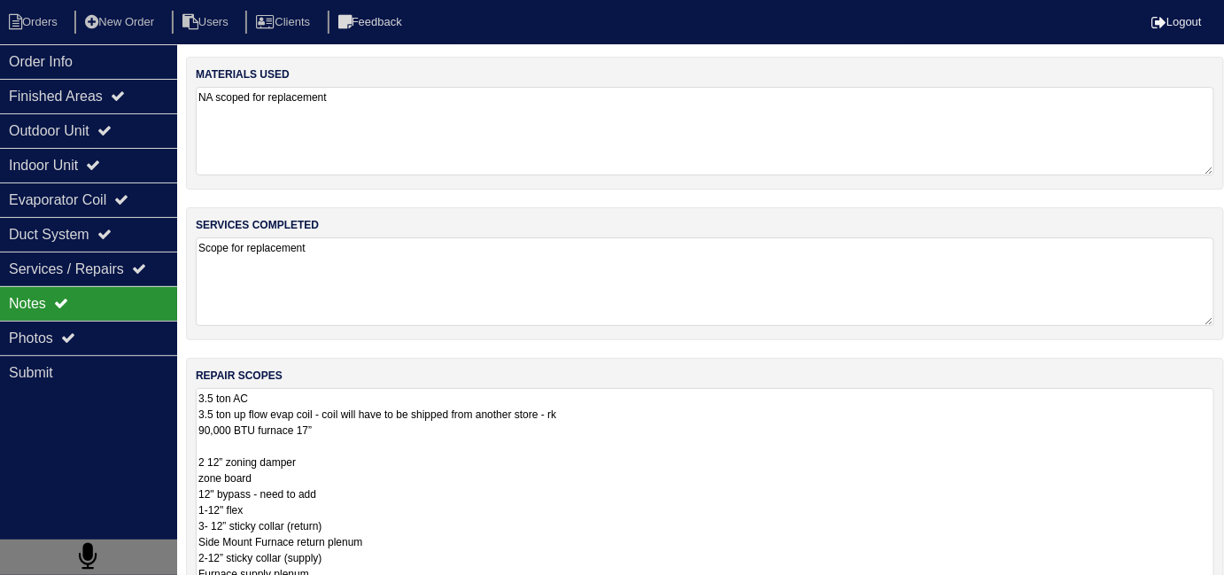
click at [568, 459] on textarea "3.5 ton AC 3.5 ton up flow evap coil - coil will have to be shipped from anothe…" at bounding box center [705, 565] width 1019 height 354
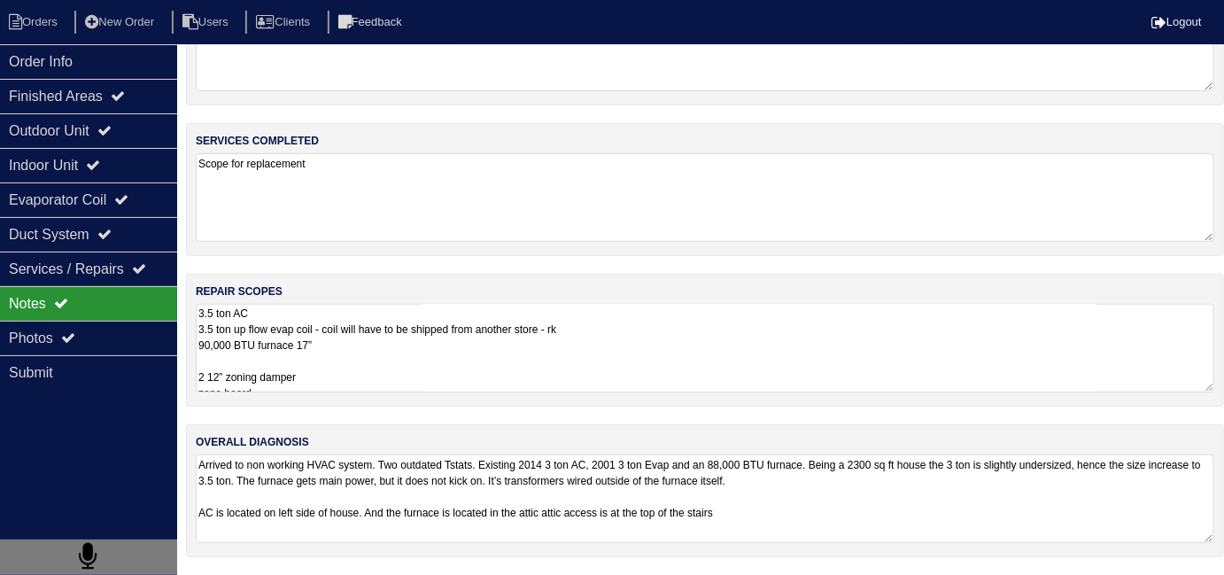
scroll to position [79, 0]
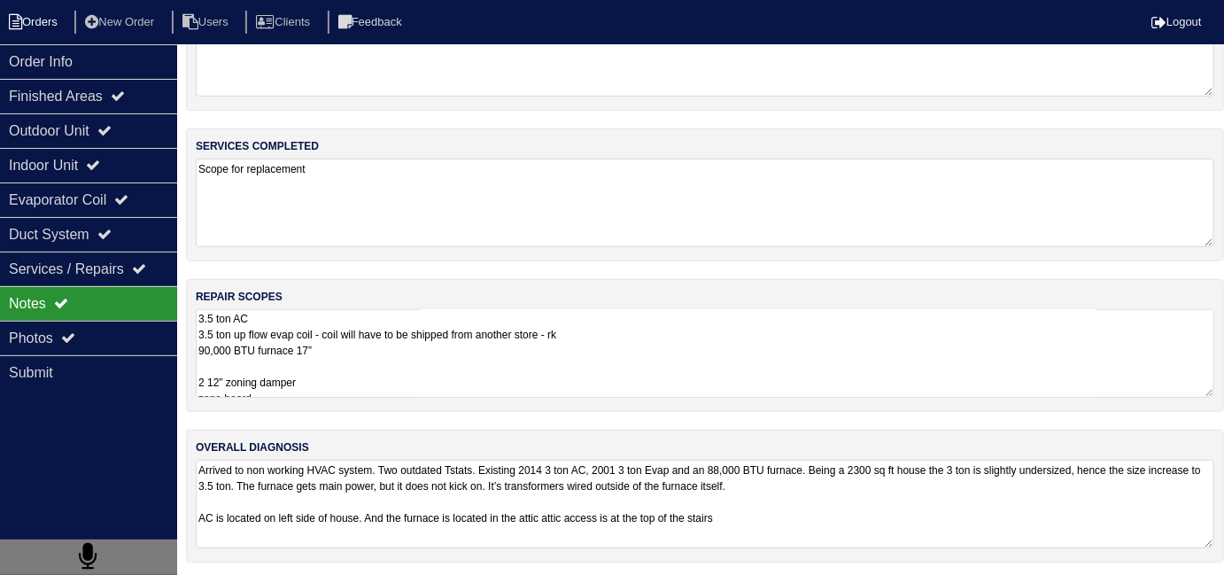
click at [35, 29] on li "Orders" at bounding box center [36, 23] width 72 height 24
select select "15"
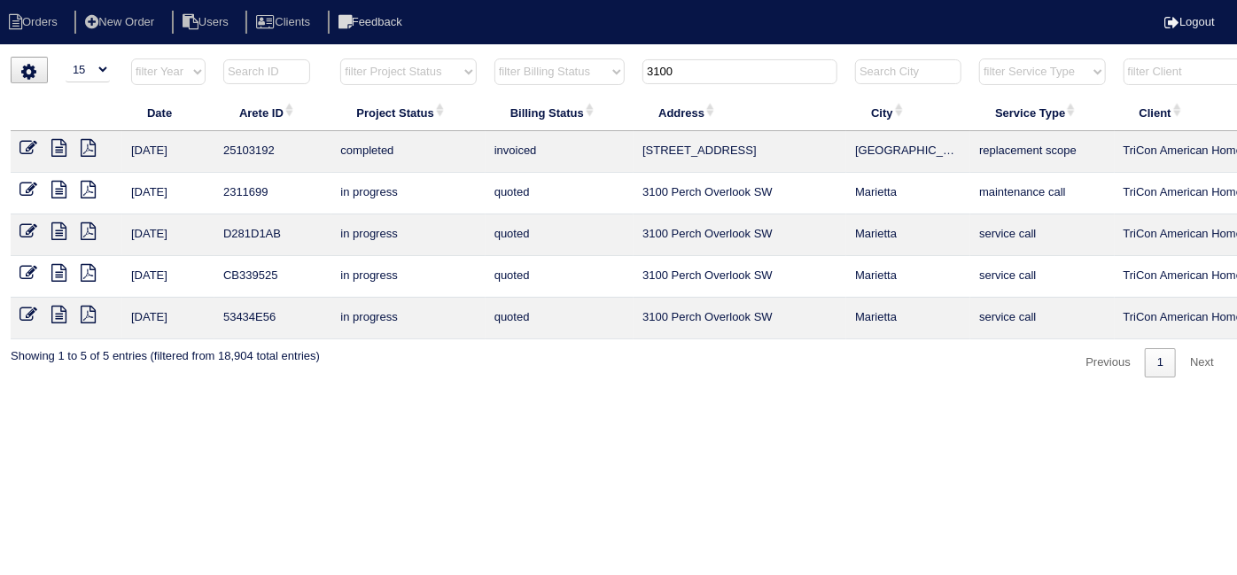
drag, startPoint x: 679, startPoint y: 81, endPoint x: 600, endPoint y: 81, distance: 78.8
click at [600, 81] on tr "filter Year -- Any Year -- 2025 2024 2023 2022 2021 2020 2019 filter Project St…" at bounding box center [778, 76] width 1535 height 36
type input "1555"
click at [33, 144] on icon at bounding box center [28, 148] width 18 height 18
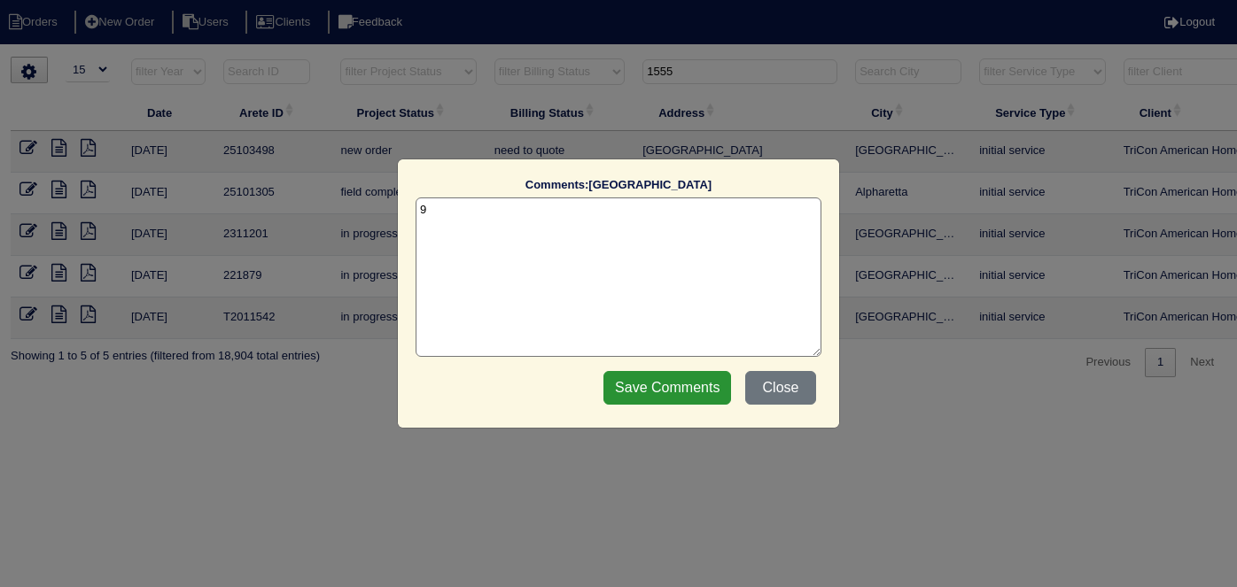
select select "15"
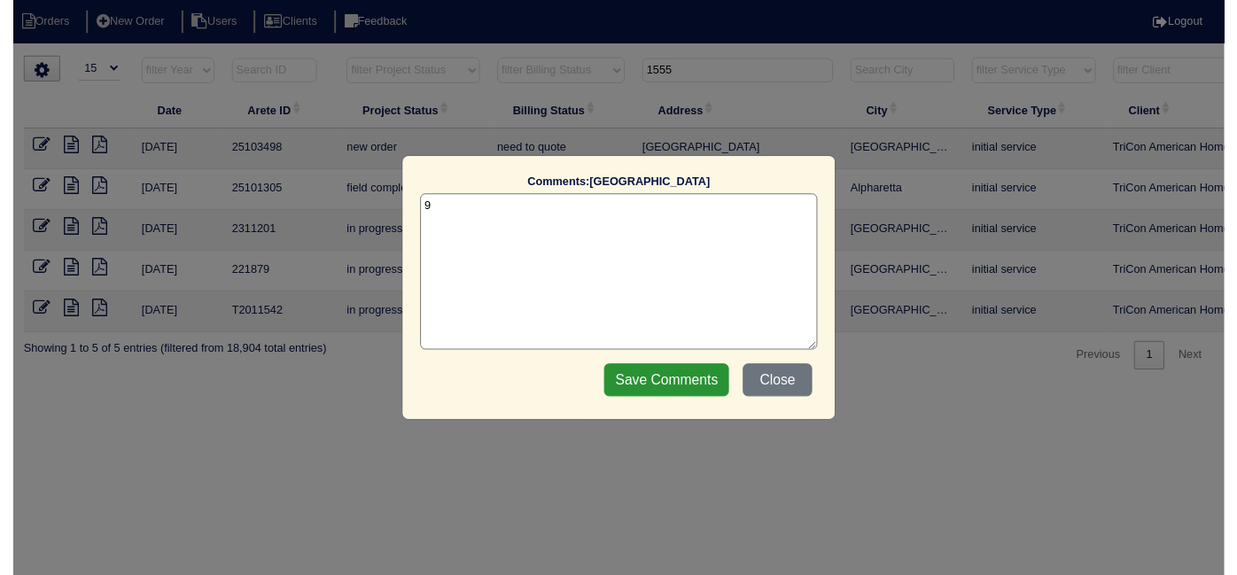
scroll to position [0, 308]
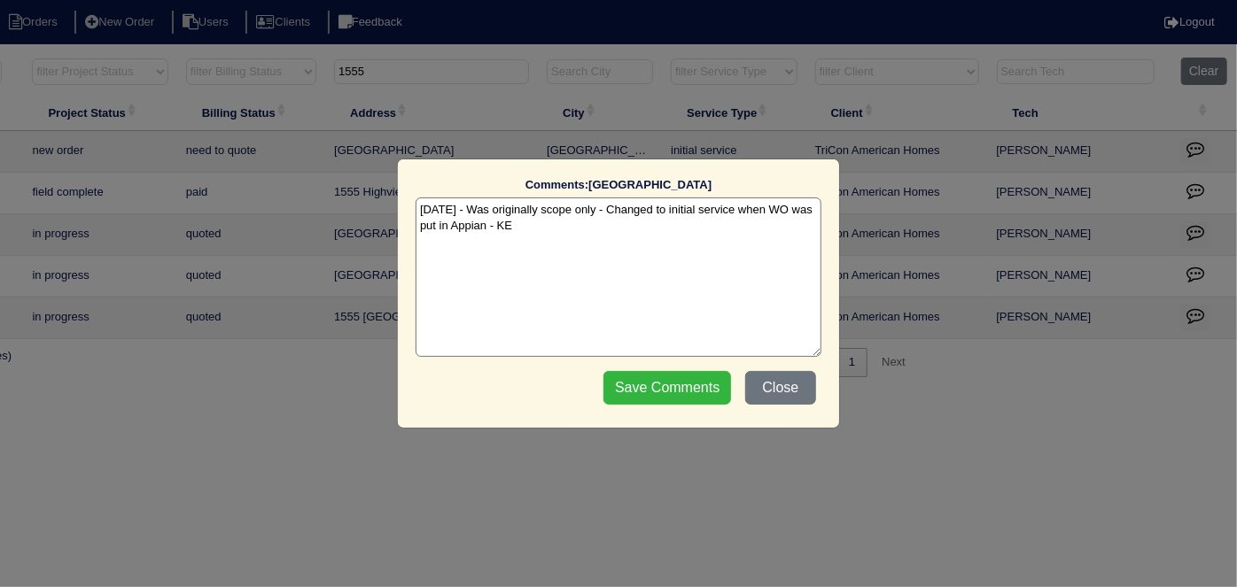
type textarea "9/23/25 - Was originally scope only - Changed to initial service when WO was pu…"
click at [664, 380] on input "Save Comments" at bounding box center [667, 388] width 128 height 34
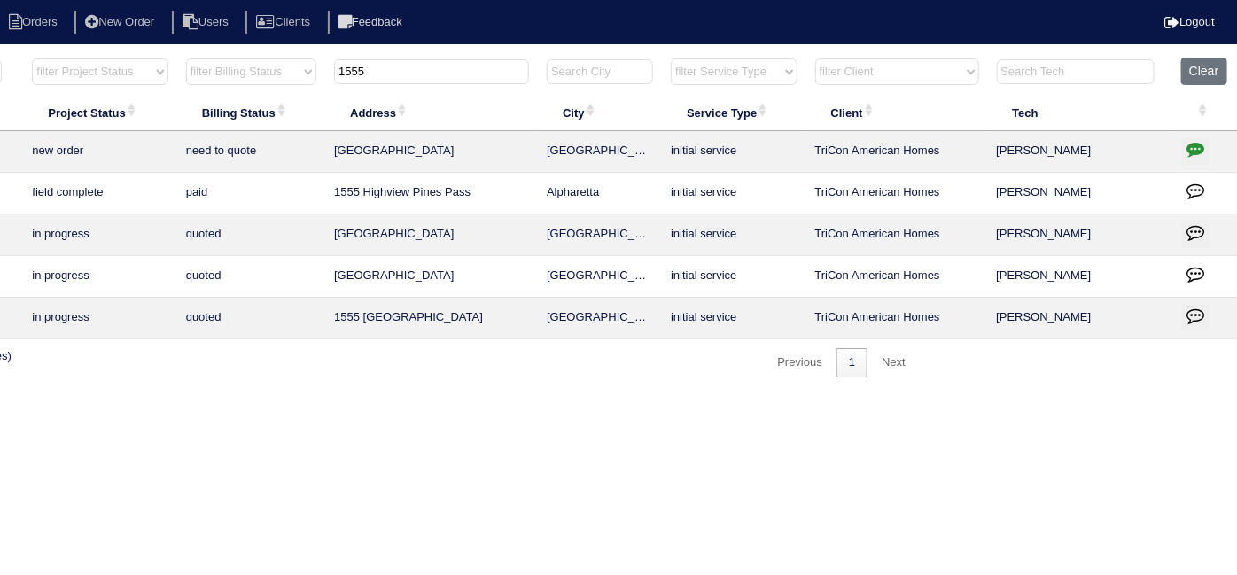
drag, startPoint x: 423, startPoint y: 67, endPoint x: 189, endPoint y: 41, distance: 235.4
click at [212, 49] on html "Orders New Order Users Clients Feedback Logout Orders New Order Users Clients M…" at bounding box center [310, 197] width 1237 height 395
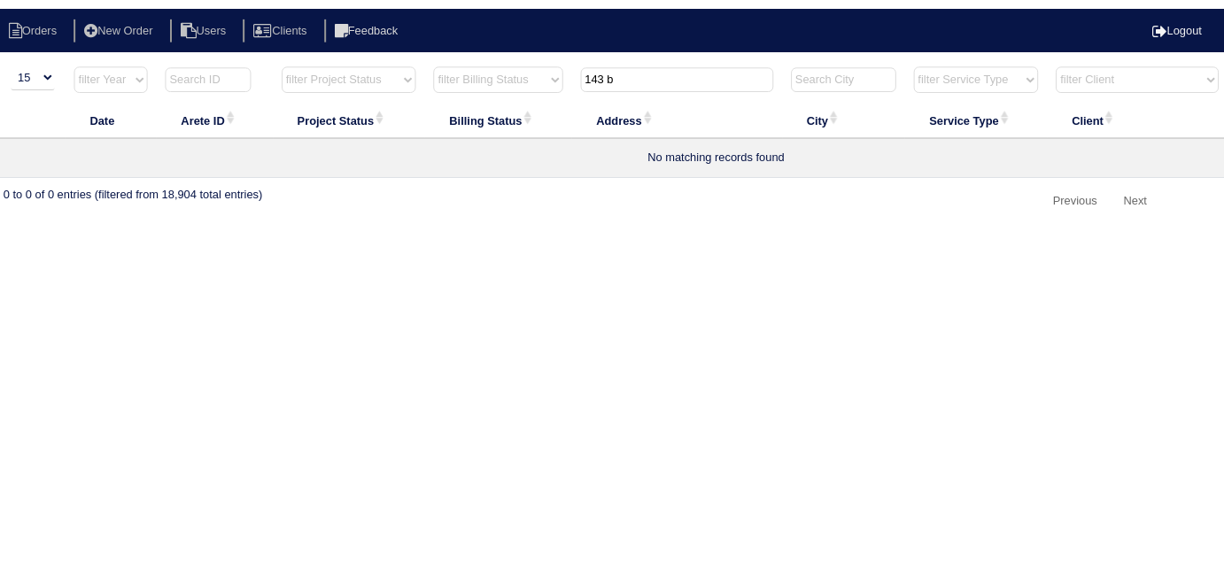
scroll to position [0, 0]
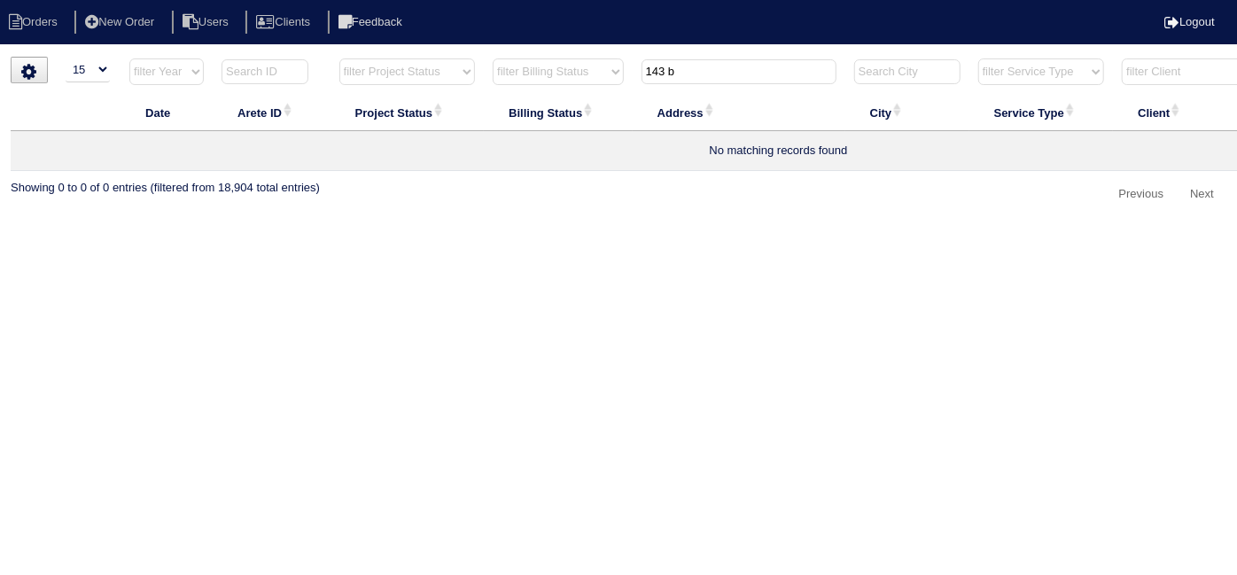
click at [774, 69] on input "143 b" at bounding box center [738, 71] width 195 height 25
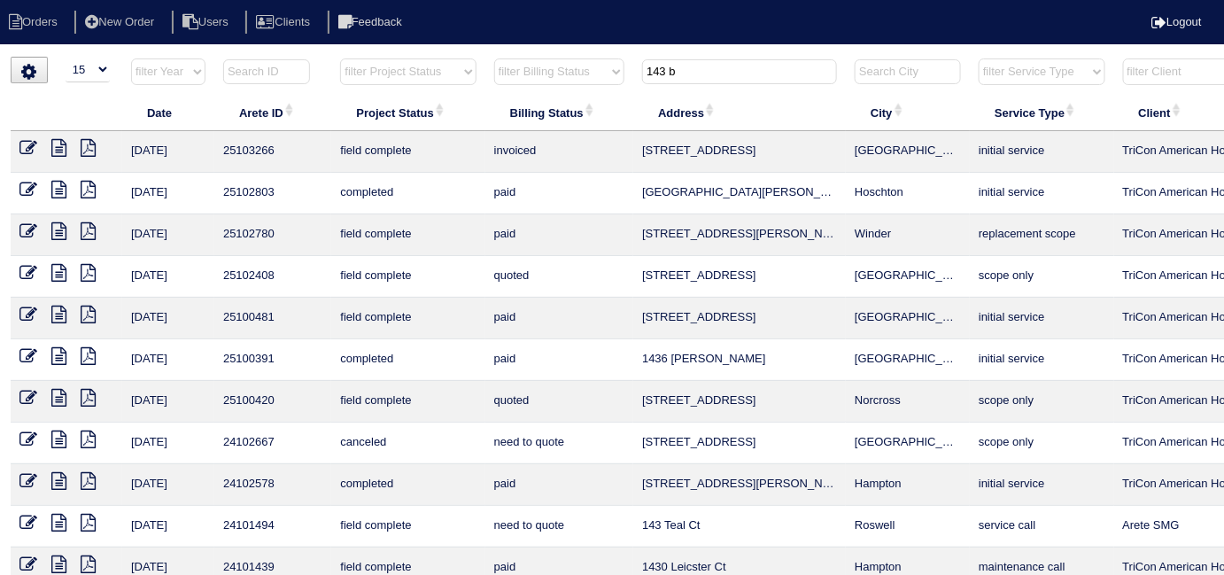
type input "143 b"
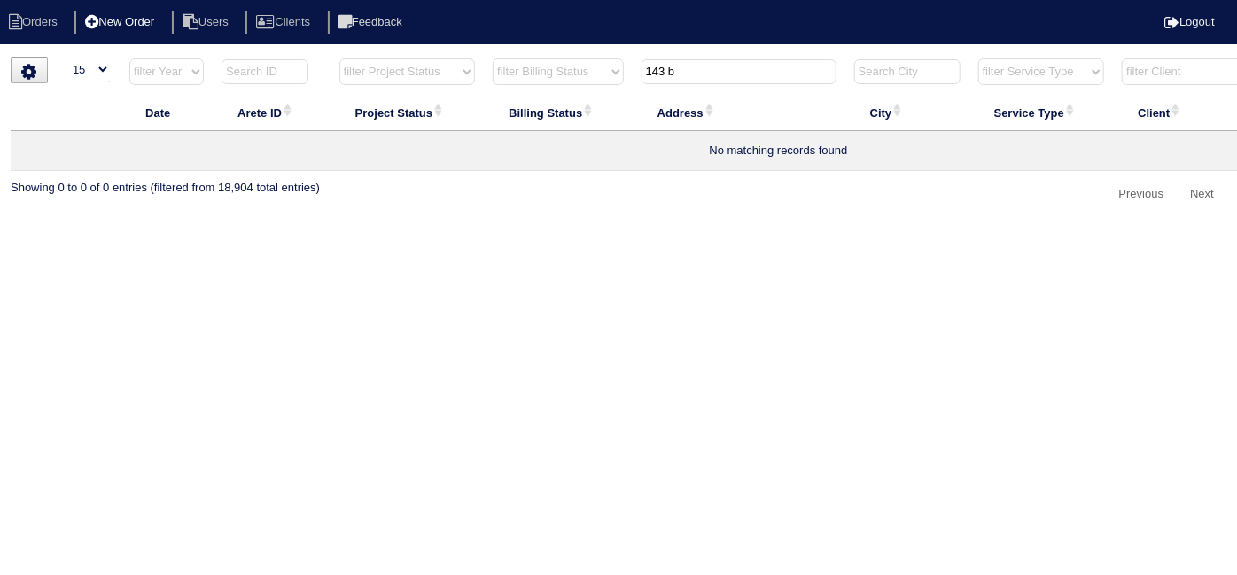
click at [125, 23] on li "New Order" at bounding box center [121, 23] width 94 height 24
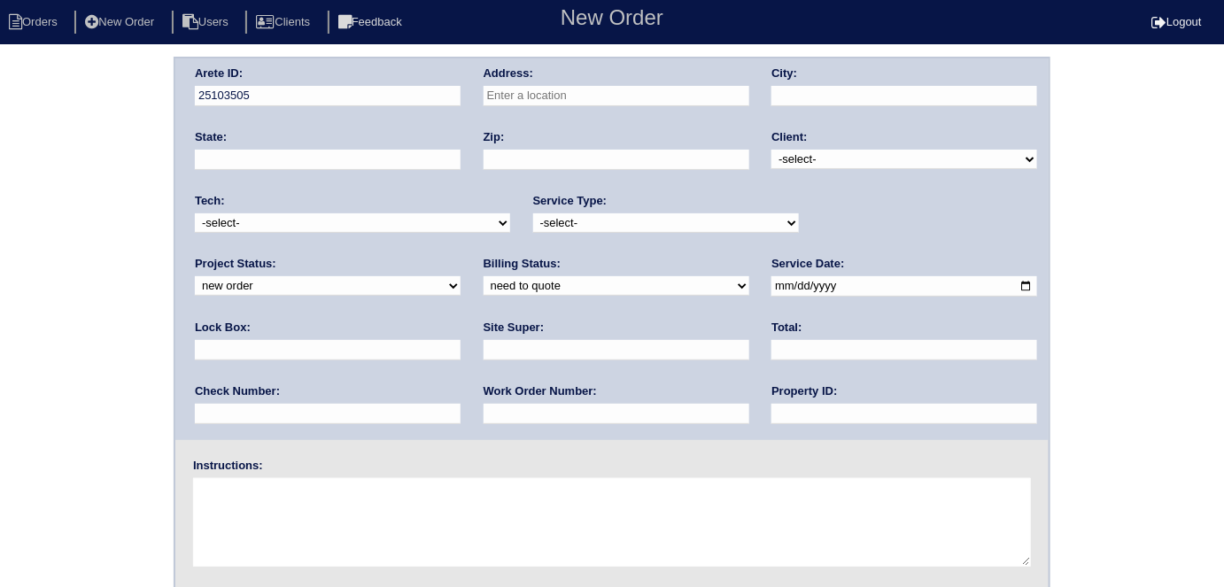
click at [518, 89] on input "text" at bounding box center [617, 96] width 266 height 20
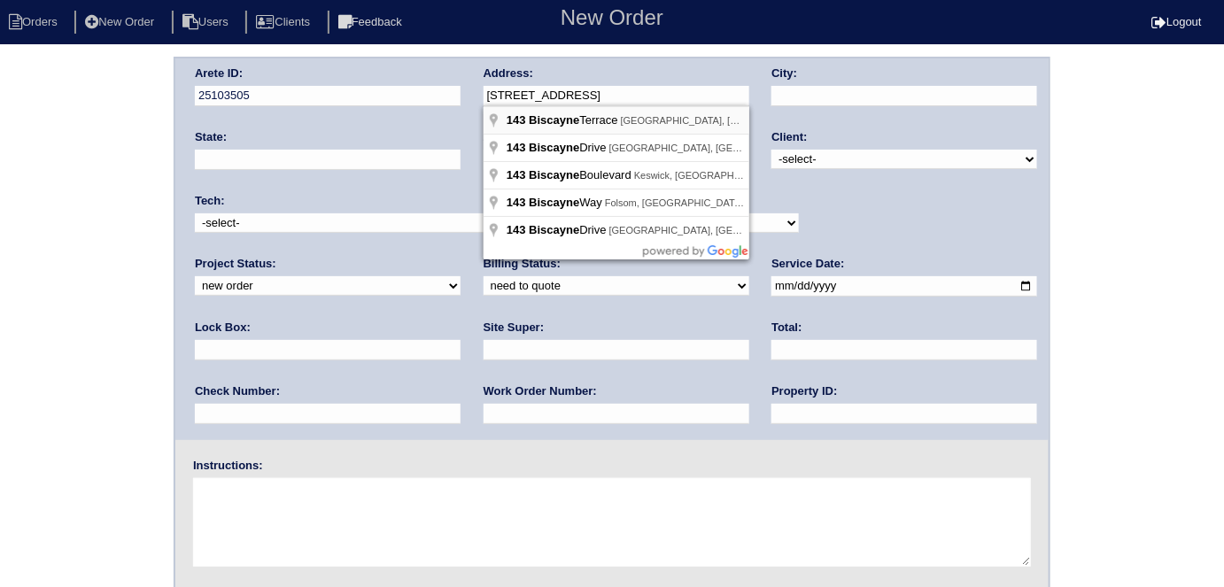
type input "143 Biscayne Terrace"
type input "Hampton"
type input "GA"
type input "30228"
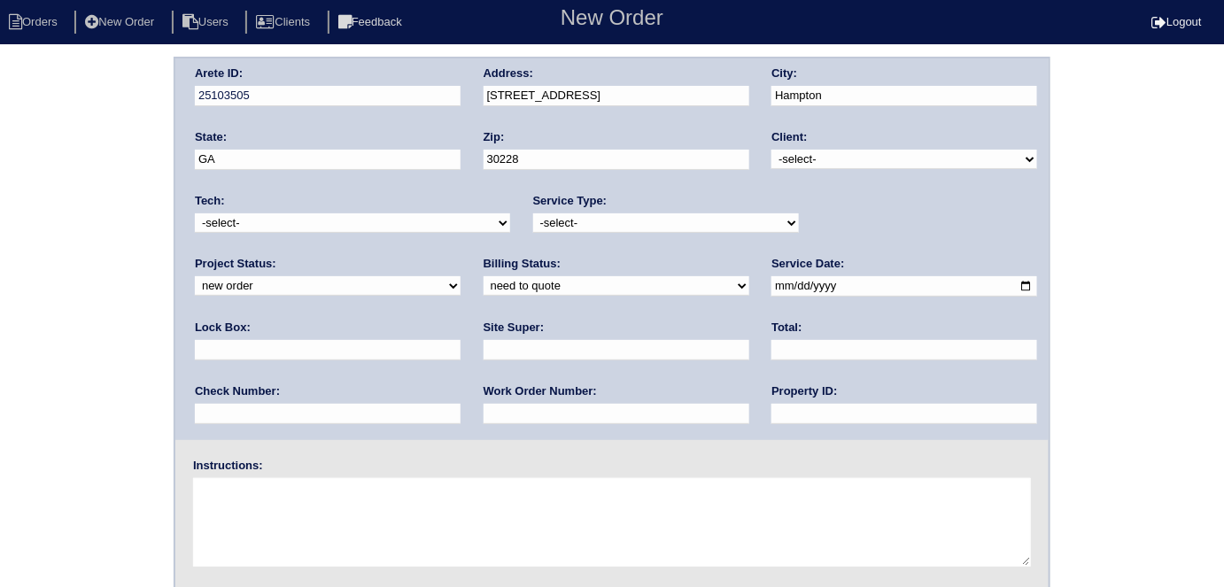
click at [813, 156] on select "-select- TriCon American Homes American Homes 4 Rent First Key Homes Zillow The…" at bounding box center [905, 159] width 266 height 19
select select "1"
click at [772, 150] on select "-select- TriCon American Homes American Homes 4 Rent First Key Homes Zillow The…" at bounding box center [905, 159] width 266 height 19
click at [625, 232] on div "Service Type: -select- initial service basic service maintenance call replaceme…" at bounding box center [666, 217] width 266 height 49
click at [602, 221] on select "-select- initial service basic service maintenance call replacement scope servi…" at bounding box center [666, 222] width 266 height 19
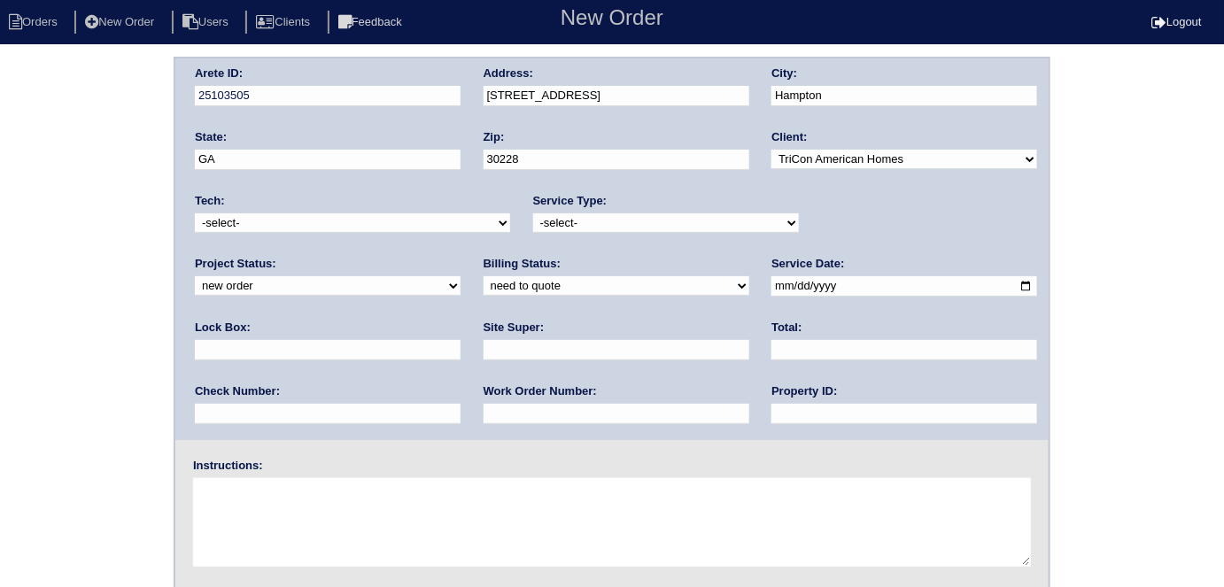
select select "initial service"
click at [533, 213] on select "-select- initial service basic service maintenance call replacement scope servi…" at bounding box center [666, 222] width 266 height 19
click at [461, 340] on input "text" at bounding box center [328, 350] width 266 height 20
type input "9310"
click at [772, 281] on input "date" at bounding box center [905, 286] width 266 height 20
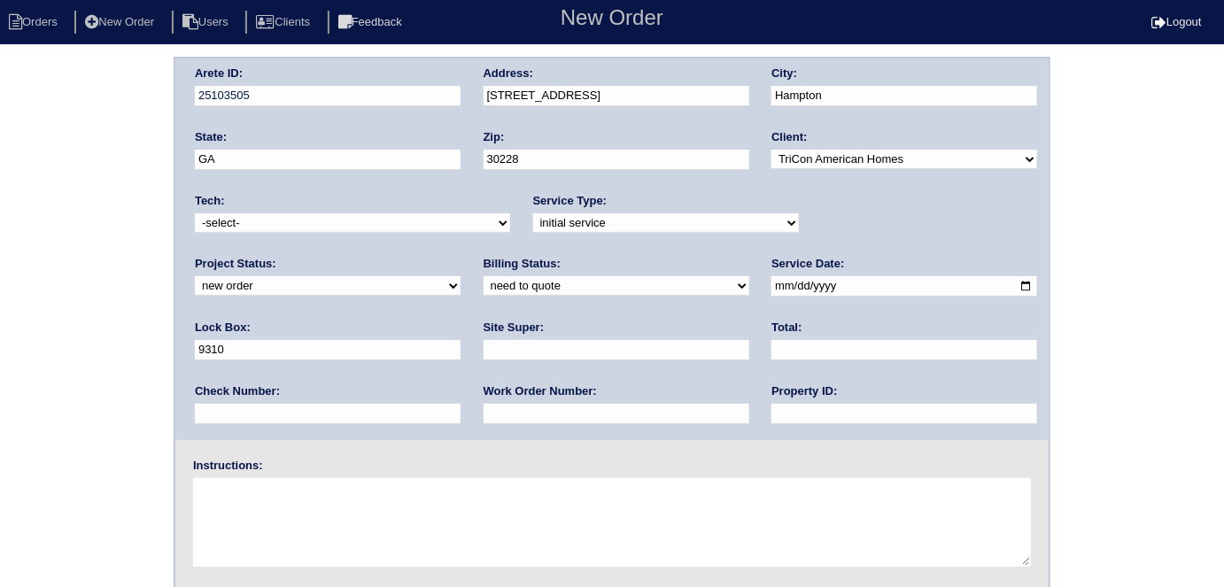
type input "[DATE]"
click at [772, 406] on input "text" at bounding box center [905, 414] width 266 height 20
type input "N/A"
click at [484, 343] on input "text" at bounding box center [617, 350] width 266 height 20
type input "Jerome Middlebrooks"
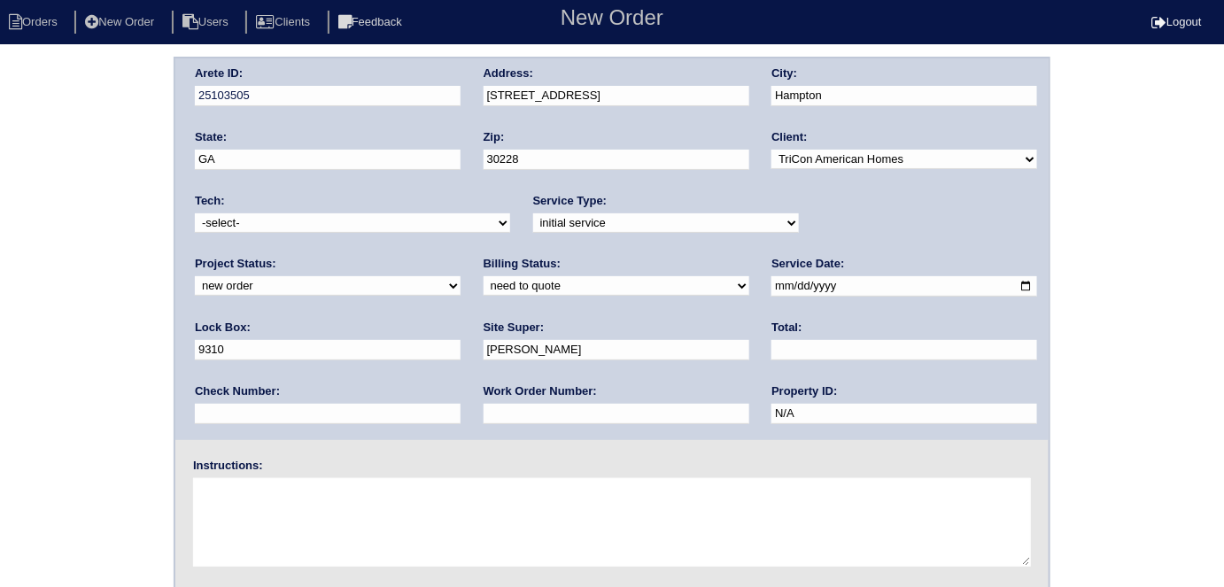
click at [484, 415] on input "text" at bounding box center [617, 414] width 266 height 20
type input "550171"
click at [309, 490] on textarea at bounding box center [612, 522] width 838 height 89
type textarea "Install smart tstats if needed"
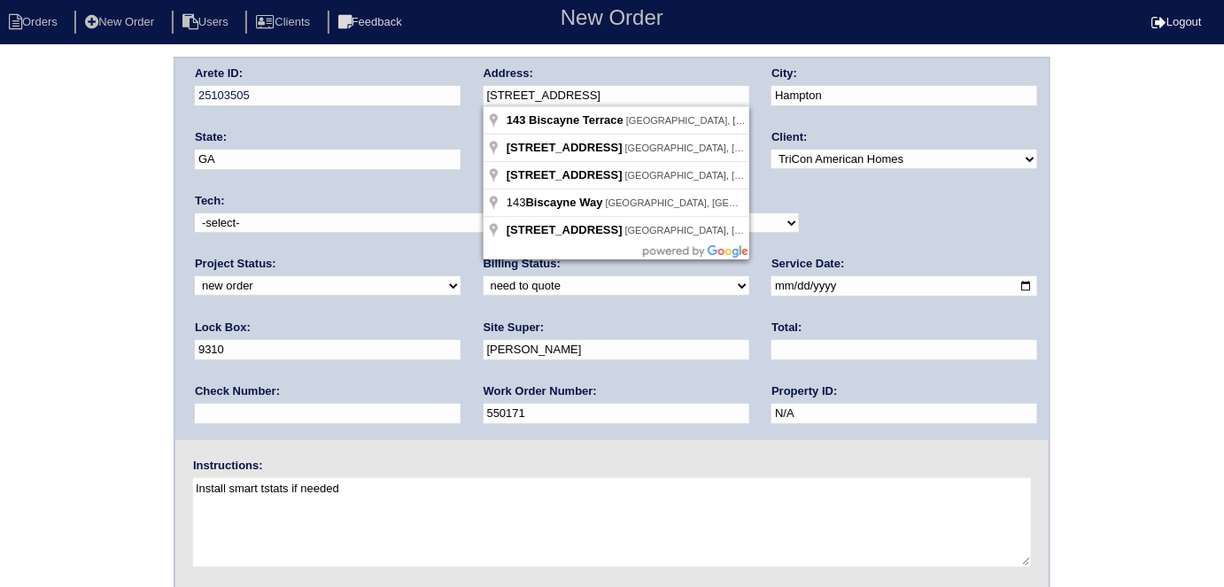
click at [415, 92] on div "Arete ID: 25103505 Address: 143 Biscayne Terrace City: Hampton State: GA Zip: 3…" at bounding box center [611, 249] width 873 height 382
click at [16, 140] on div "Arete ID: 25103505 Address: 143 Biscayne Terrace City: Hampton State: GA Zip: 3…" at bounding box center [612, 415] width 1224 height 717
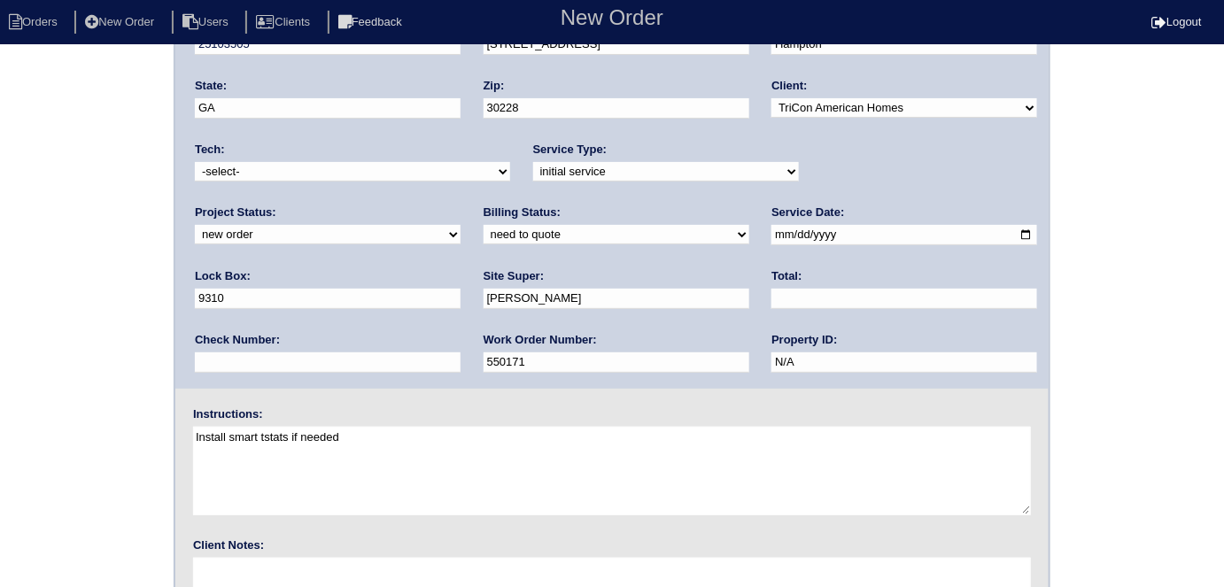
scroll to position [182, 0]
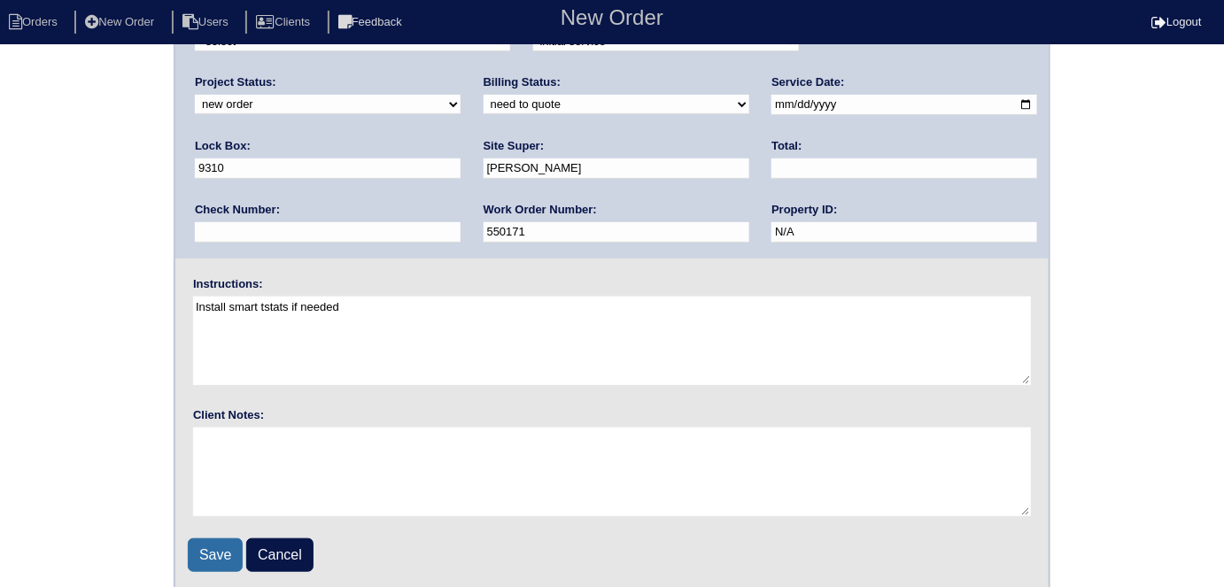
click at [217, 548] on input "Save" at bounding box center [215, 556] width 55 height 34
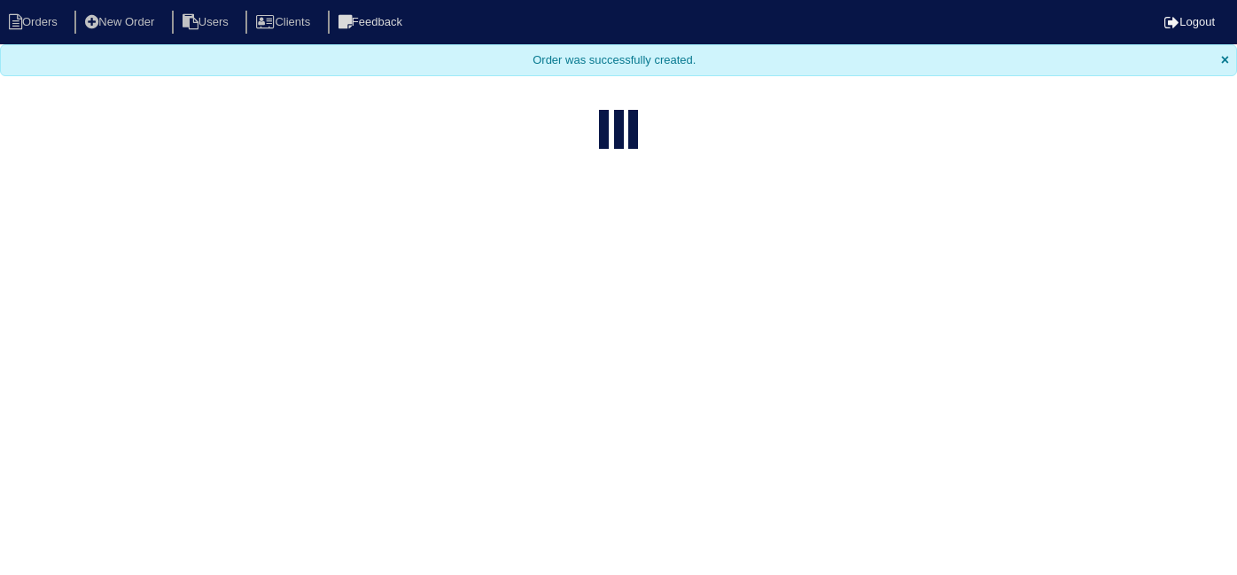
select select "15"
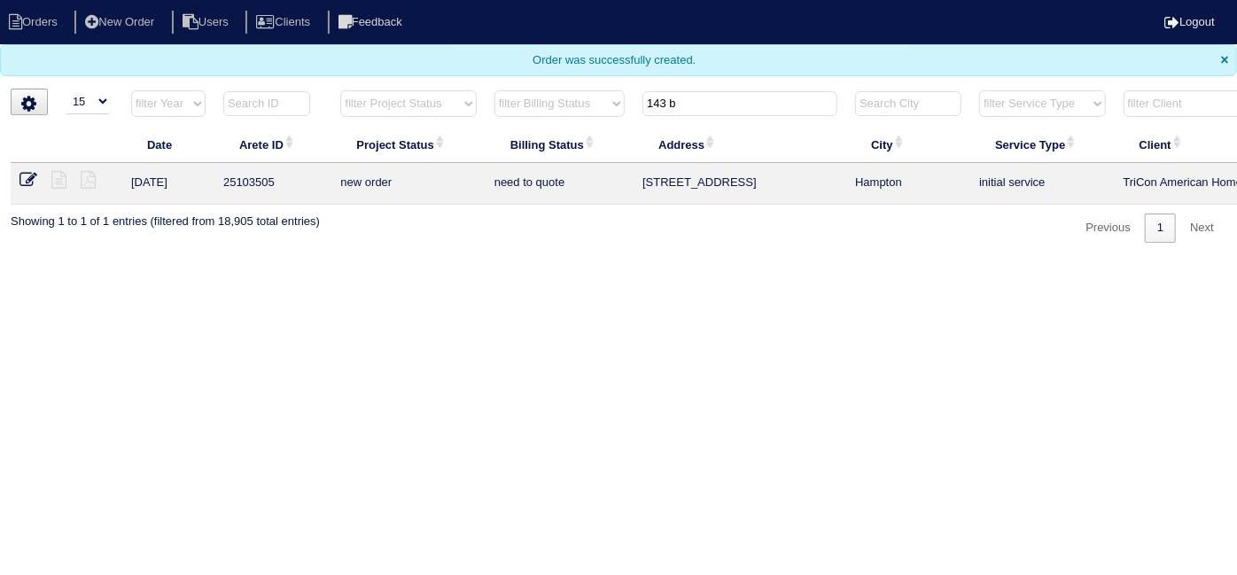
drag, startPoint x: 757, startPoint y: 105, endPoint x: 641, endPoint y: 78, distance: 119.1
click at [641, 78] on body "Orders New Order Users Clients Feedback Logout Orders New Order Users Clients M…" at bounding box center [618, 121] width 1237 height 243
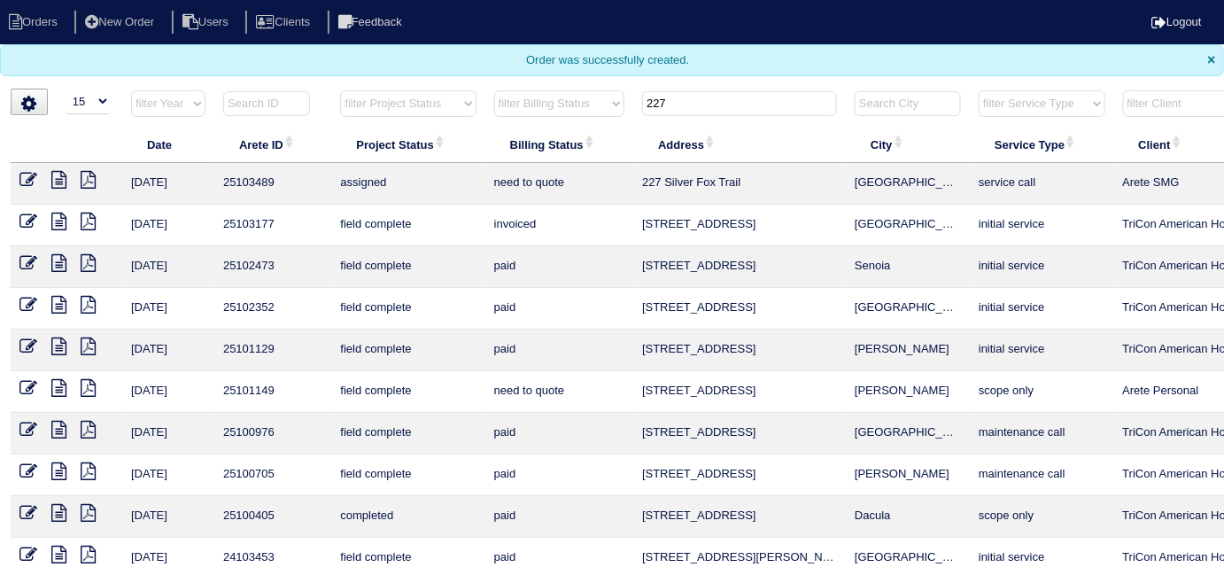
type input "227"
click at [23, 177] on icon at bounding box center [28, 180] width 18 height 18
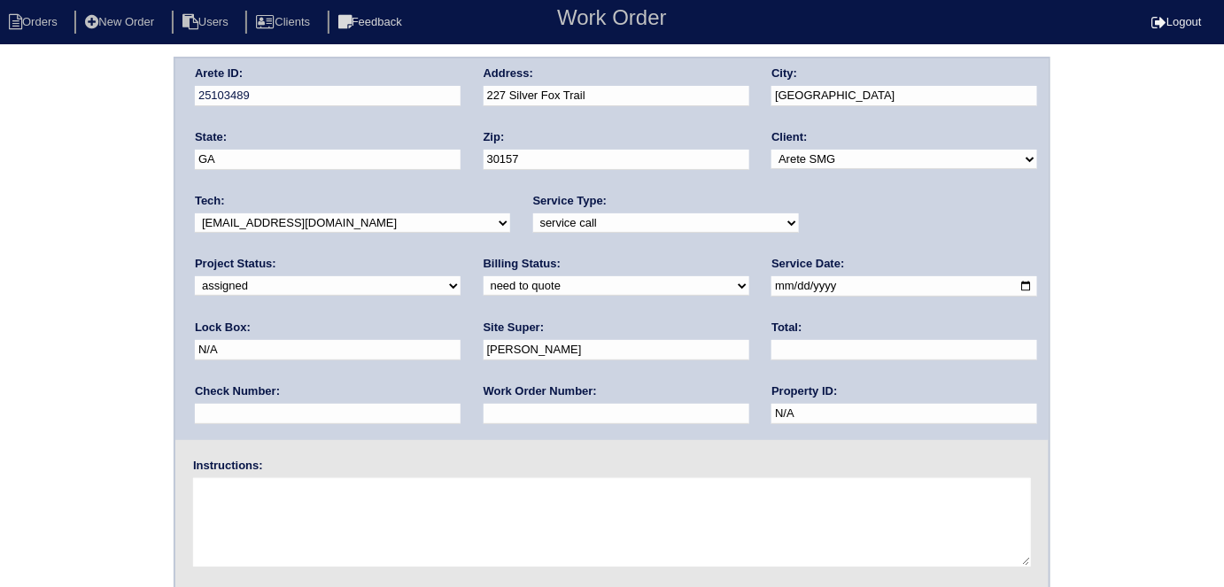
click at [136, 239] on div "Arete ID: 25103489 Address: 227 Silver Fox Trail City: [GEOGRAPHIC_DATA] State:…" at bounding box center [612, 415] width 1224 height 717
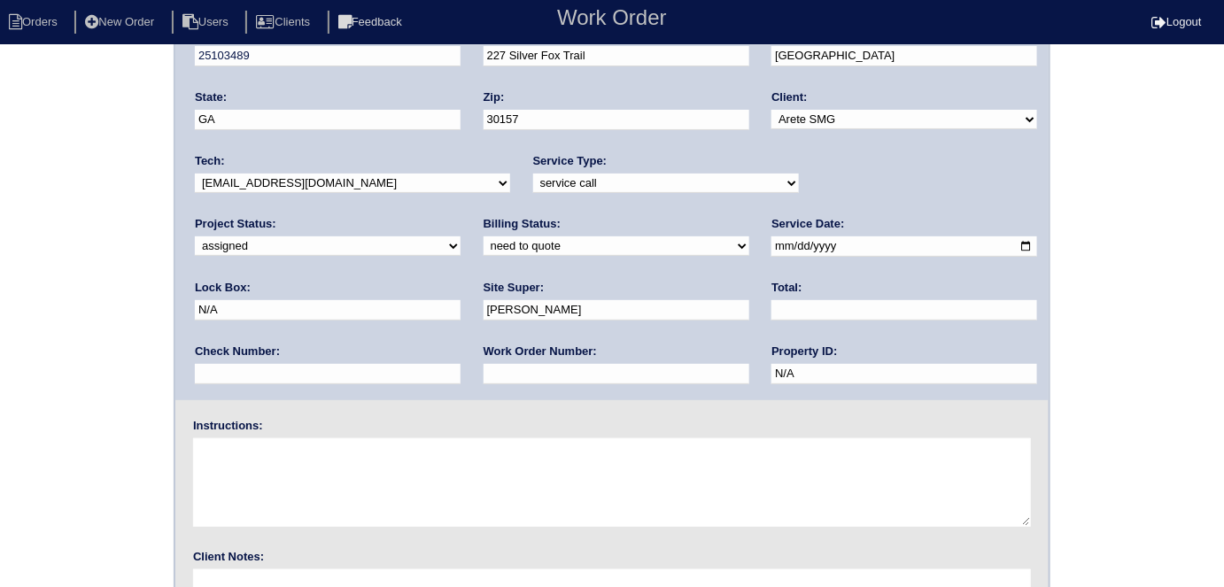
scroll to position [182, 0]
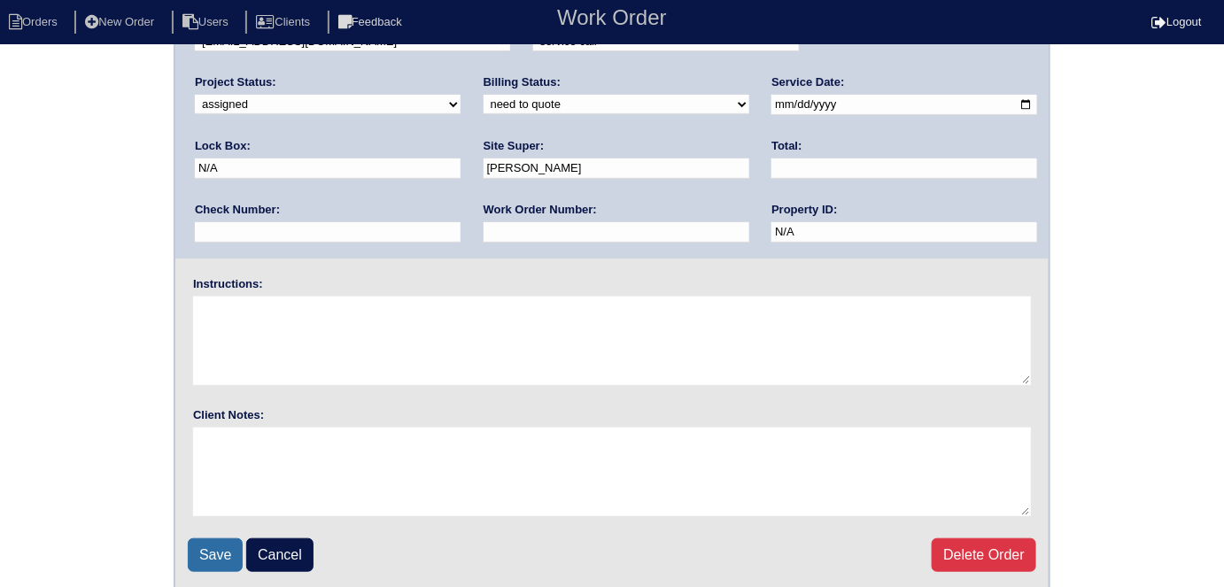
click at [226, 564] on input "Save" at bounding box center [215, 556] width 55 height 34
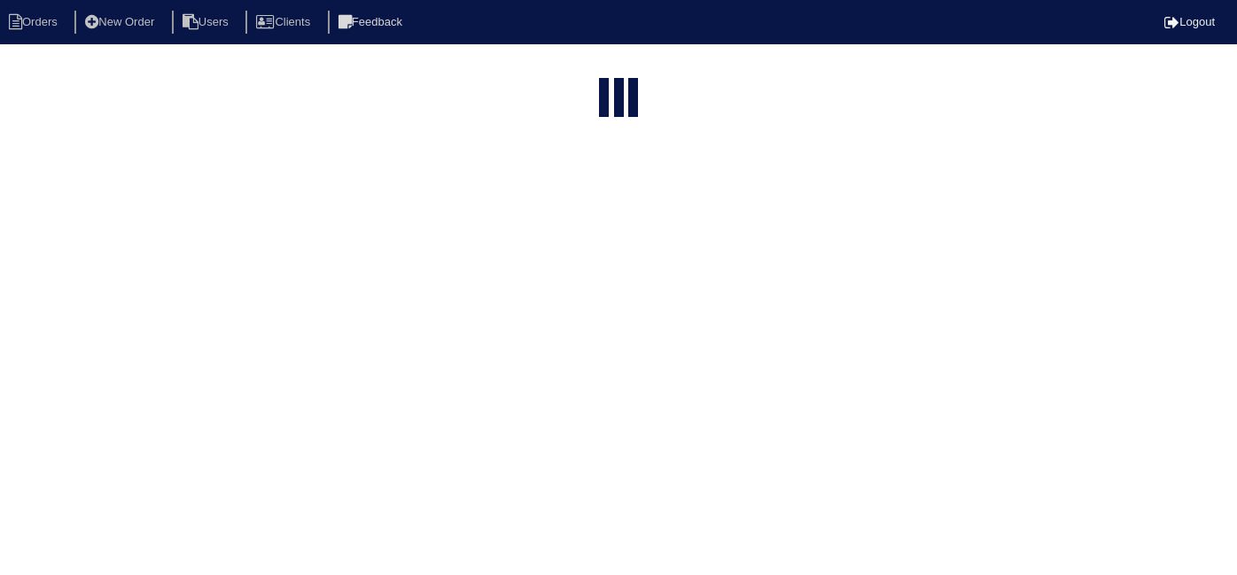
select select "15"
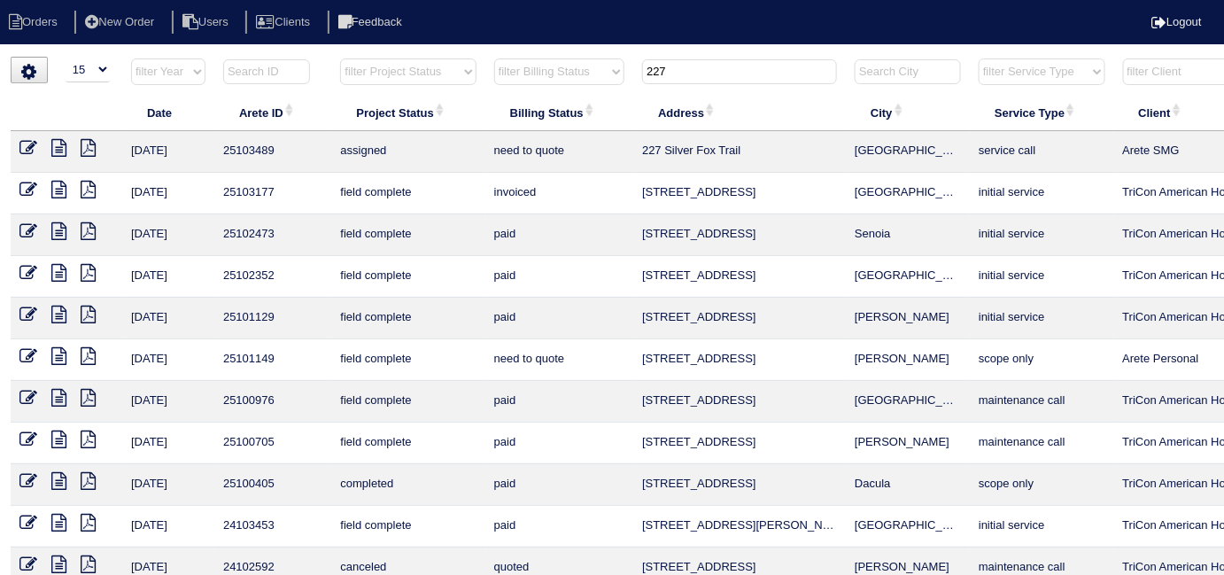
click at [29, 147] on icon at bounding box center [28, 148] width 18 height 18
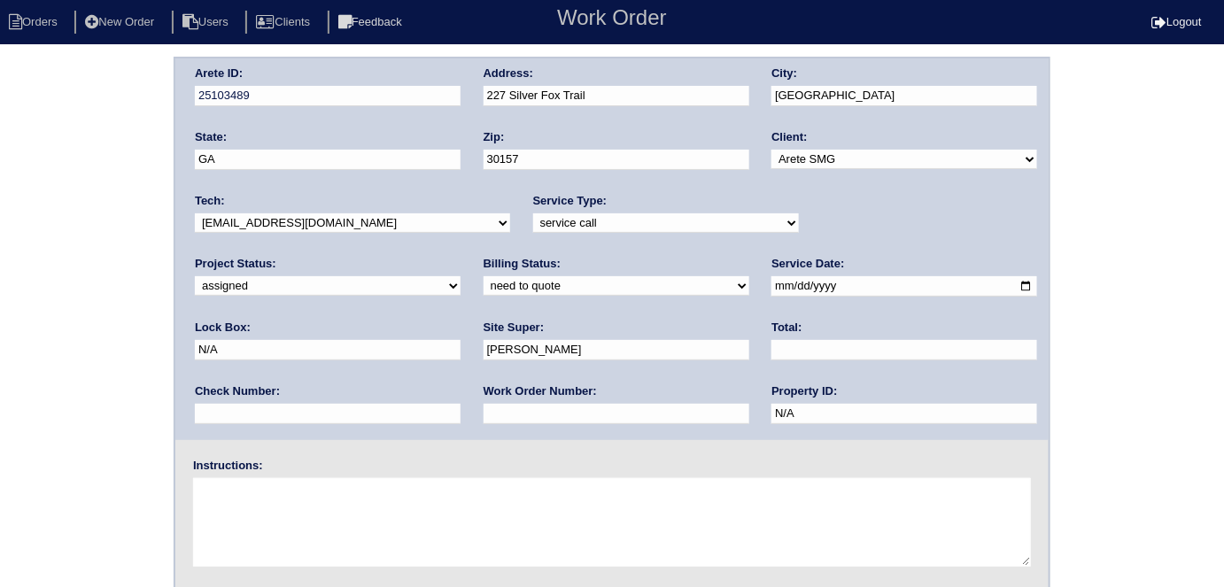
click at [325, 517] on textarea at bounding box center [612, 522] width 838 height 89
type textarea "Bruce - 678-656-7466"
click at [0, 456] on div "Arete ID: 25103489 Address: 227 Silver Fox Trail City: Dallas State: GA Zip: 30…" at bounding box center [612, 415] width 1224 height 717
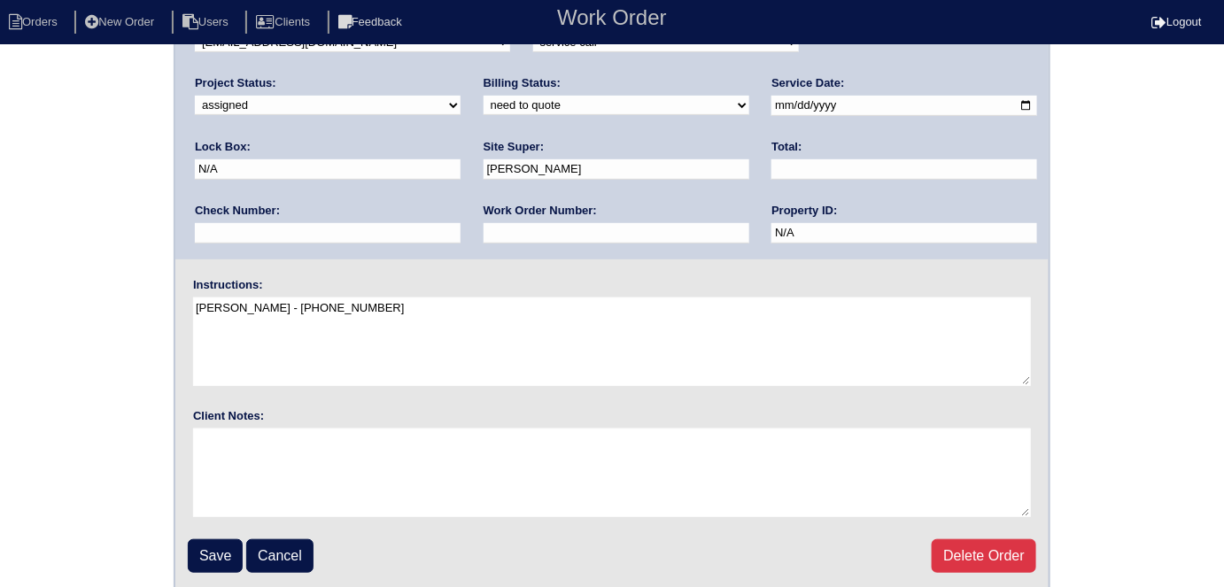
scroll to position [182, 0]
click at [200, 547] on input "Save" at bounding box center [215, 556] width 55 height 34
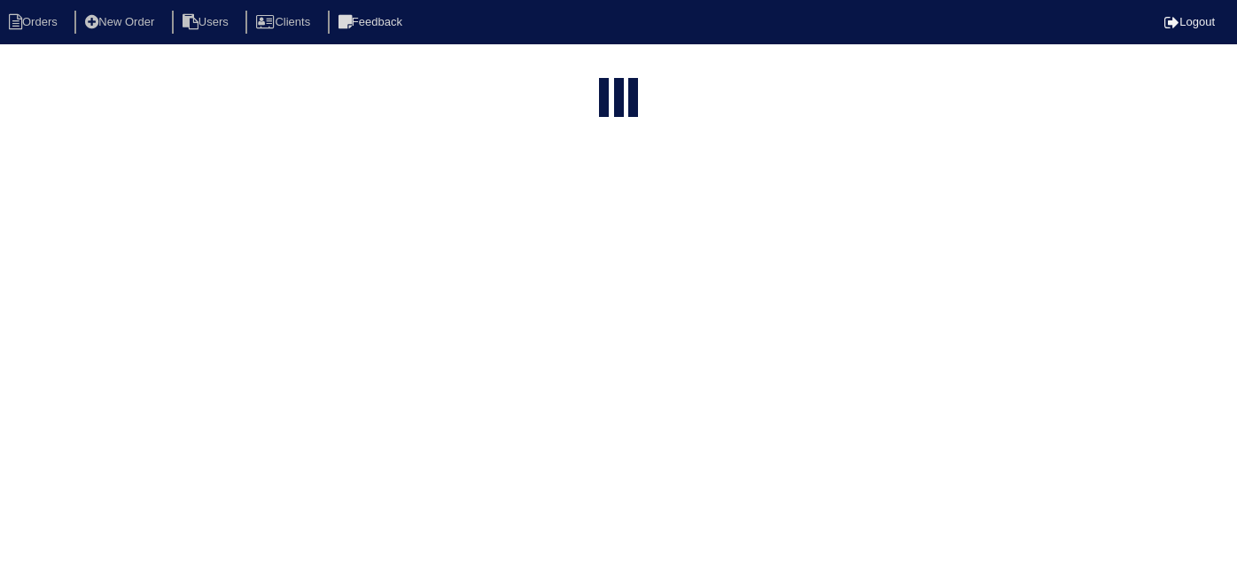
select select "15"
type input "227"
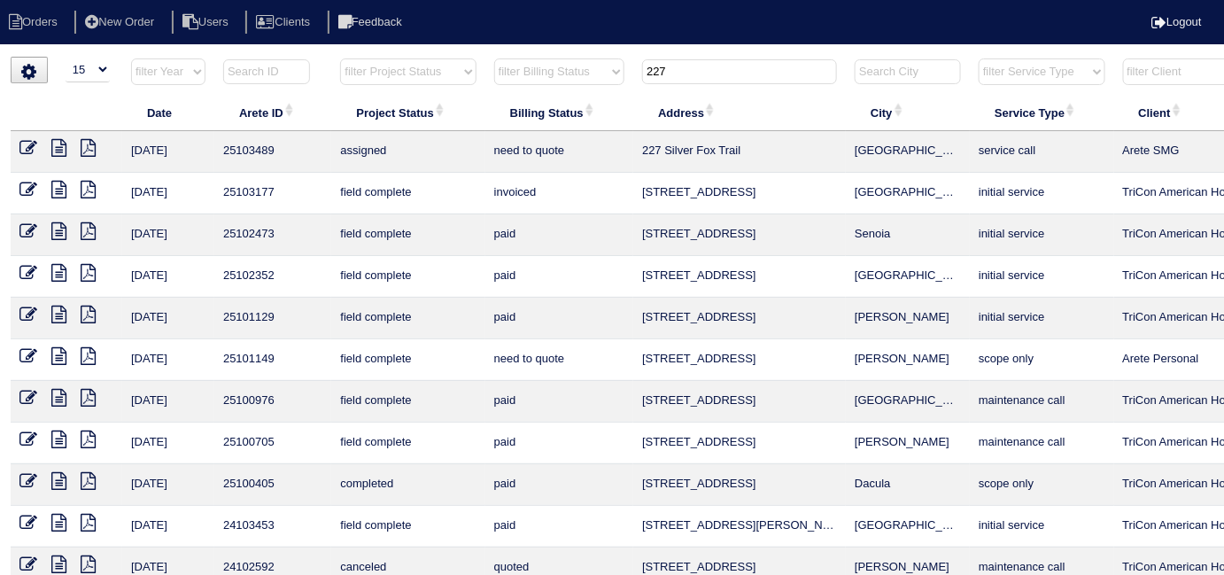
drag, startPoint x: 694, startPoint y: 74, endPoint x: 490, endPoint y: 38, distance: 206.8
click at [490, 57] on body "Orders New Order Users Clients Feedback Logout Orders New Order Users Clients M…" at bounding box center [612, 425] width 1224 height 737
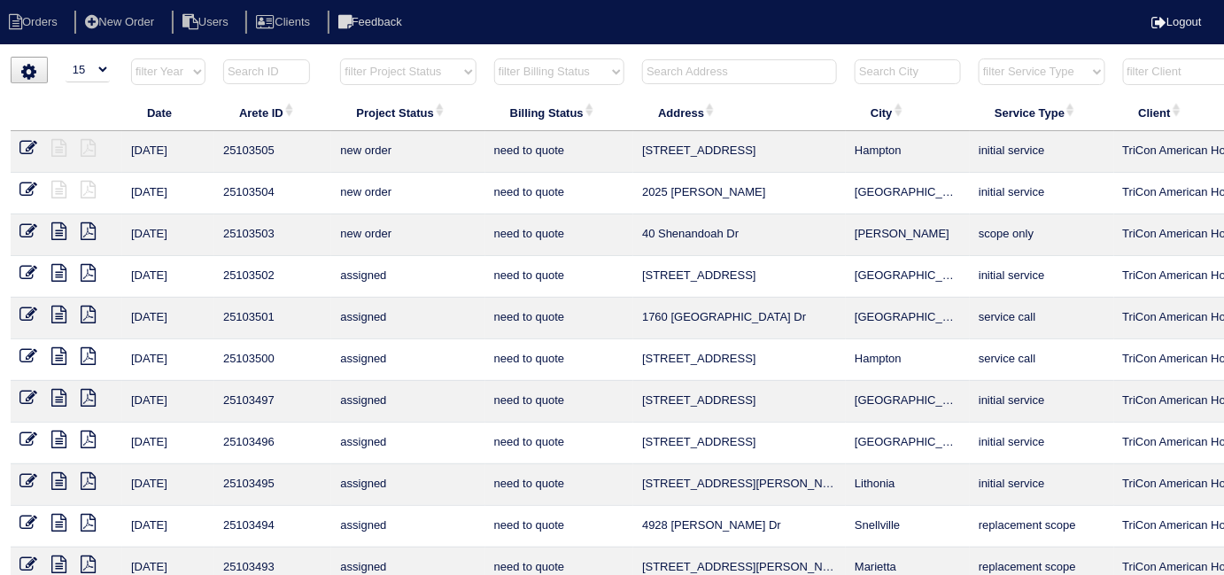
drag, startPoint x: 679, startPoint y: 58, endPoint x: 567, endPoint y: 7, distance: 123.7
click at [680, 59] on input "text" at bounding box center [739, 71] width 195 height 25
click at [705, 74] on input "text" at bounding box center [739, 71] width 195 height 25
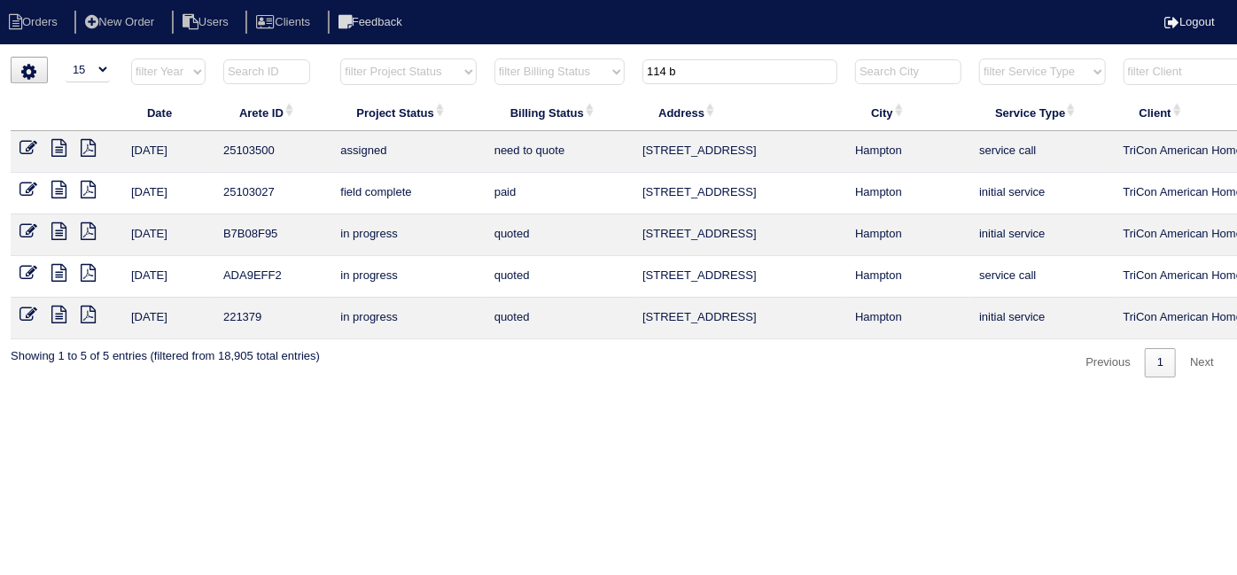
type input "114 b"
click at [61, 187] on icon at bounding box center [58, 190] width 15 height 18
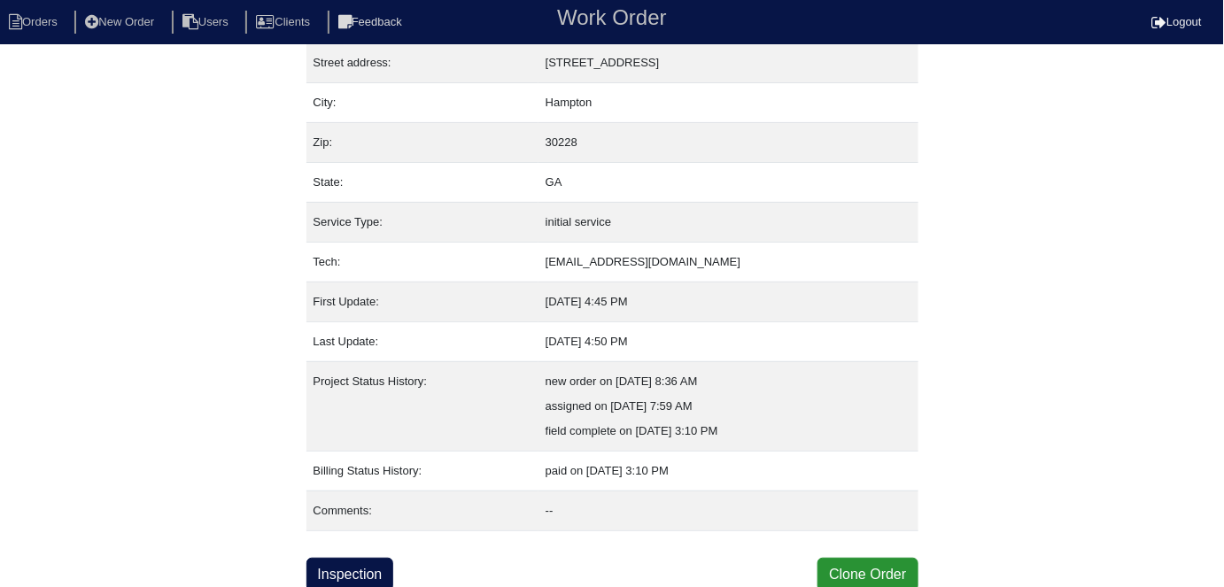
scroll to position [93, 0]
click at [365, 574] on link "Inspection" at bounding box center [351, 575] width 88 height 34
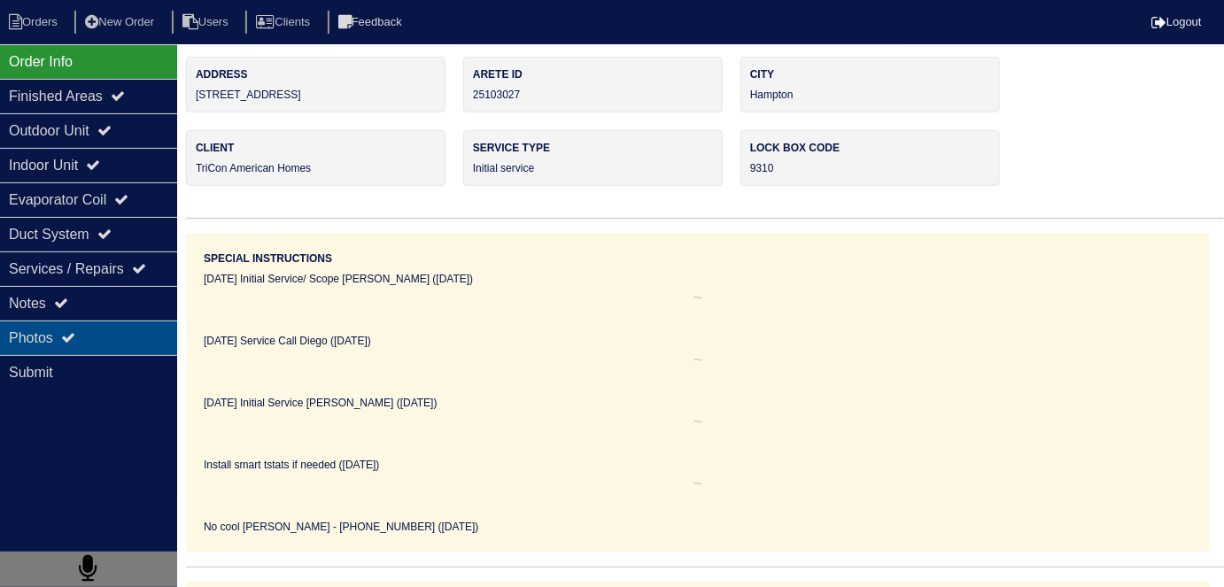
click at [40, 343] on div "Photos" at bounding box center [88, 338] width 177 height 35
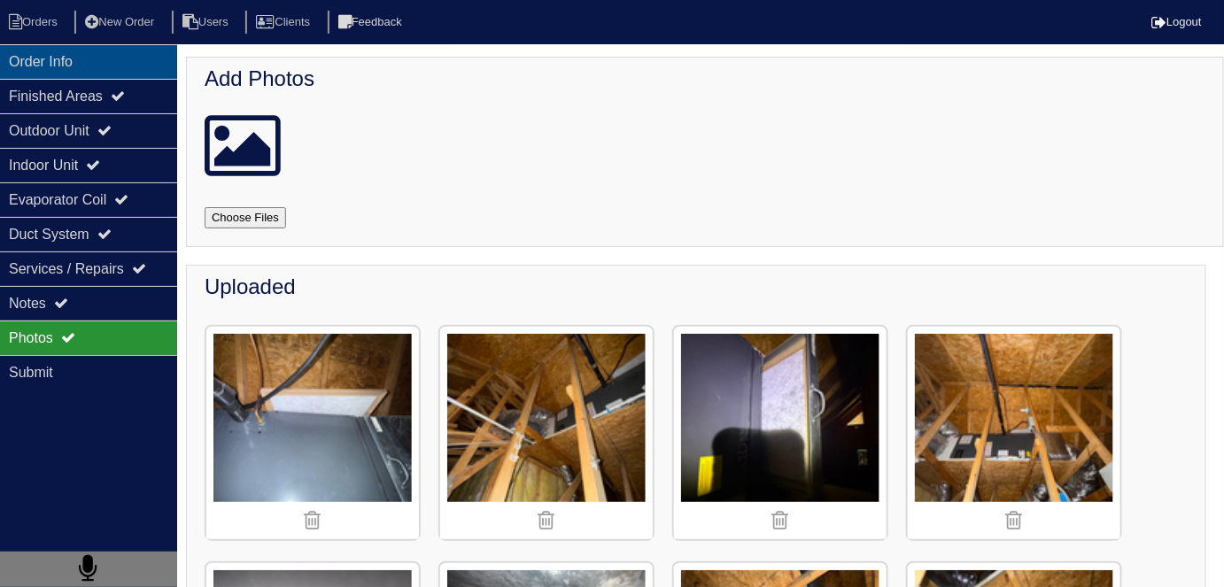
click at [7, 60] on div "Order Info" at bounding box center [88, 61] width 177 height 35
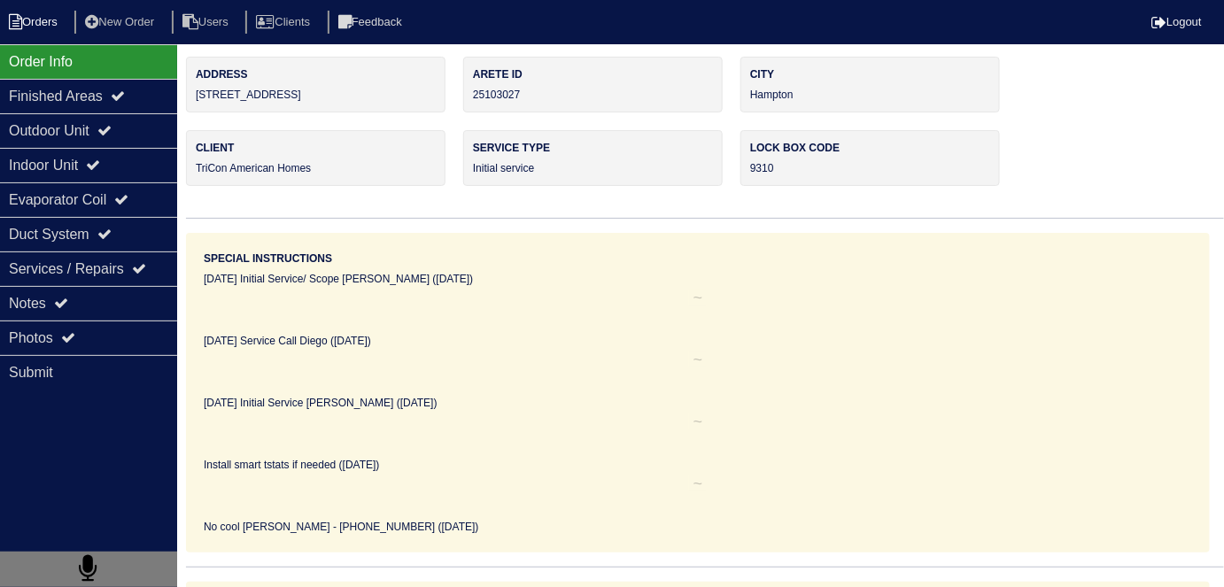
click at [51, 27] on li "Orders" at bounding box center [36, 23] width 72 height 24
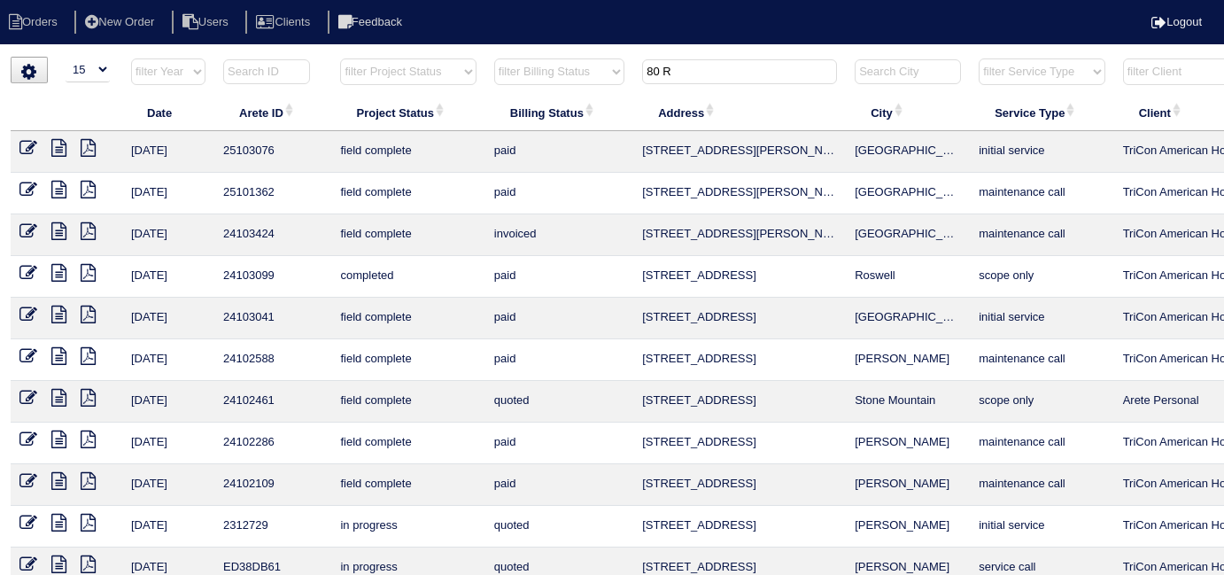
select select "15"
click at [706, 74] on input "80 R" at bounding box center [739, 71] width 195 height 25
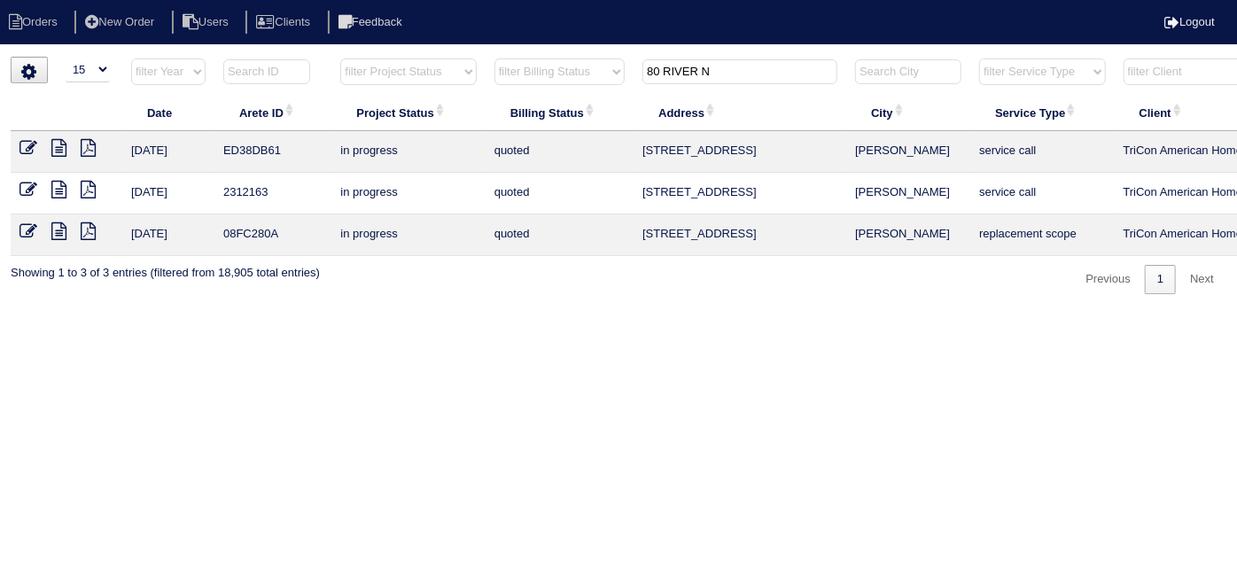
type input "80 RIVER N"
click at [58, 144] on icon at bounding box center [58, 148] width 15 height 18
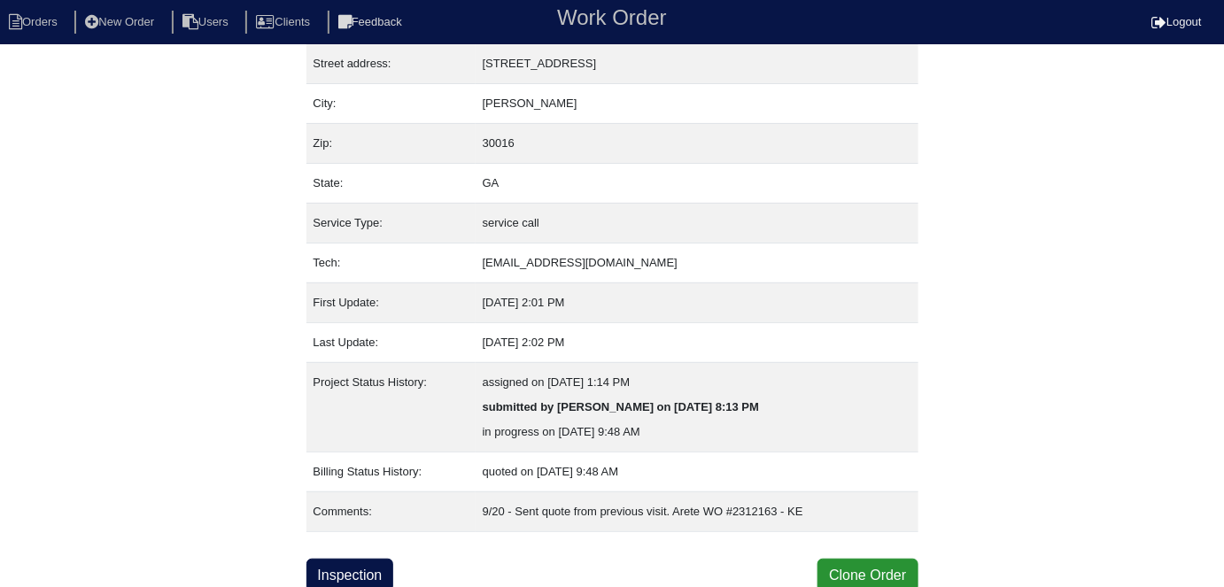
scroll to position [93, 0]
click at [373, 565] on link "Inspection" at bounding box center [351, 575] width 88 height 34
select select "0"
select select "[PERSON_NAME]"
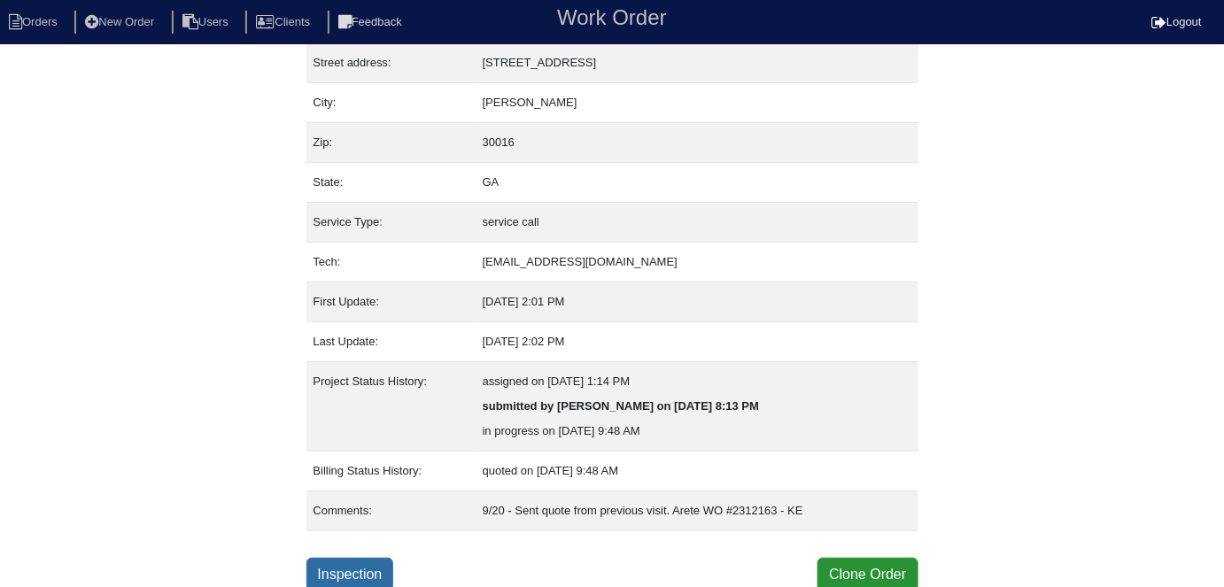
select select "0"
select select "1"
select select "2"
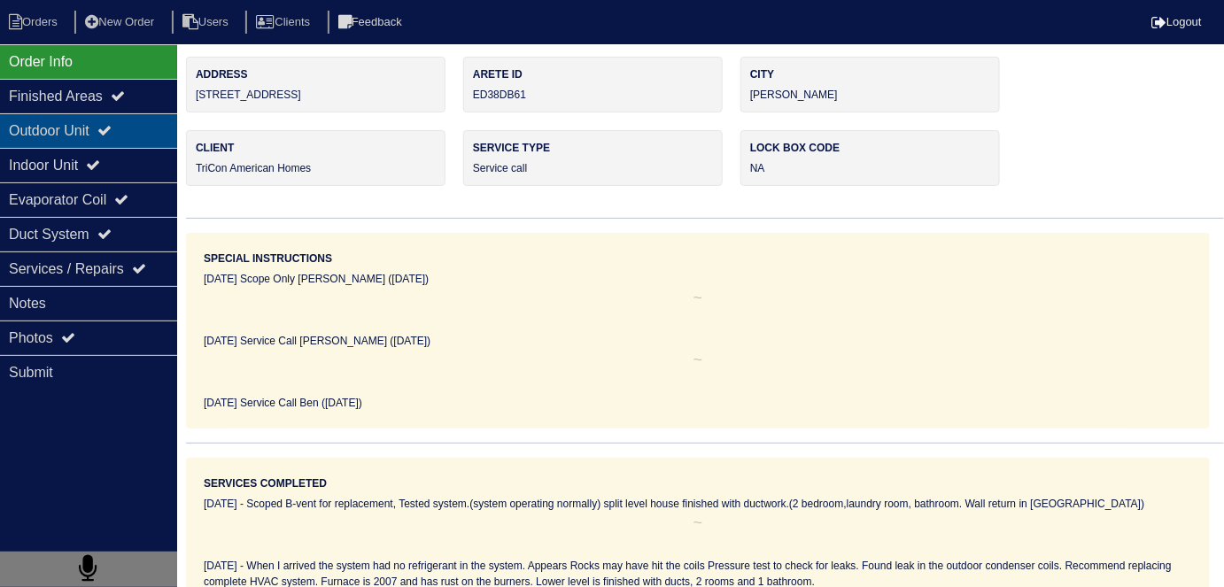
click at [69, 136] on div "Outdoor Unit" at bounding box center [88, 130] width 177 height 35
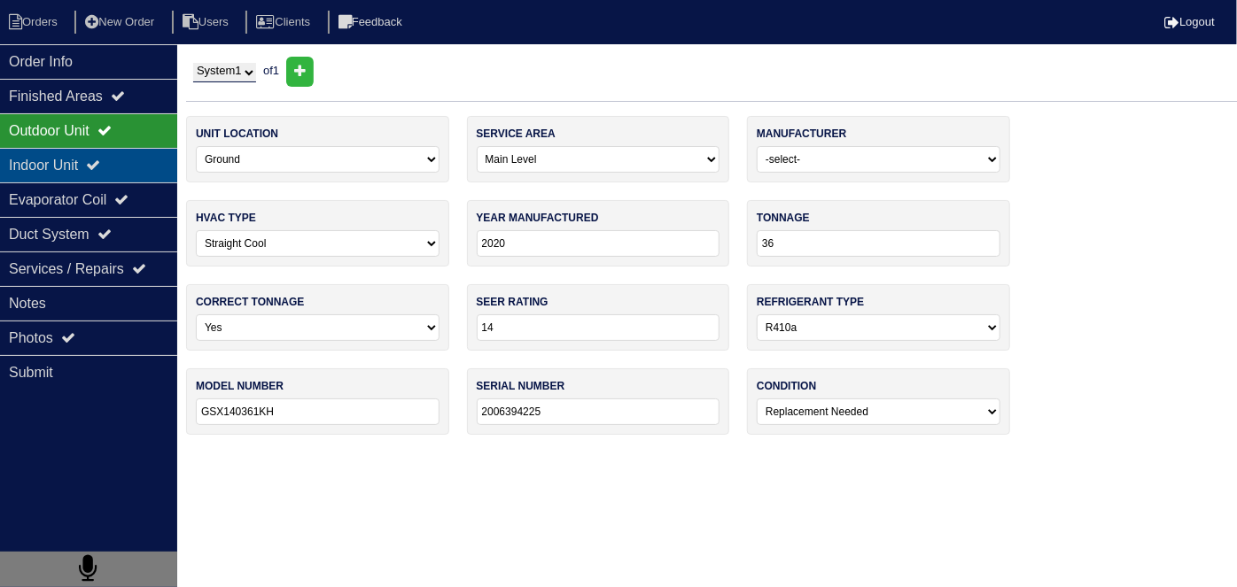
click at [54, 159] on div "Indoor Unit" at bounding box center [88, 165] width 177 height 35
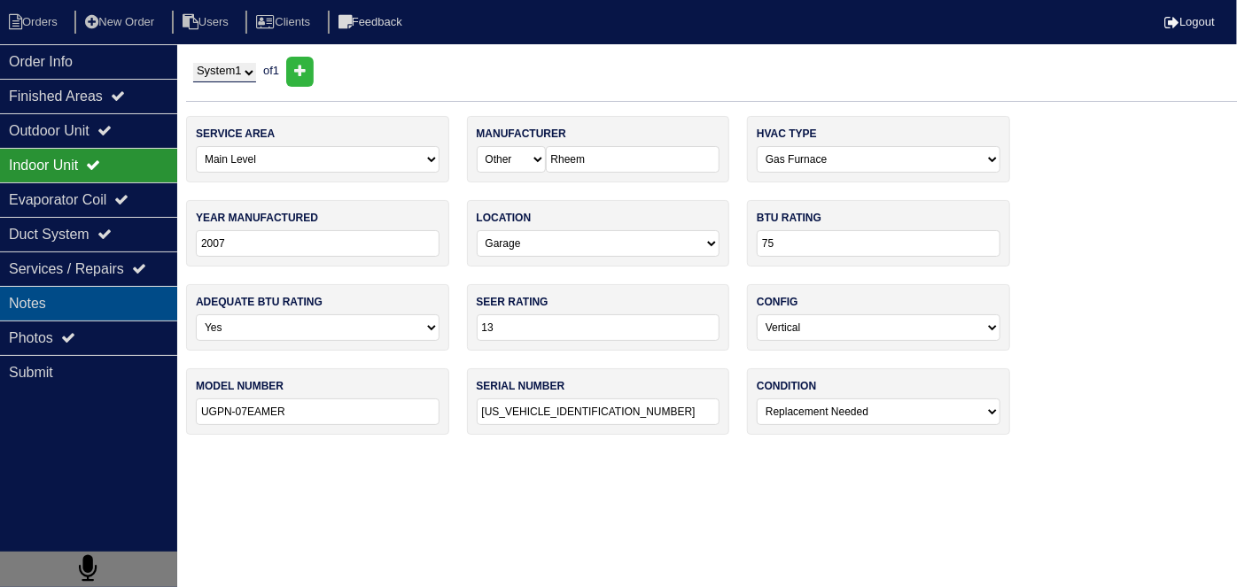
click at [76, 306] on div "Notes" at bounding box center [88, 303] width 177 height 35
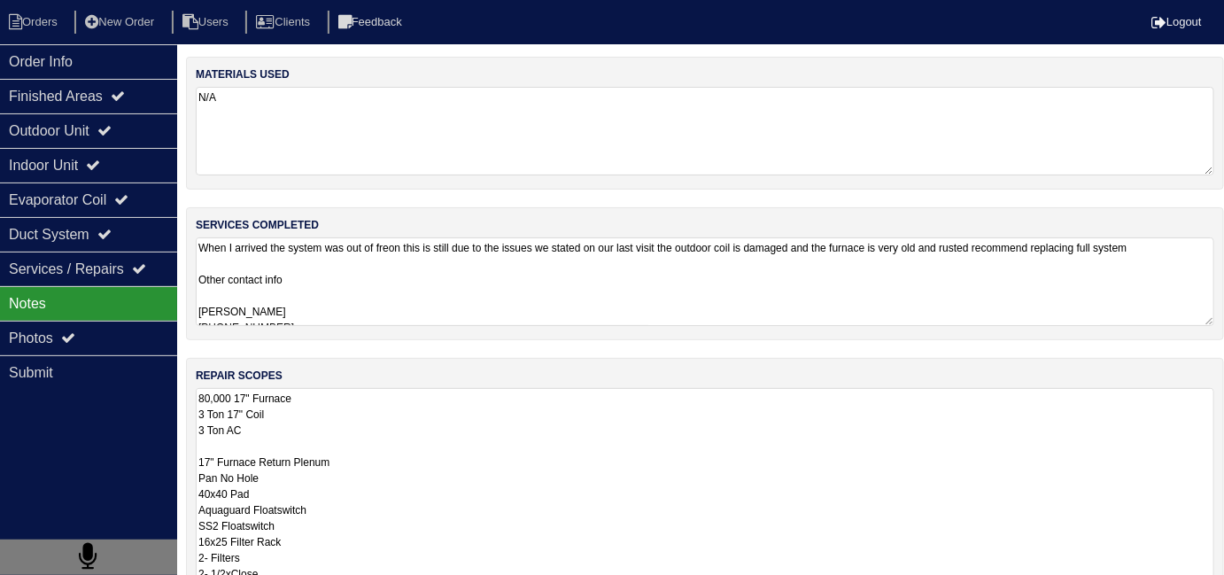
click at [423, 429] on textarea "80,000 17" Furnace 3 Ton 17" Coil 3 Ton AC 17" Furnace Return Plenum Pan No Hol…" at bounding box center [705, 573] width 1019 height 370
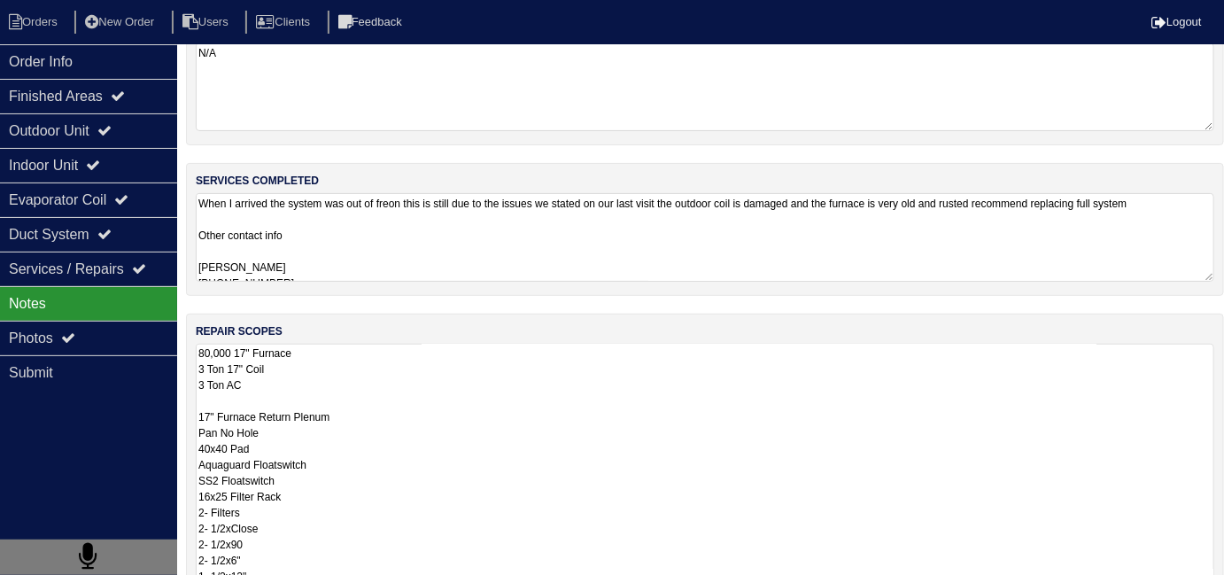
scroll to position [44, 0]
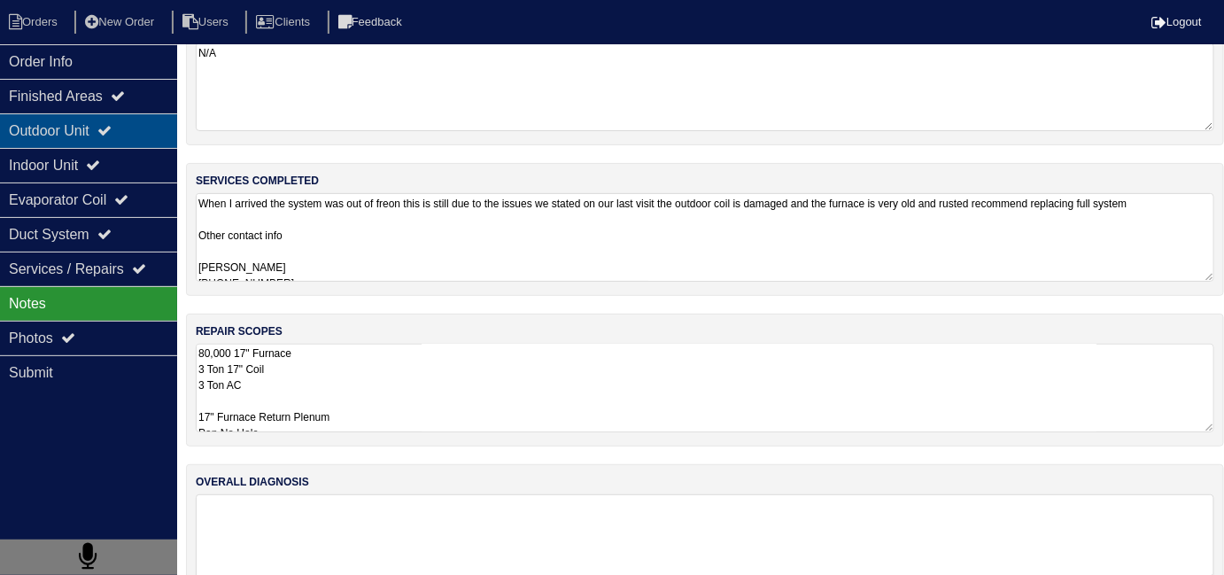
click at [101, 119] on div "Outdoor Unit" at bounding box center [88, 130] width 177 height 35
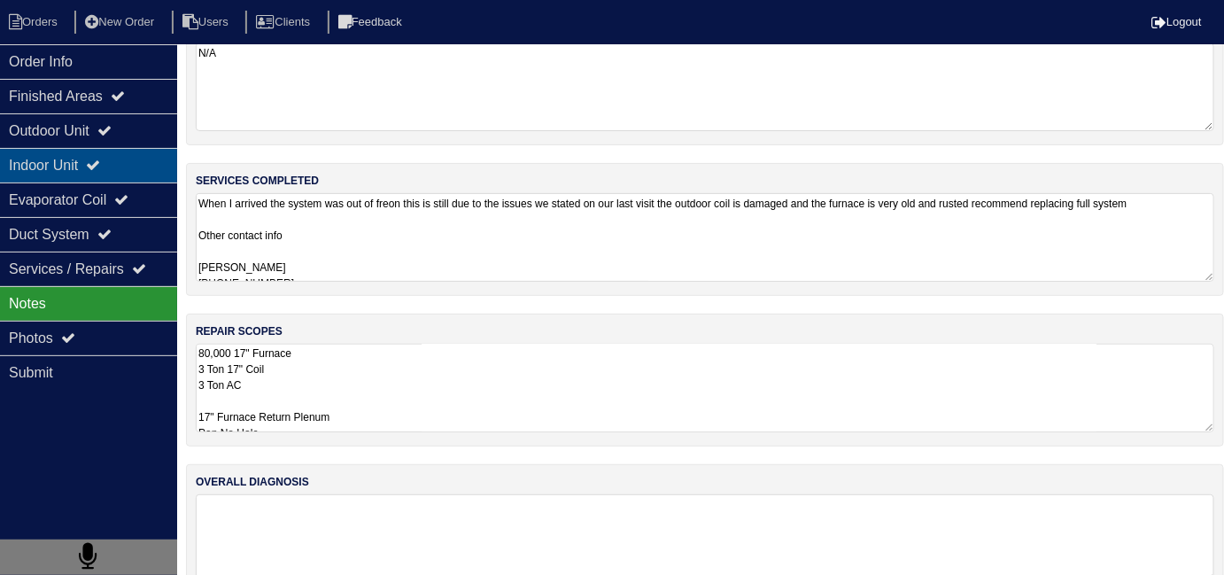
scroll to position [0, 0]
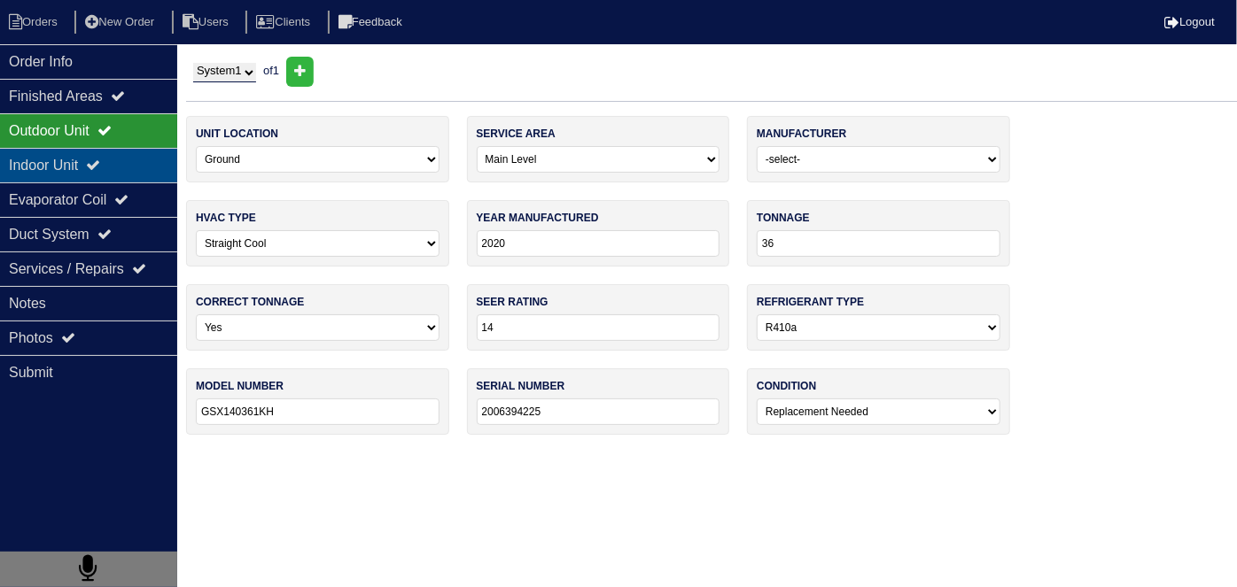
click at [97, 148] on div "Indoor Unit" at bounding box center [88, 165] width 177 height 35
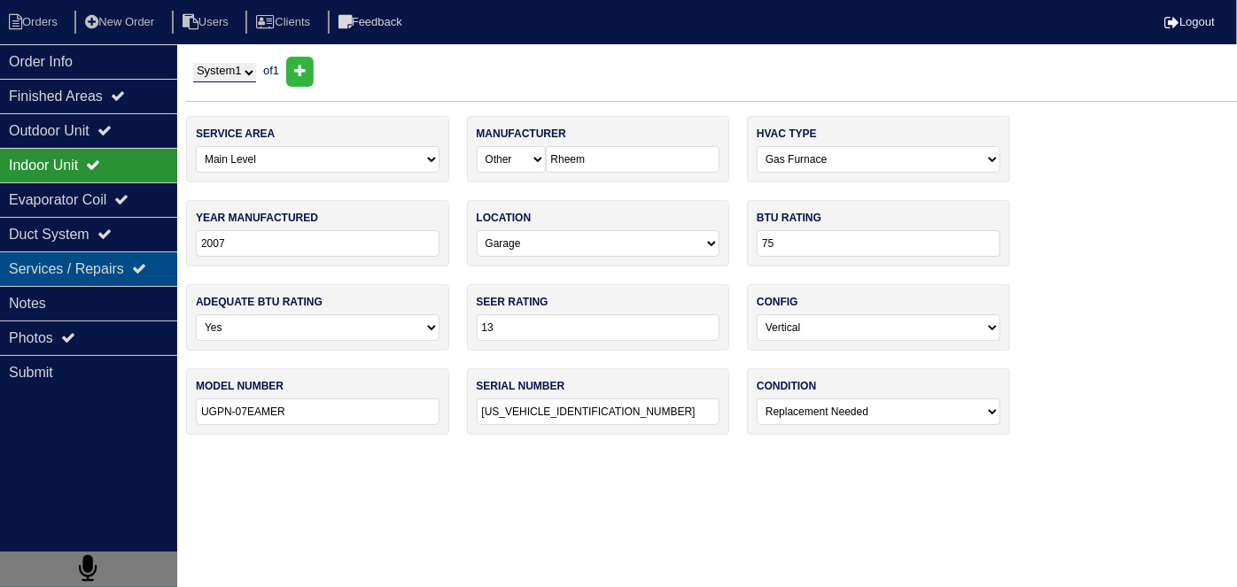
click at [88, 281] on div "Services / Repairs" at bounding box center [88, 269] width 177 height 35
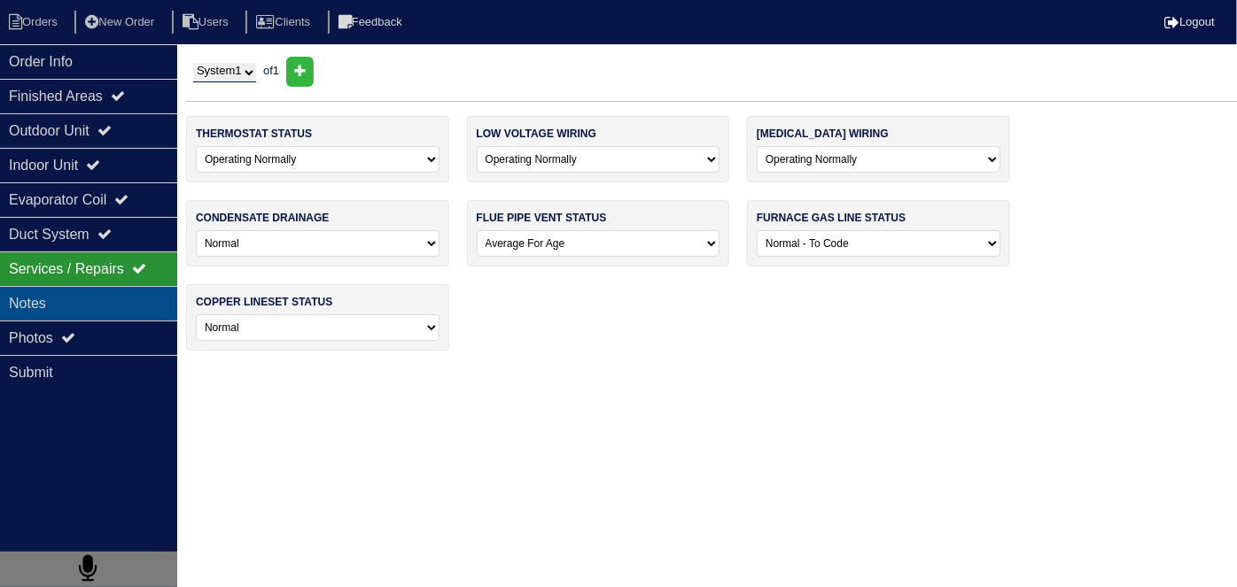
click at [89, 299] on div "Notes" at bounding box center [88, 303] width 177 height 35
type textarea "When I arrived the system was out of freon this is still due to the issues we s…"
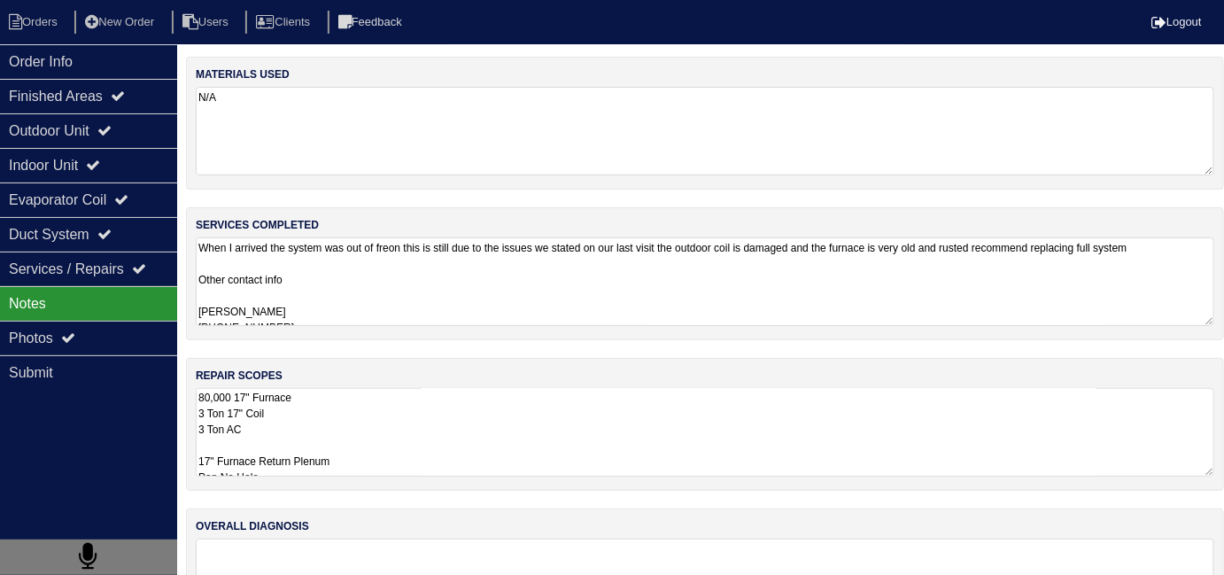
click at [576, 315] on textarea "When I arrived the system was out of freon this is still due to the issues we s…" at bounding box center [705, 281] width 1019 height 89
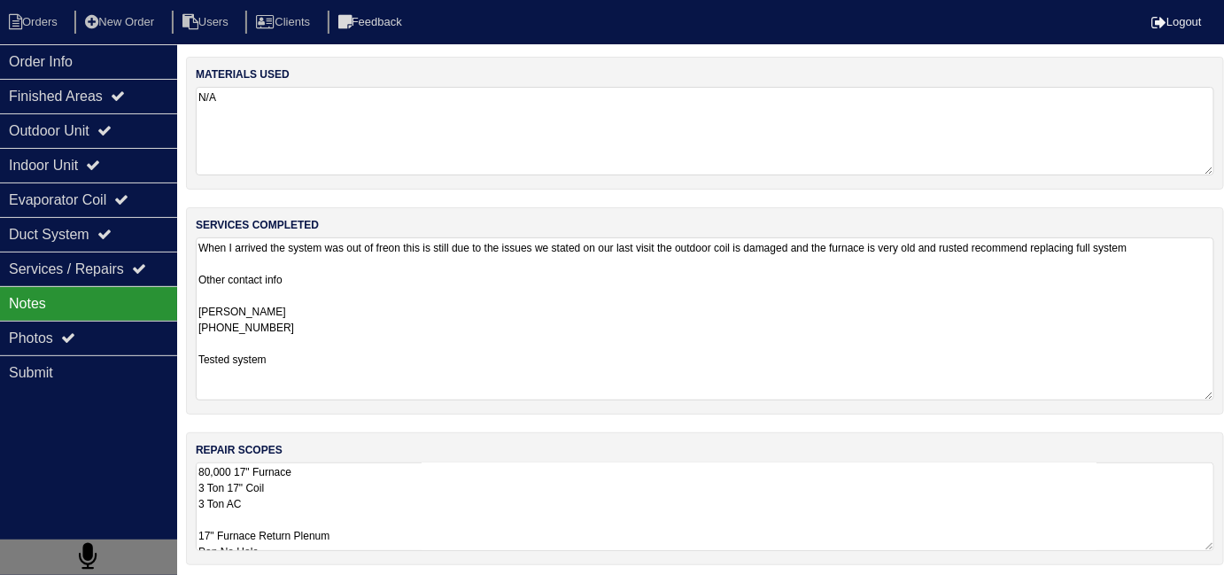
click at [676, 519] on textarea "80,000 17" Furnace 3 Ton 17" Coil 3 Ton AC 17" Furnace Return Plenum Pan No Hol…" at bounding box center [705, 506] width 1019 height 89
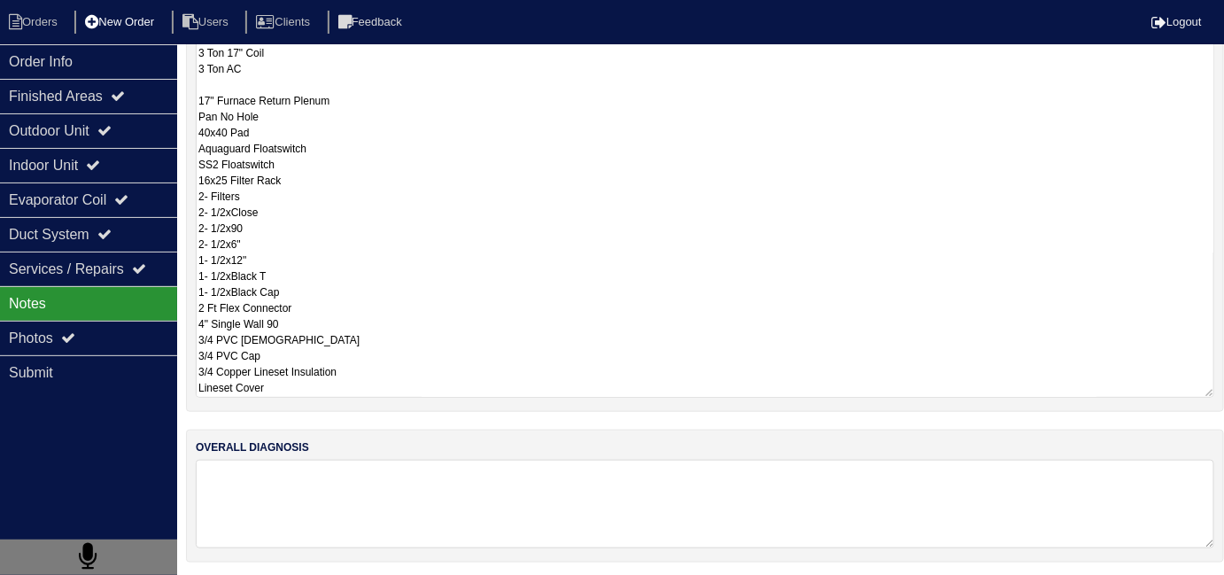
scroll to position [79, 0]
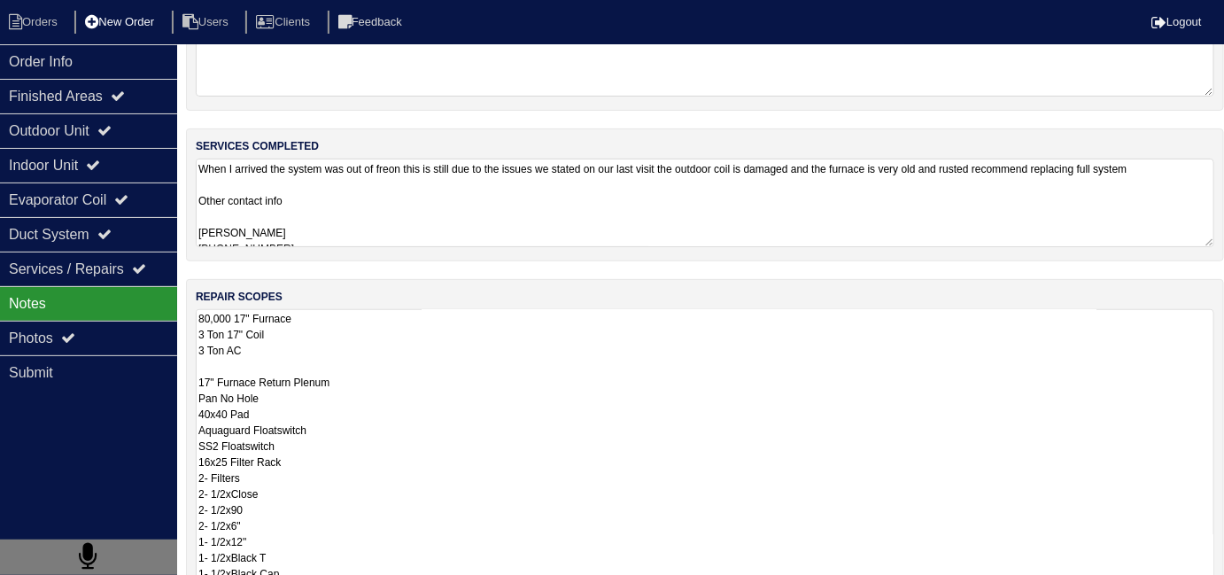
click at [135, 31] on li "New Order" at bounding box center [121, 23] width 94 height 24
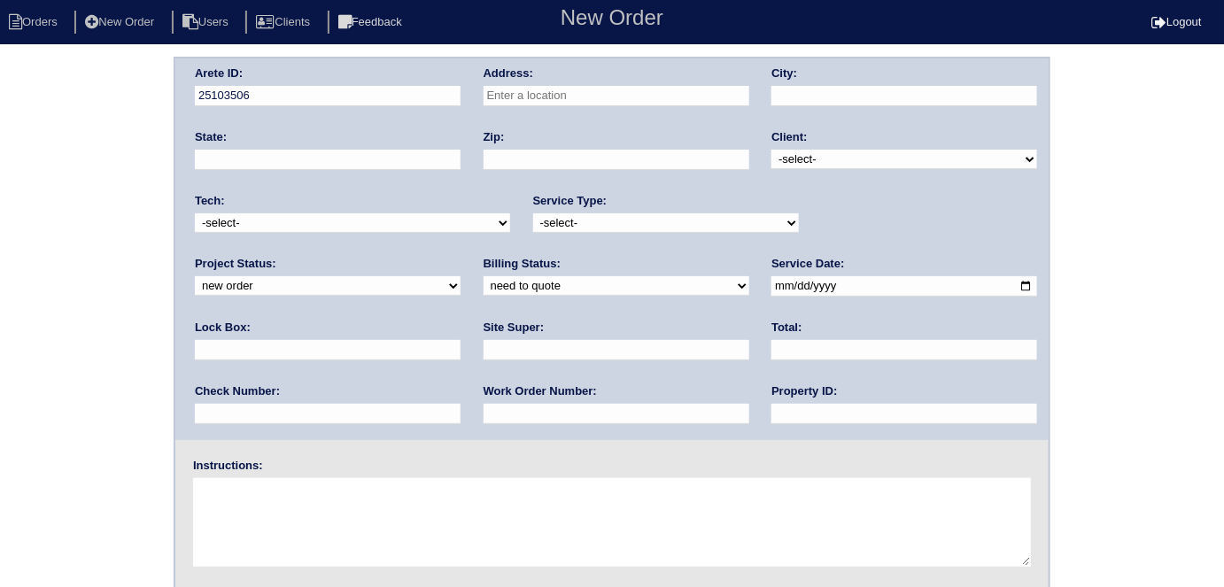
click at [511, 89] on input "text" at bounding box center [617, 96] width 266 height 20
type input "[STREET_ADDRESS]"
type input "[PERSON_NAME]"
type input "GA"
type input "30016"
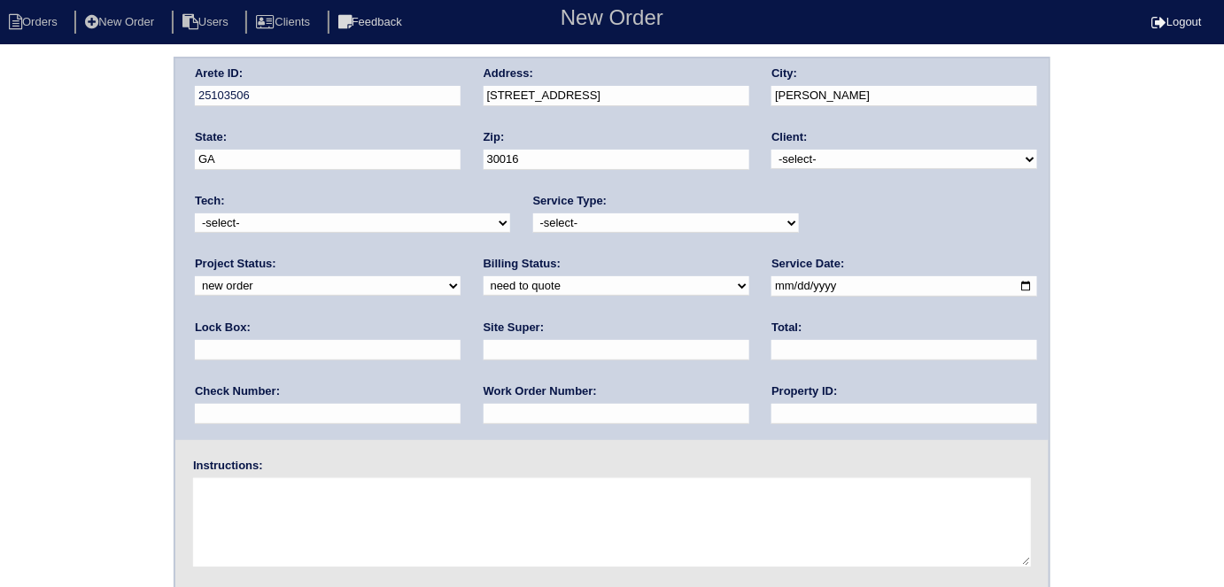
click at [848, 155] on select "-select- TriCon American Homes American Homes 4 Rent First Key Homes Zillow The…" at bounding box center [905, 159] width 266 height 19
select select "1"
click at [772, 150] on select "-select- TriCon American Homes American Homes 4 Rent First Key Homes Zillow The…" at bounding box center [905, 159] width 266 height 19
drag, startPoint x: 580, startPoint y: 226, endPoint x: 571, endPoint y: 229, distance: 9.5
click at [579, 226] on select "-select- initial service basic service maintenance call replacement scope servi…" at bounding box center [666, 222] width 266 height 19
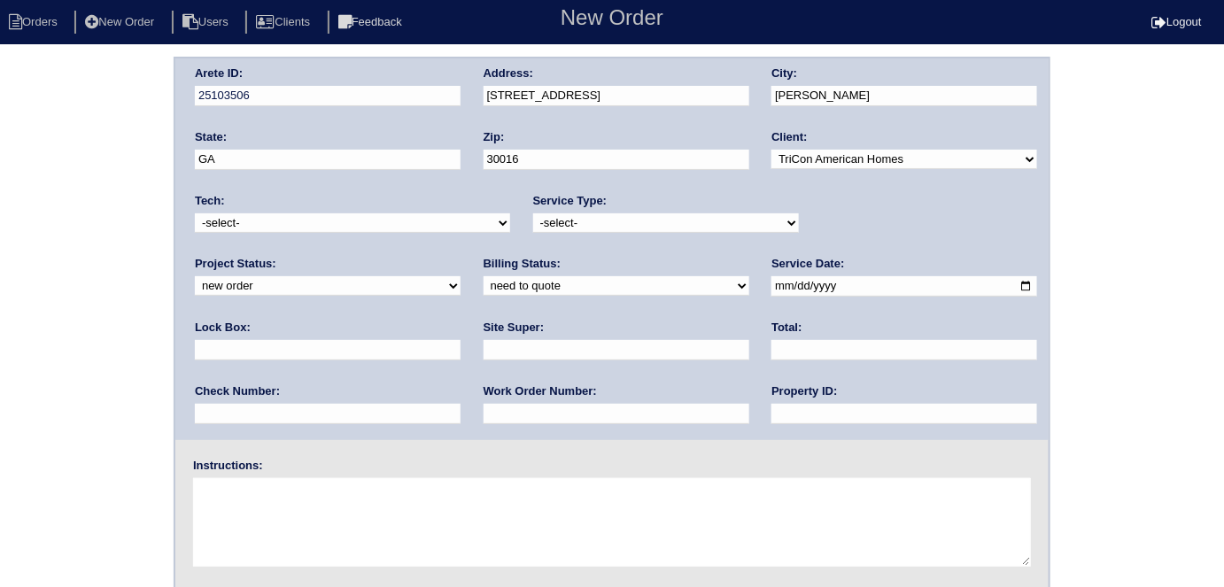
select select "initial service"
click at [533, 213] on select "-select- initial service basic service maintenance call replacement scope servi…" at bounding box center [666, 222] width 266 height 19
click at [461, 340] on input "text" at bounding box center [328, 350] width 266 height 20
type input "9310"
click at [772, 285] on input "date" at bounding box center [905, 286] width 266 height 20
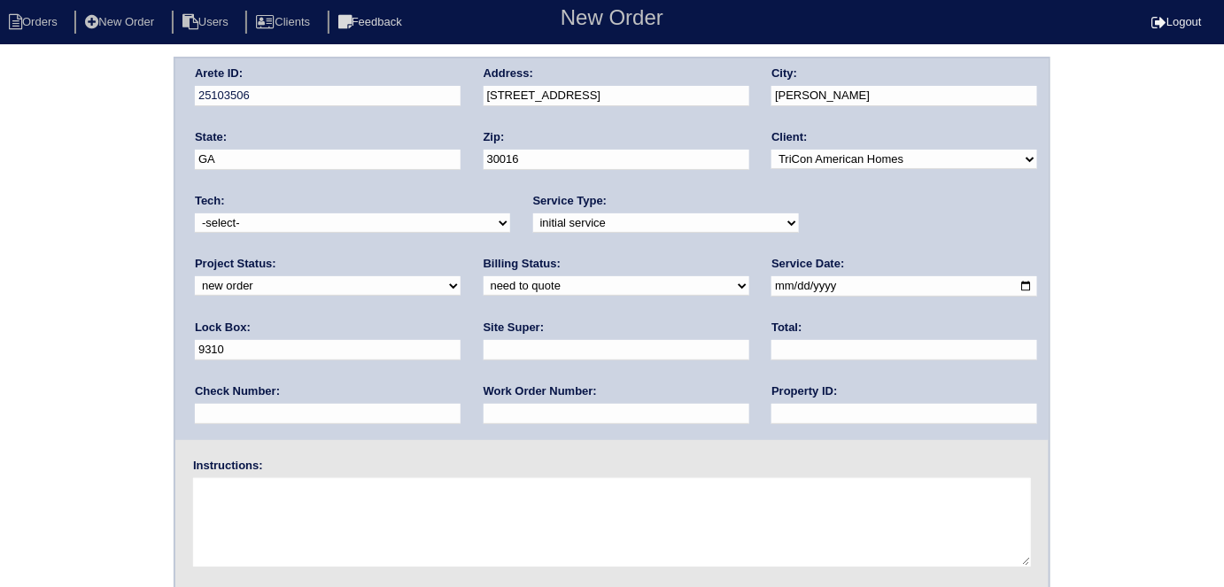
type input "[DATE]"
click at [772, 421] on input "text" at bounding box center [905, 414] width 266 height 20
type input "N/A"
click at [484, 346] on input "text" at bounding box center [617, 350] width 266 height 20
click at [484, 353] on input "text" at bounding box center [617, 350] width 266 height 20
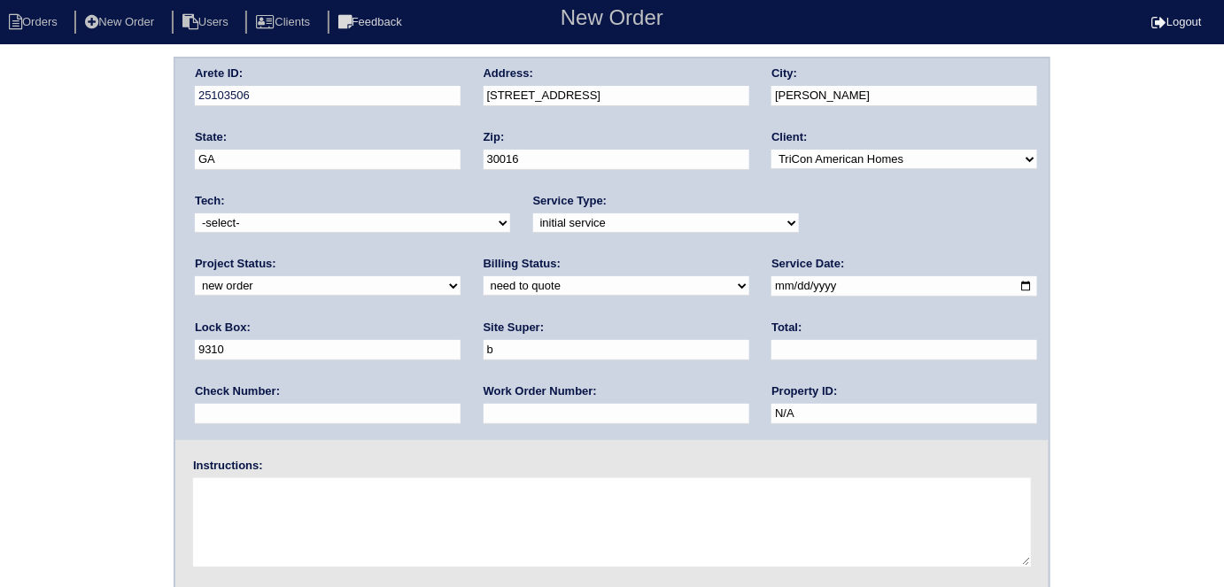
type input "Brian Perkins"
click at [484, 411] on input "text" at bounding box center [617, 414] width 266 height 20
click at [484, 421] on input "text" at bounding box center [617, 414] width 266 height 20
type input "550196"
click at [270, 501] on textarea at bounding box center [612, 522] width 838 height 89
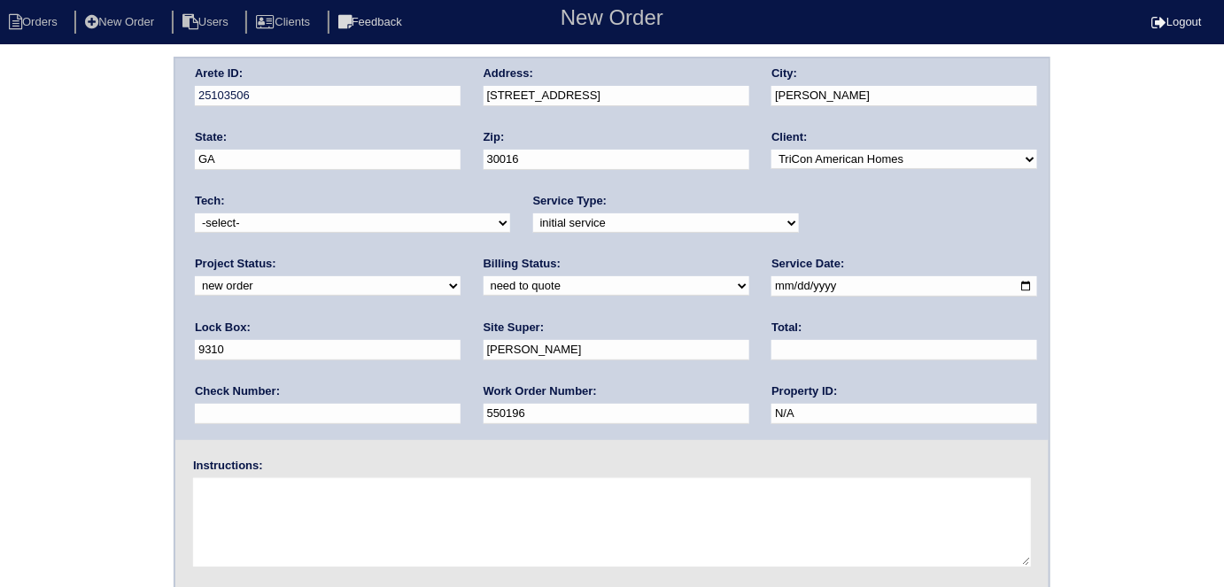
click at [388, 534] on textarea at bounding box center [612, 522] width 838 height 89
type textarea "Install smart tstats if needed"
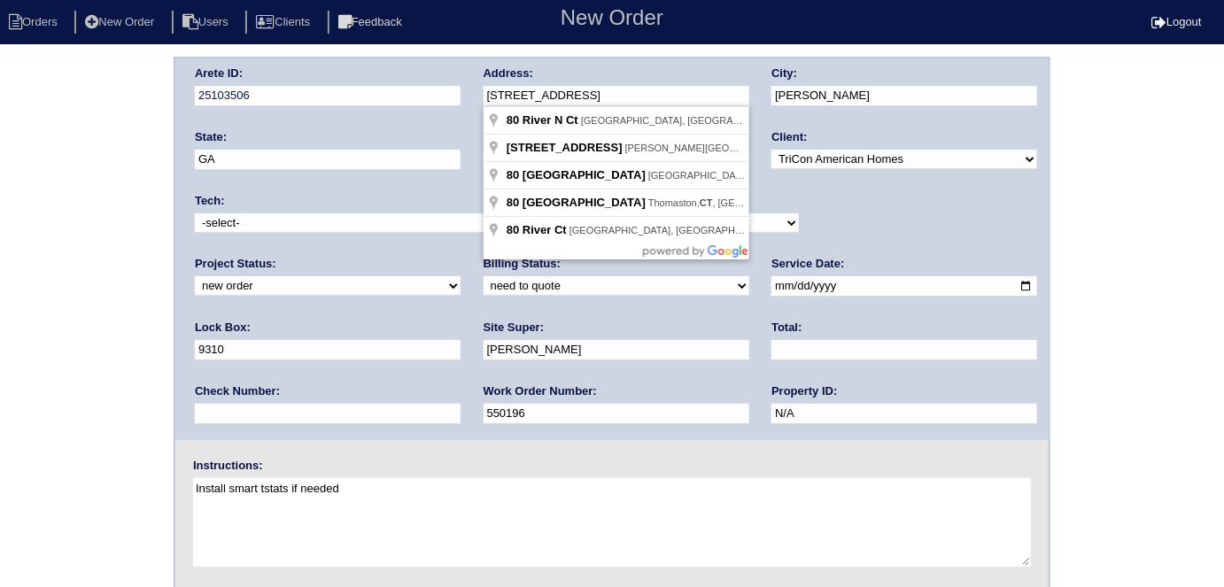
drag, startPoint x: 574, startPoint y: 101, endPoint x: 479, endPoint y: 99, distance: 94.8
click at [479, 99] on div "Arete ID: 25103506 Address: 80 River N Ct City: Covington State: GA Zip: 30016 …" at bounding box center [611, 249] width 873 height 382
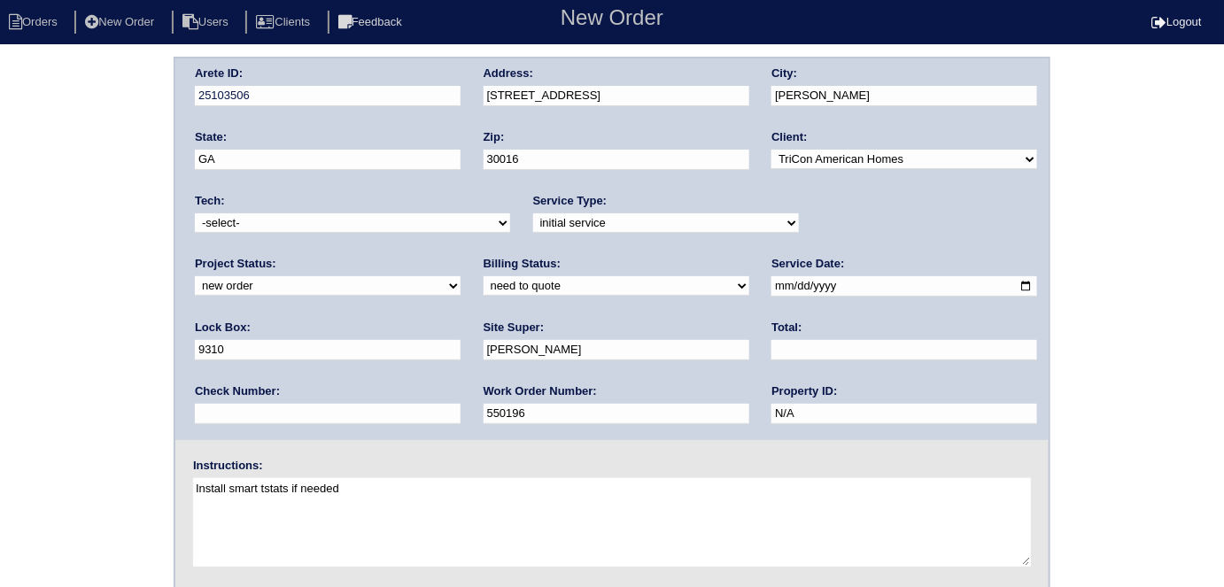
click at [0, 184] on div "Arete ID: 25103506 Address: 80 River N Ct City: Covington State: GA Zip: 30016 …" at bounding box center [612, 415] width 1224 height 717
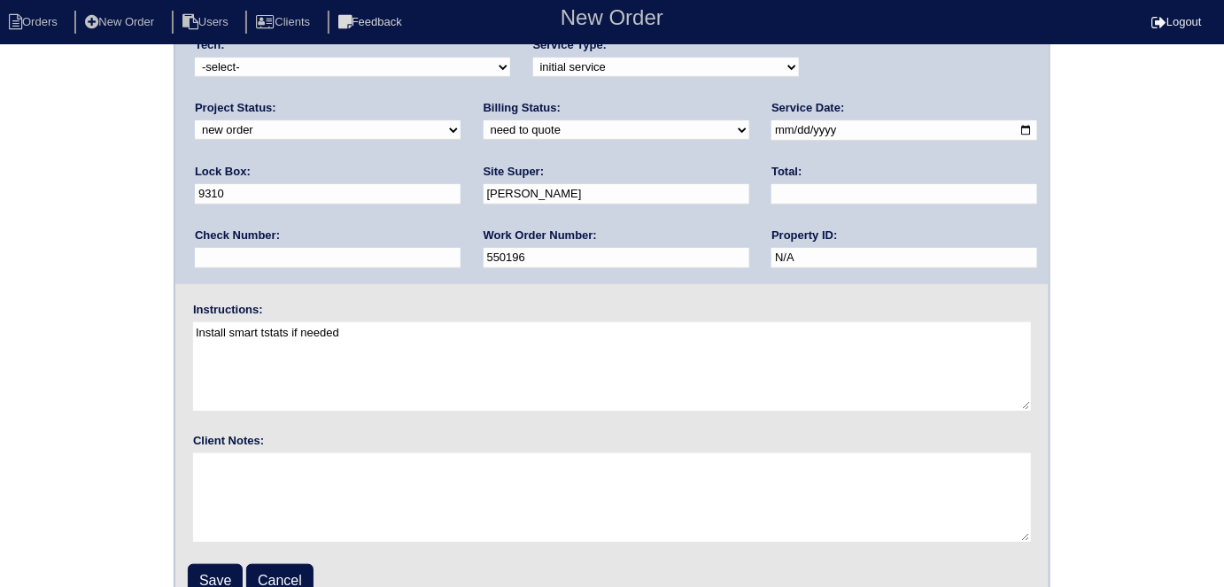
scroll to position [182, 0]
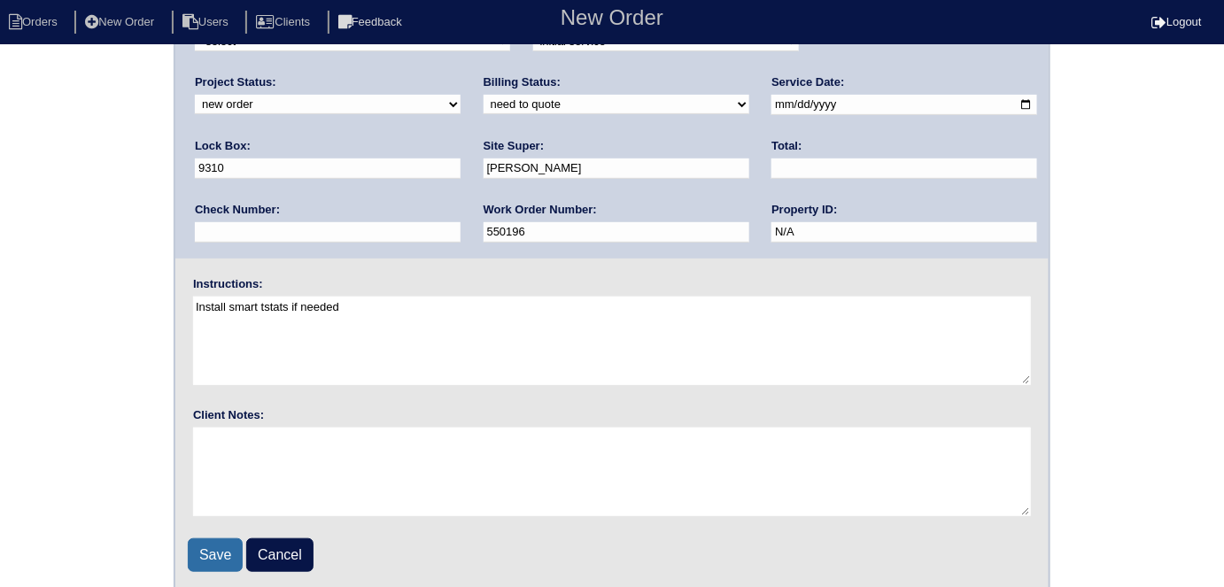
click at [207, 550] on input "Save" at bounding box center [215, 556] width 55 height 34
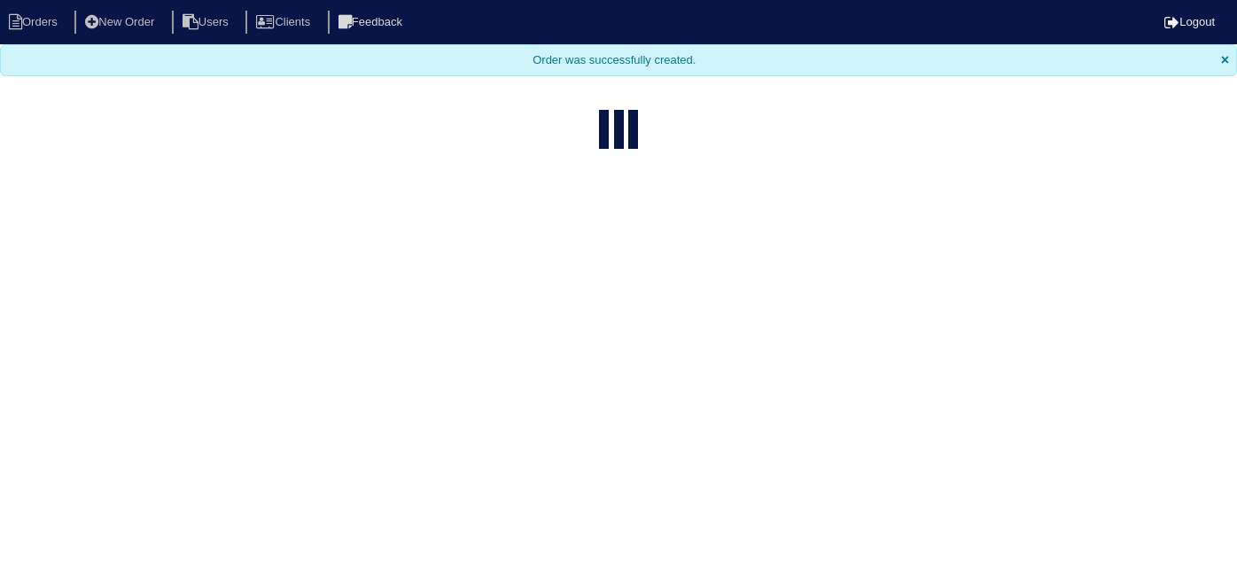
select select "15"
type input "80 RIVER N"
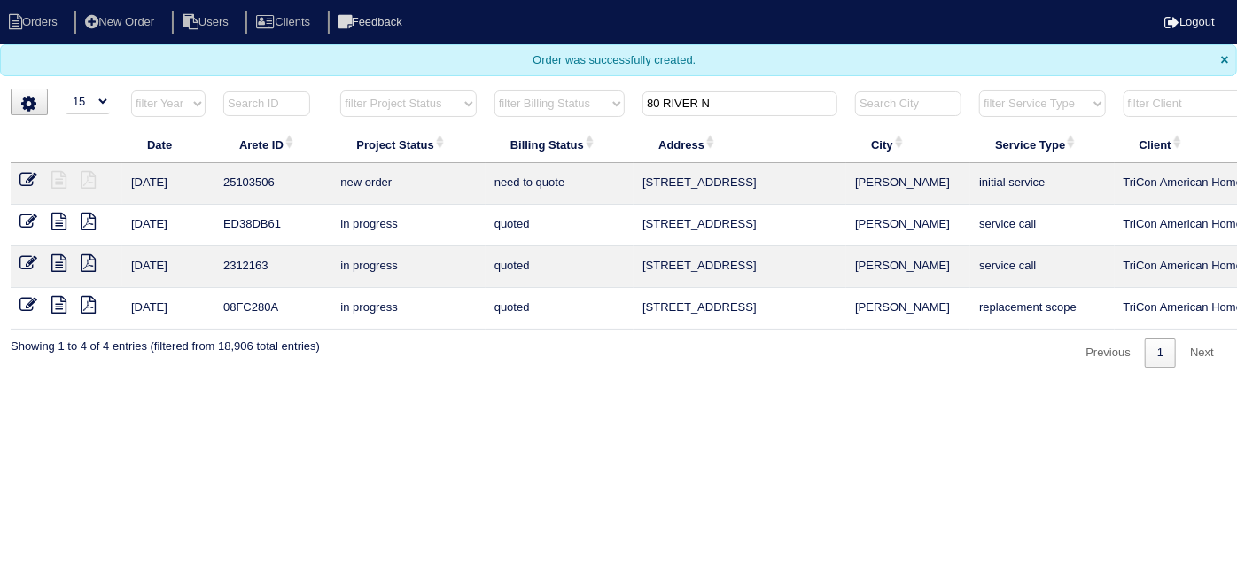
drag, startPoint x: 743, startPoint y: 95, endPoint x: 362, endPoint y: 50, distance: 383.6
click at [387, 65] on body "Orders New Order Users Clients Feedback Logout Orders New Order Users Clients M…" at bounding box center [618, 184] width 1237 height 368
